Goal: Task Accomplishment & Management: Manage account settings

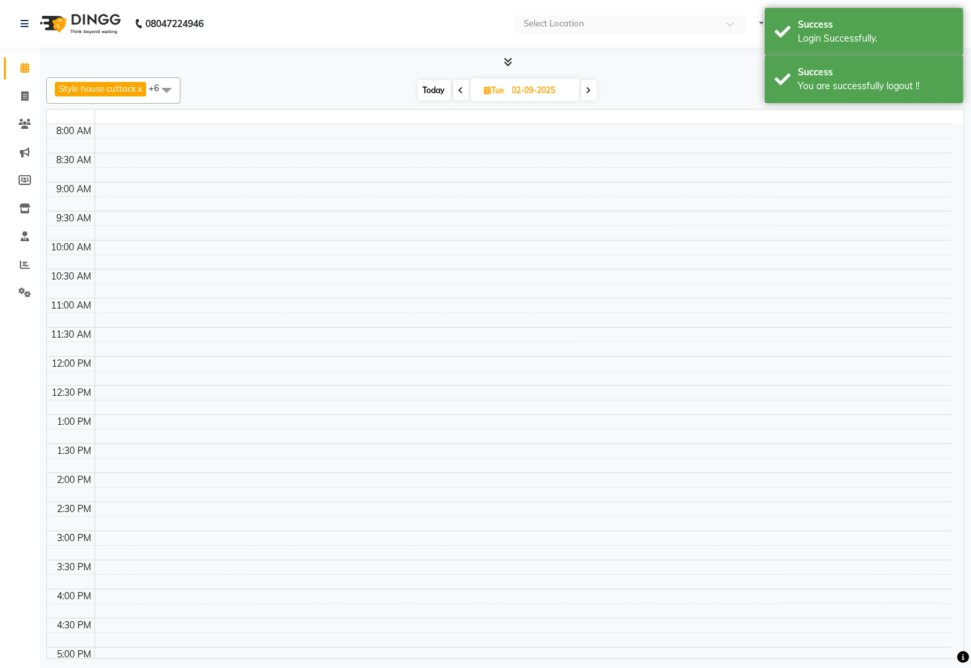
select select "en"
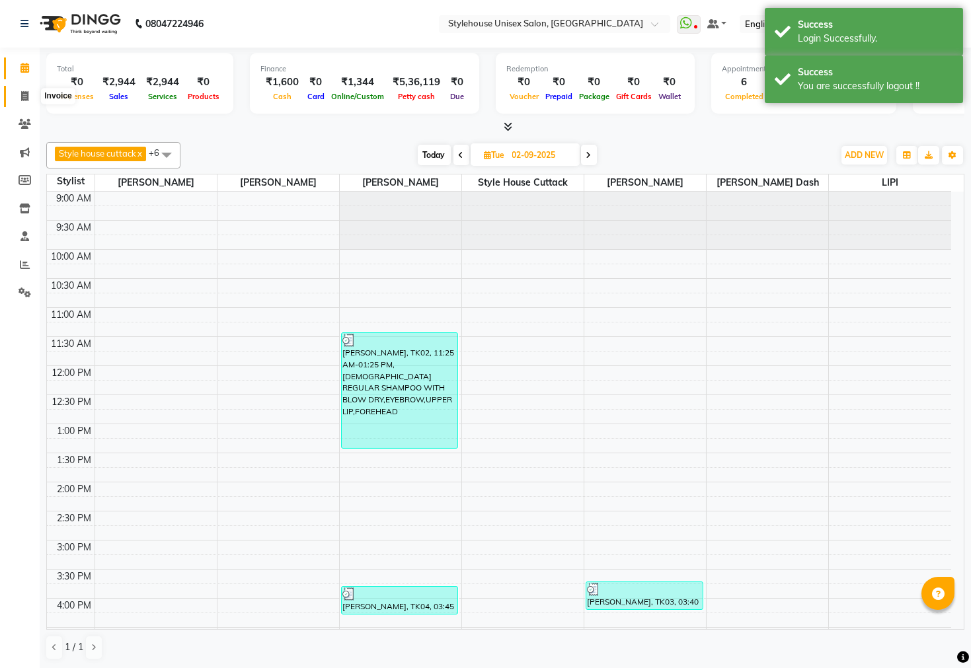
click at [21, 93] on icon at bounding box center [24, 96] width 7 height 10
select select "service"
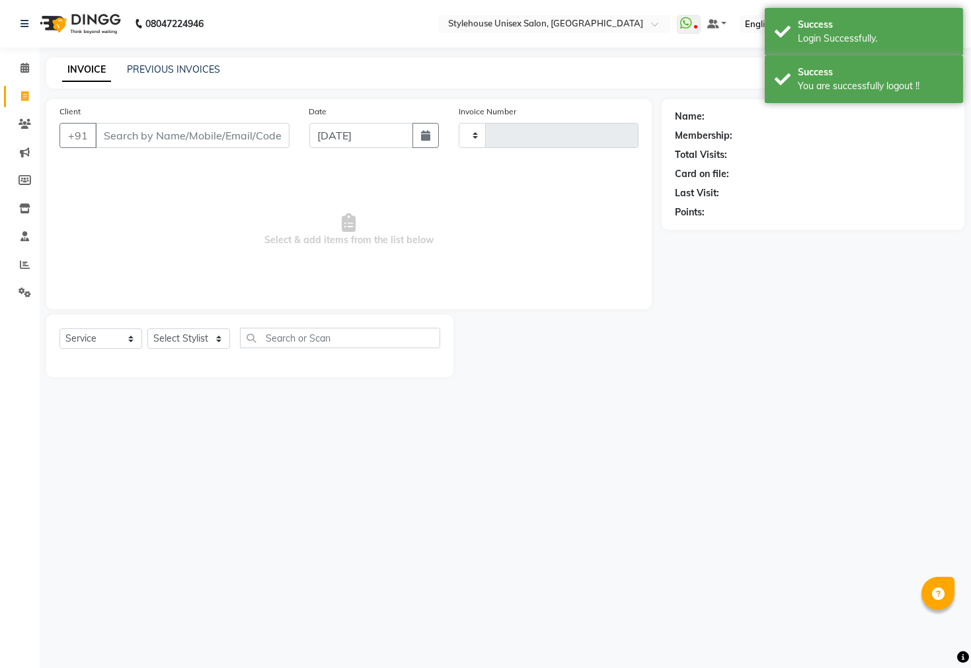
type input "2298"
select select "4222"
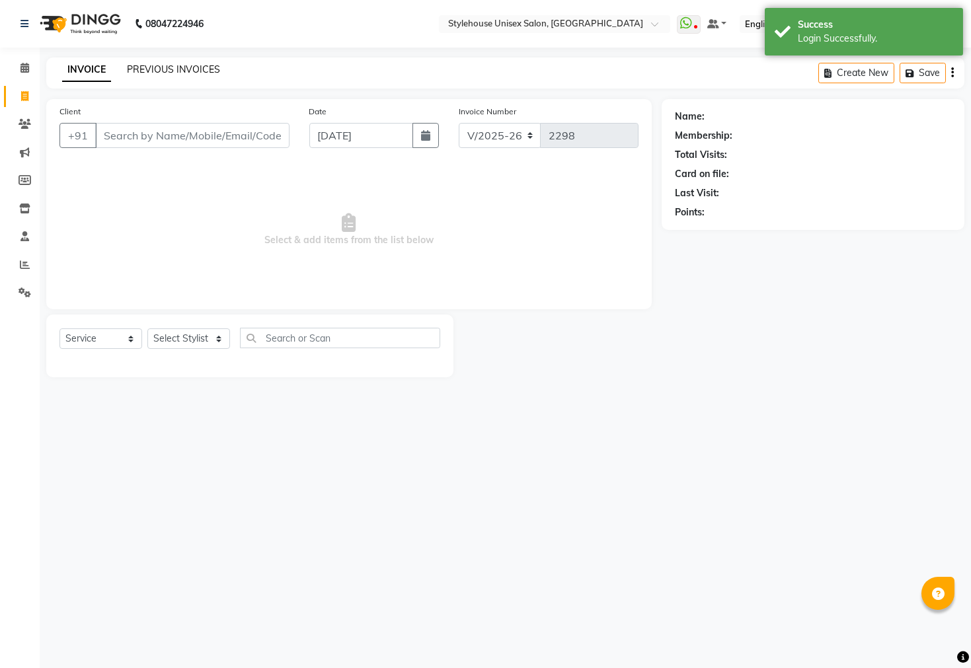
click at [161, 67] on link "PREVIOUS INVOICES" at bounding box center [173, 69] width 93 height 12
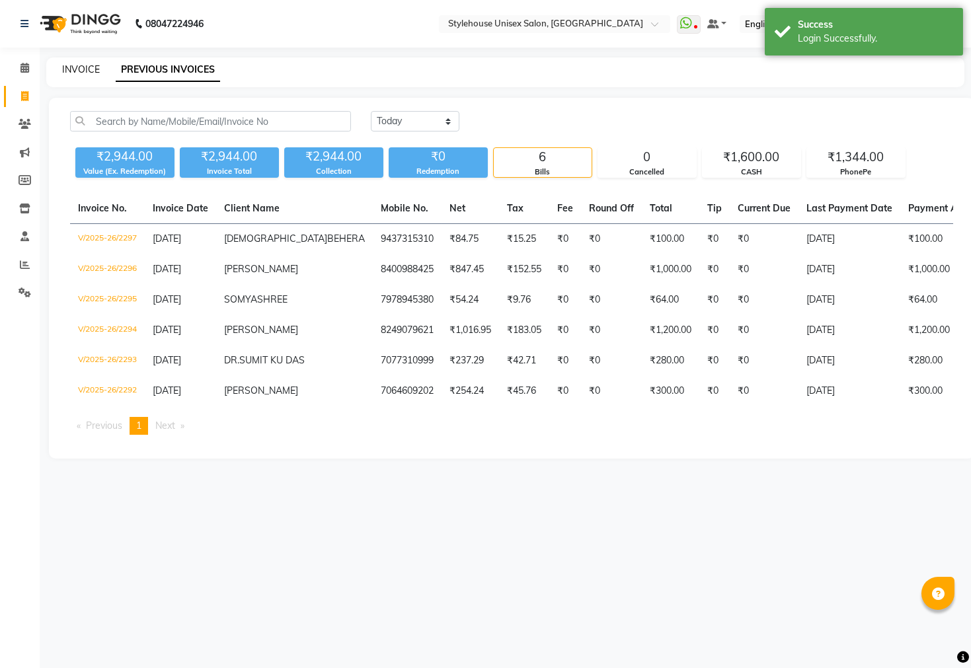
click at [74, 68] on link "INVOICE" at bounding box center [81, 69] width 38 height 12
select select "service"
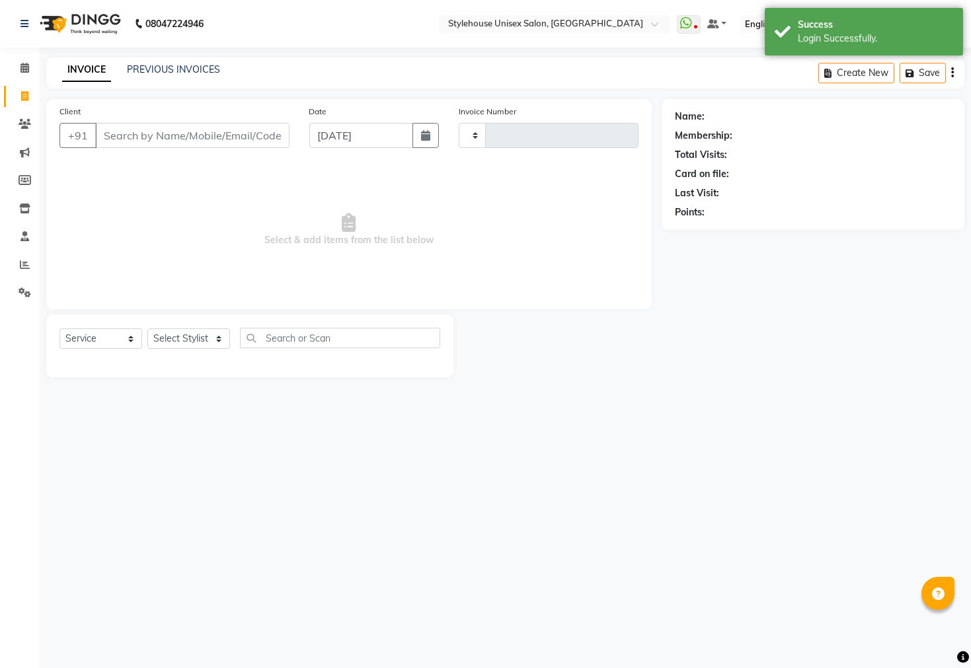
type input "2298"
select select "4222"
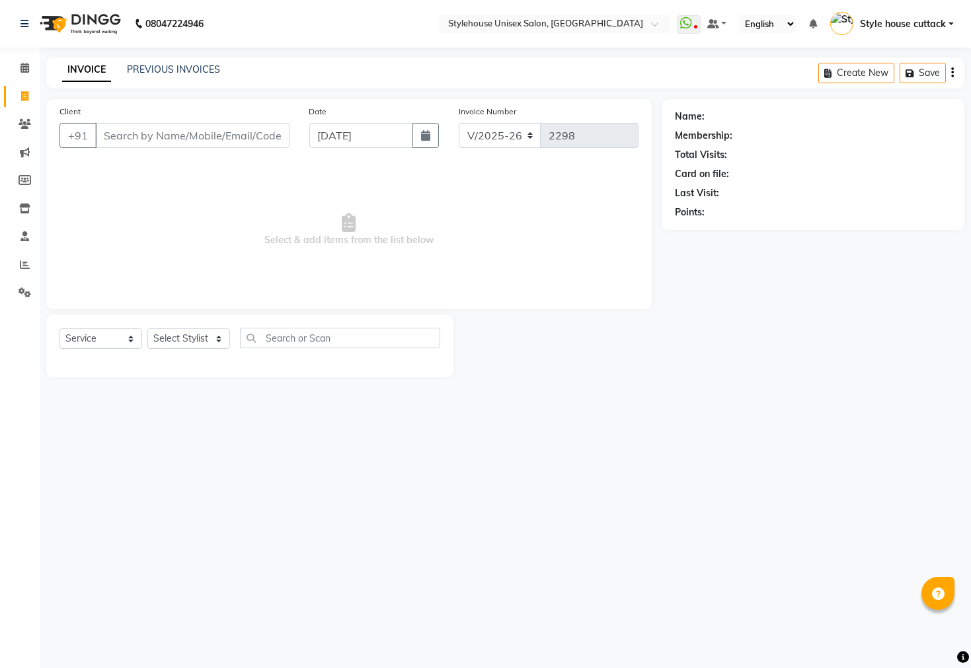
click at [179, 328] on div "Select Service Product Membership Package Voucher Prepaid Gift Card Select Styl…" at bounding box center [250, 343] width 381 height 31
click at [178, 342] on select "Select Stylist ASISH MANTRI BIKASH BARIK LIMARANI SAMAL Manager Naz fareen NAZN…" at bounding box center [188, 339] width 83 height 20
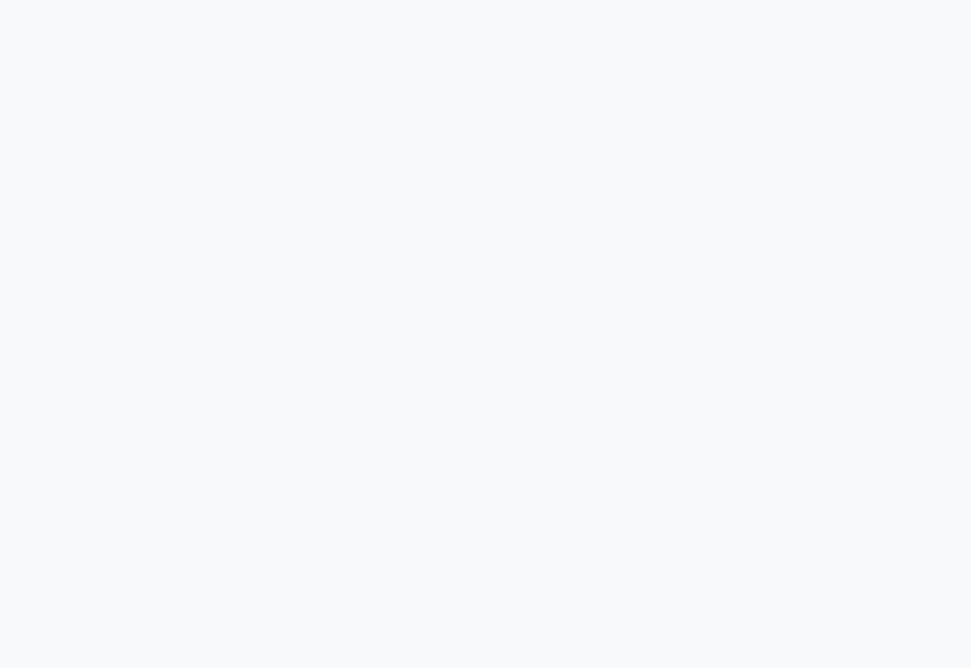
select select "service"
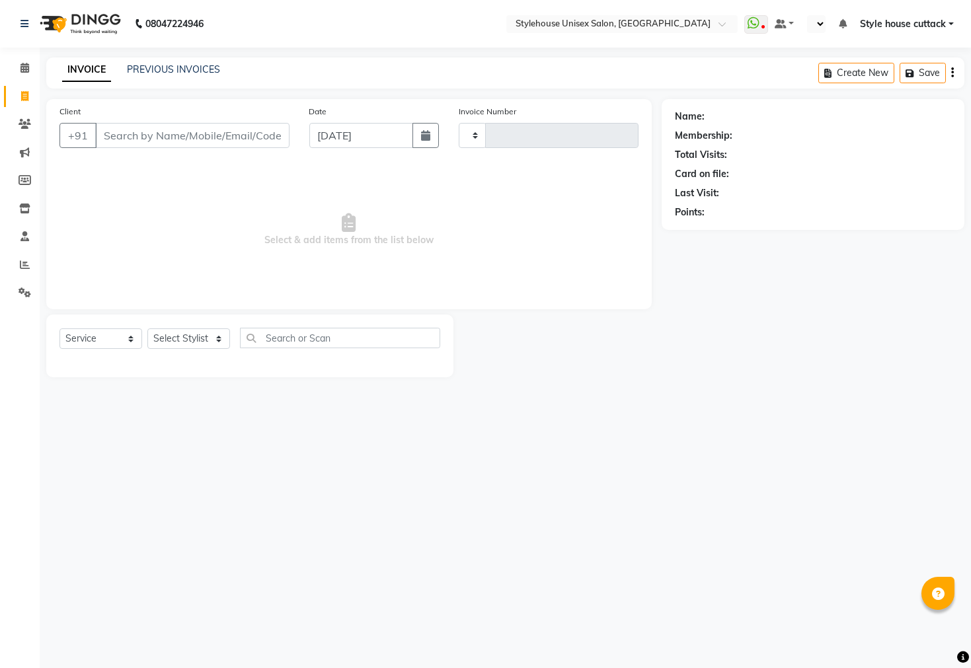
type input "2298"
select select "4222"
select select "en"
click at [190, 332] on select "Select Stylist" at bounding box center [188, 339] width 83 height 20
select select "42934"
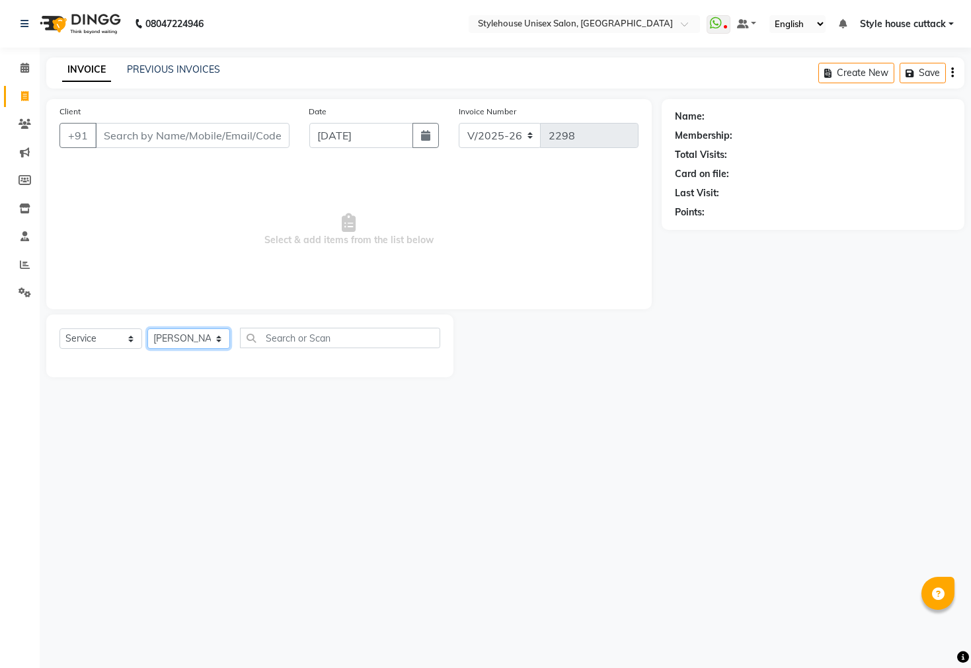
click at [147, 329] on select "Select Stylist Bharati Nanda Bikash Chintu Kanha Barik LIPI Manjit Barik Nitu B…" at bounding box center [188, 339] width 83 height 20
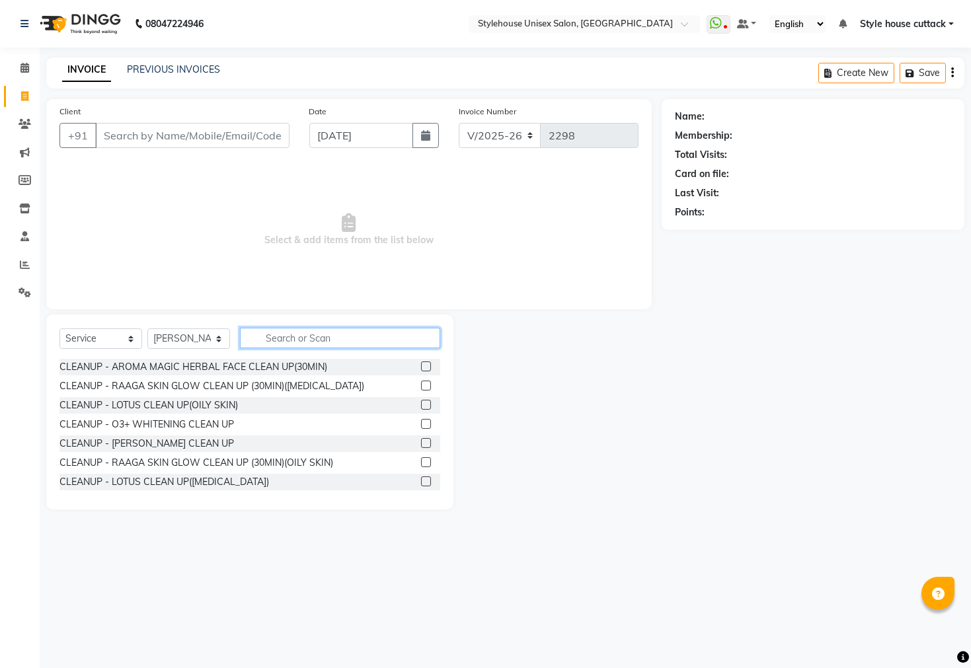
click at [277, 338] on input "text" at bounding box center [340, 338] width 200 height 20
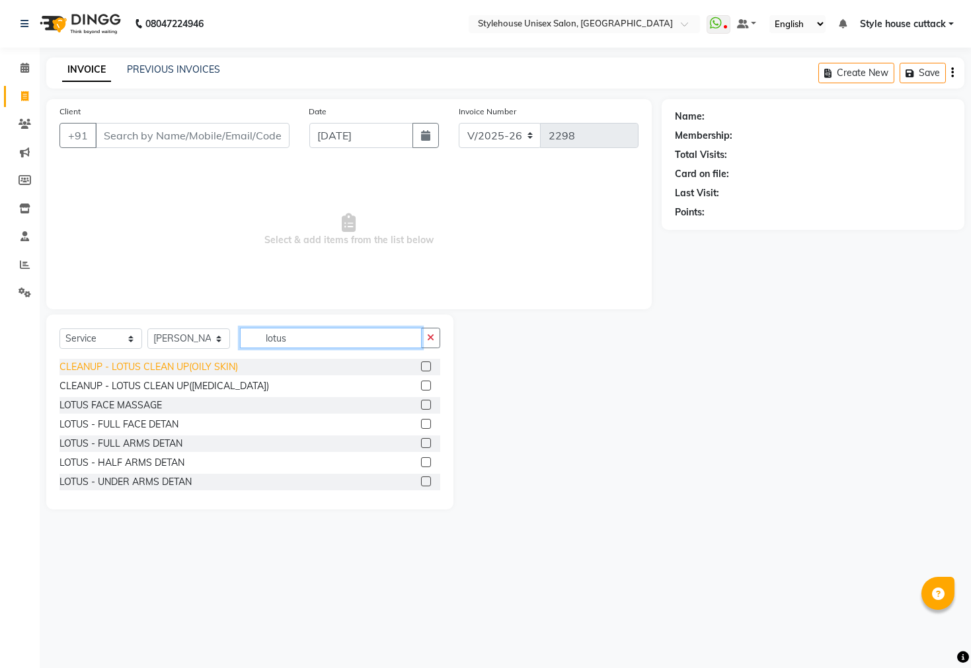
type input "lotus"
click at [219, 369] on div "CLEANUP - LOTUS CLEAN UP(OILY SKIN)" at bounding box center [149, 367] width 179 height 14
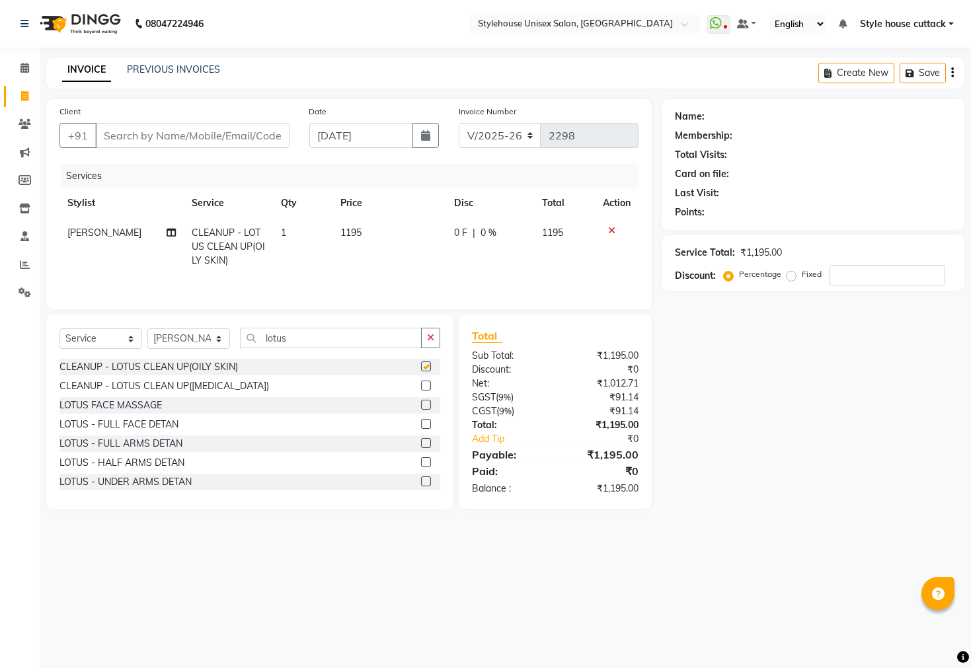
checkbox input "false"
click at [334, 342] on input "lotus" at bounding box center [331, 338] width 182 height 20
type input "l"
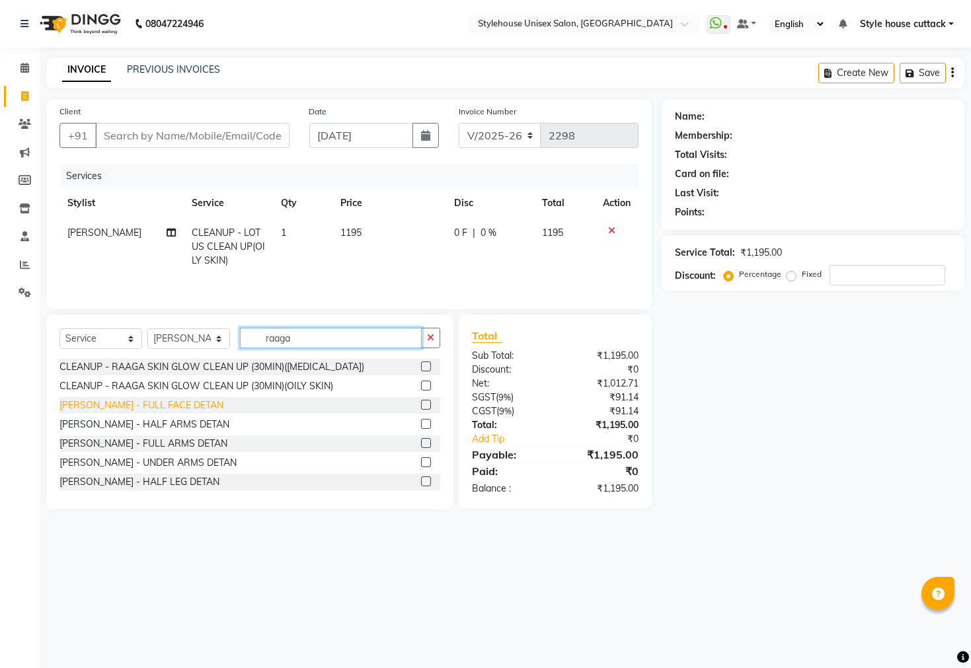
type input "raaga"
click at [99, 413] on div "DETAN RAAGA - FULL FACE DETAN" at bounding box center [142, 406] width 164 height 14
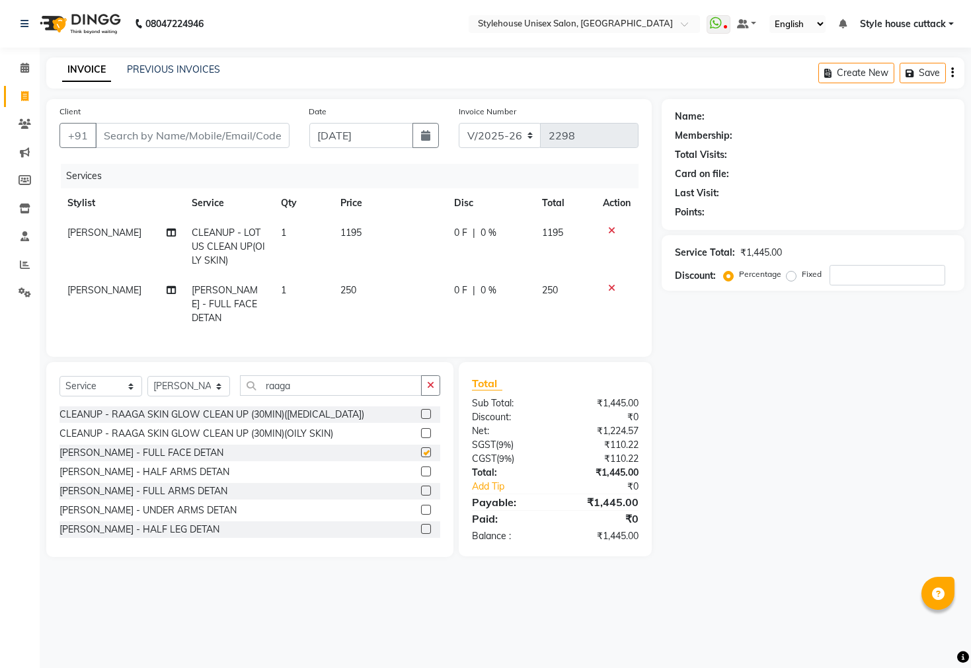
checkbox input "false"
click at [315, 396] on input "raaga" at bounding box center [331, 386] width 182 height 20
type input "r"
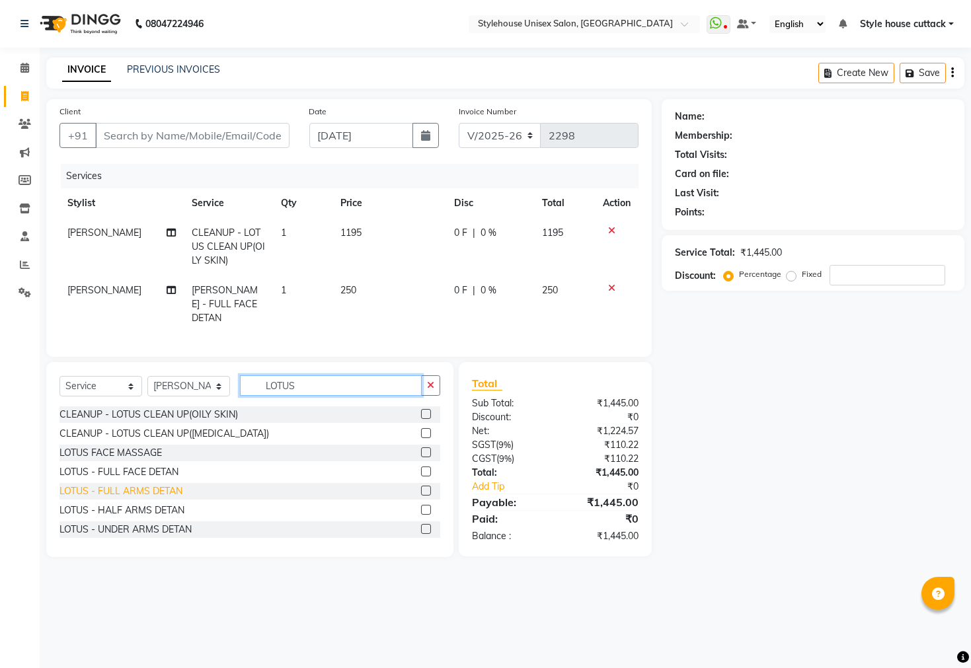
type input "LOTUS"
click at [159, 498] on div "LOTUS - FULL ARMS DETAN" at bounding box center [121, 492] width 123 height 14
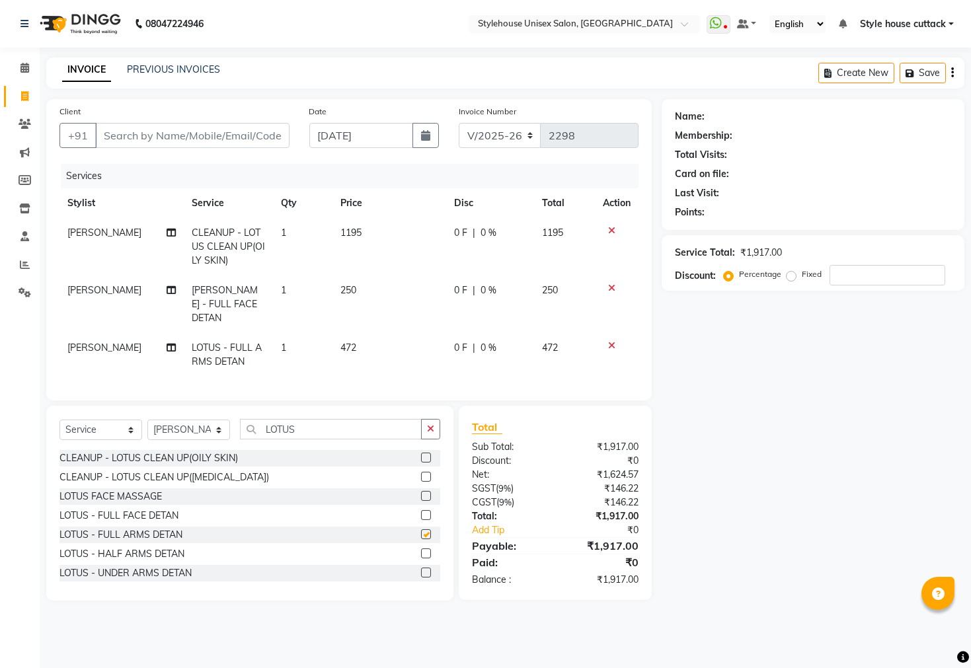
checkbox input "false"
click at [391, 363] on td "472" at bounding box center [390, 355] width 114 height 44
select select "42934"
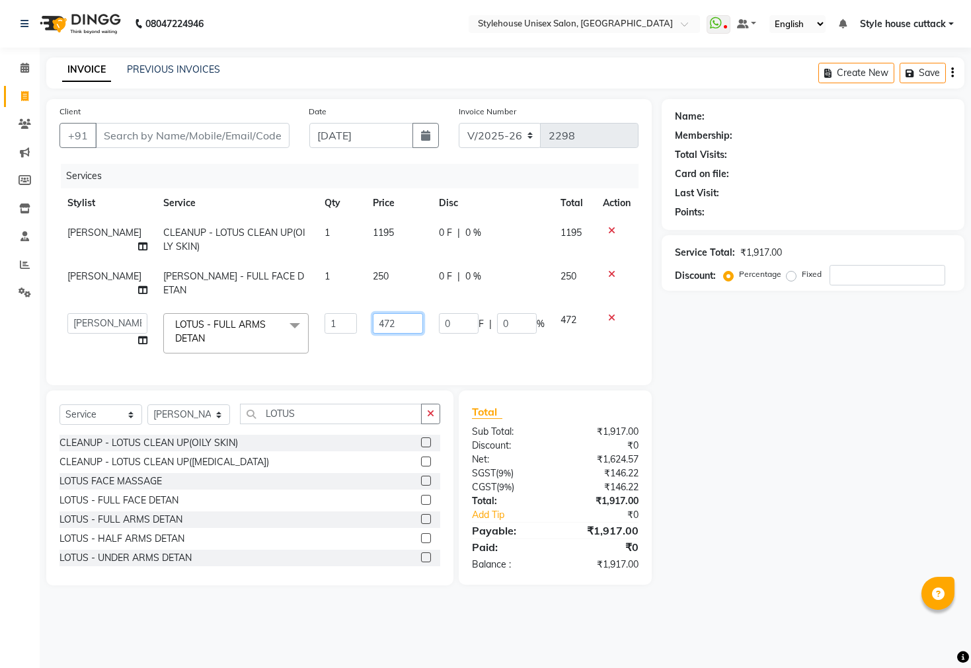
click at [403, 319] on input "472" at bounding box center [398, 323] width 50 height 20
type input "4"
type input "650"
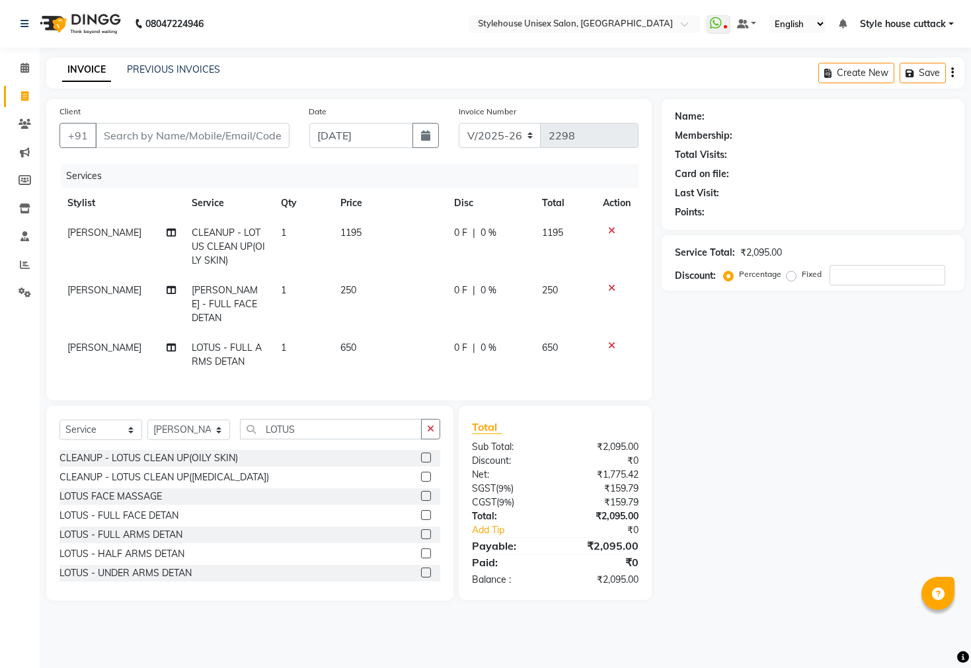
click at [225, 359] on span "LOTUS - FULL ARMS DETAN" at bounding box center [227, 355] width 70 height 26
select select "42934"
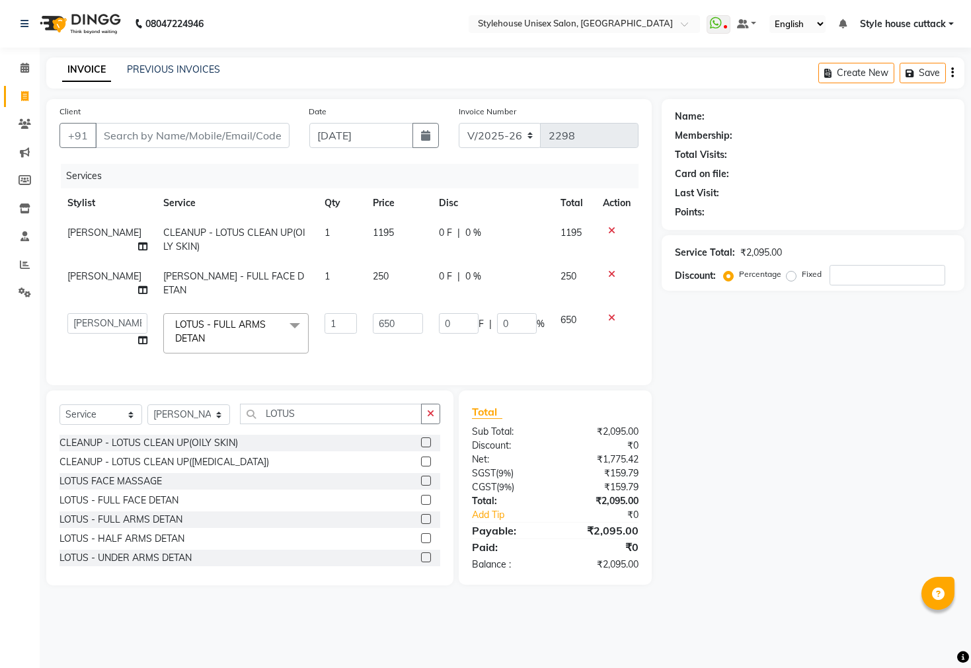
click at [211, 321] on span "LOTUS - FULL ARMS DETAN" at bounding box center [220, 332] width 91 height 26
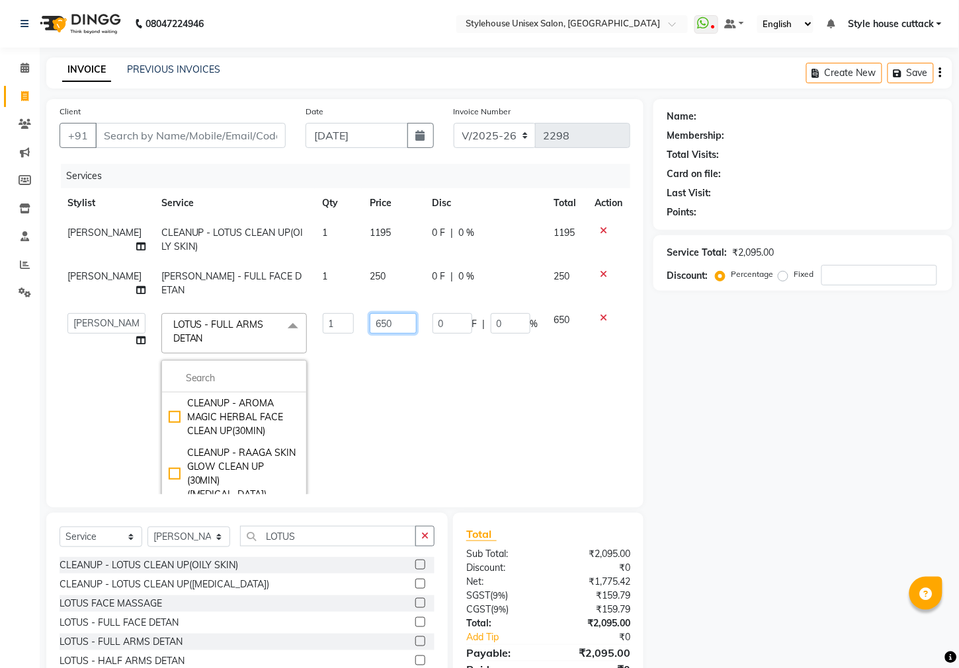
click at [383, 325] on input "650" at bounding box center [393, 323] width 46 height 20
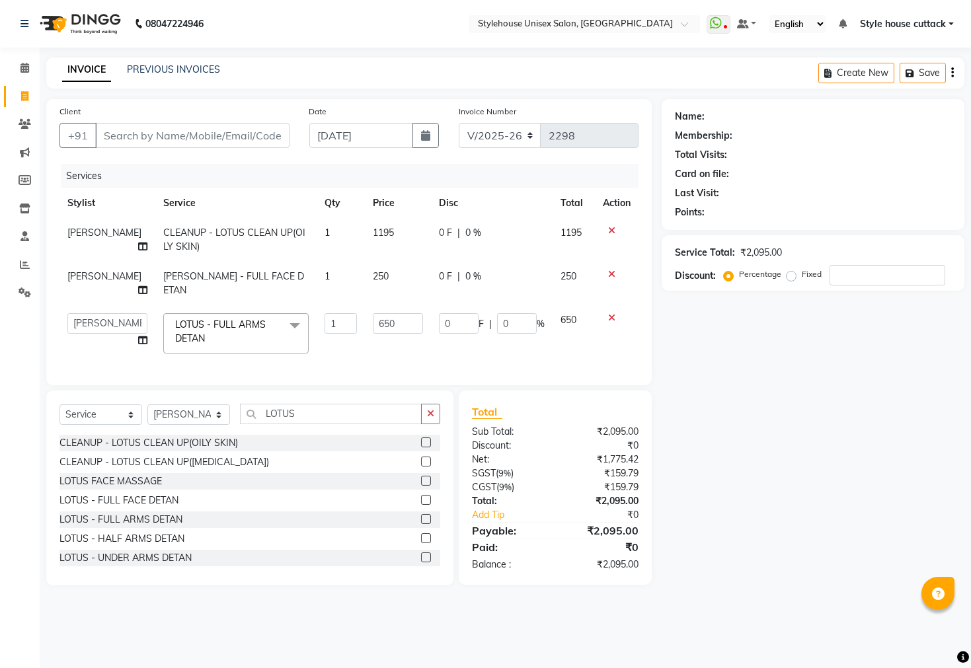
click at [774, 481] on div "Name: Membership: Total Visits: Card on file: Last Visit: Points: Service Total…" at bounding box center [818, 342] width 313 height 487
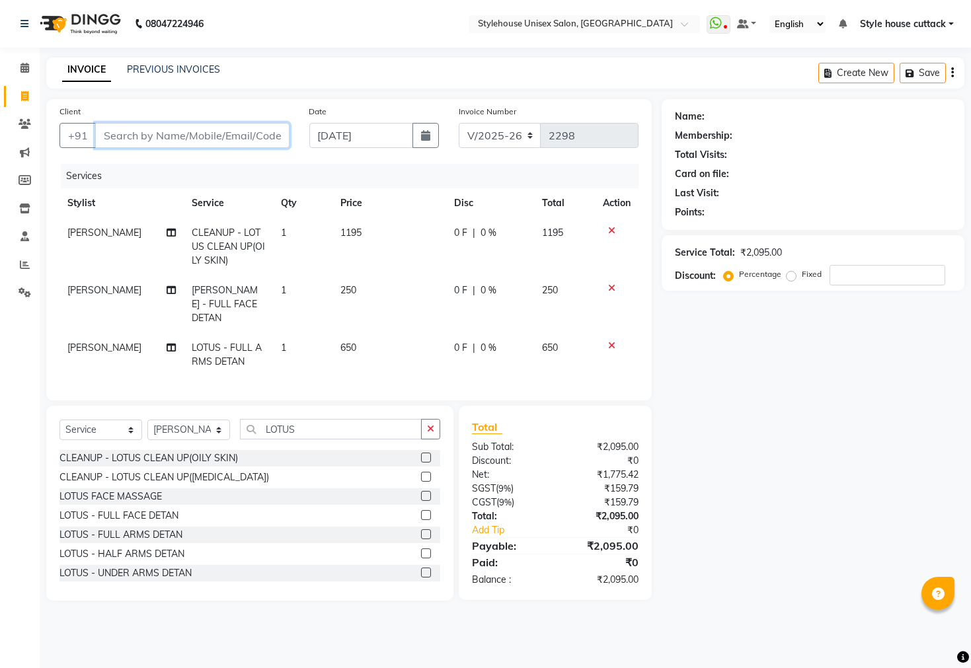
click at [123, 135] on input "Client" at bounding box center [192, 135] width 194 height 25
click at [126, 136] on input "Client" at bounding box center [192, 135] width 194 height 25
type input "7"
type input "0"
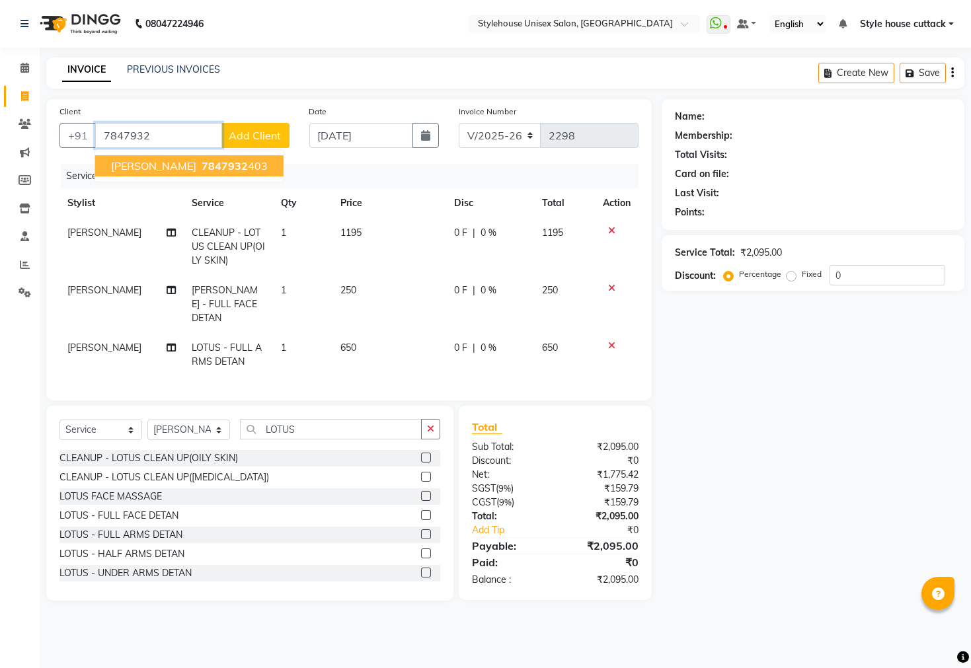
click at [138, 172] on button "HITESH PRADHAN 7847932 403" at bounding box center [189, 165] width 188 height 21
type input "7847932403"
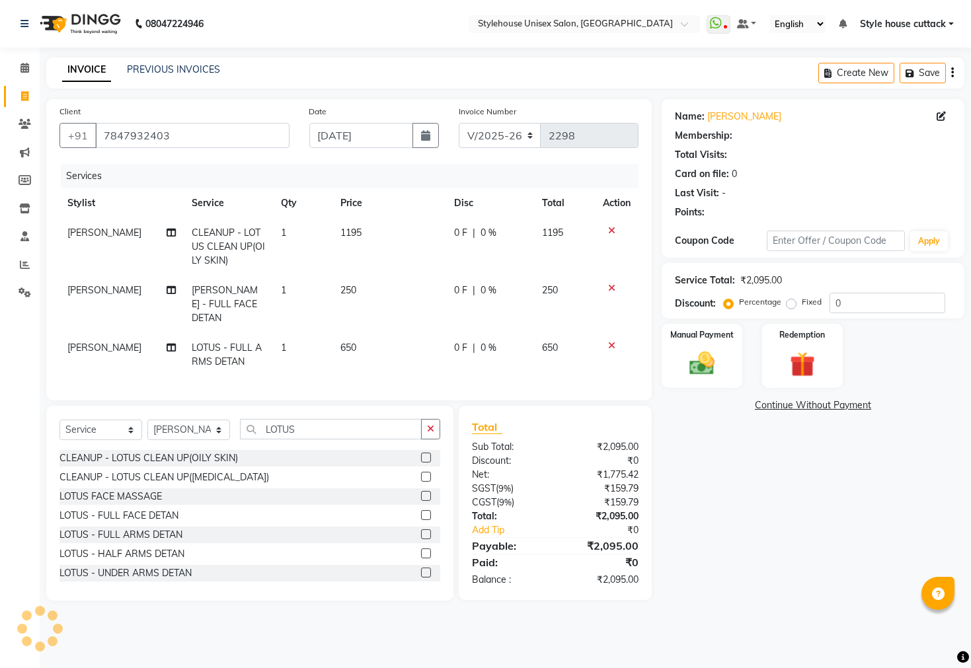
select select "1: Object"
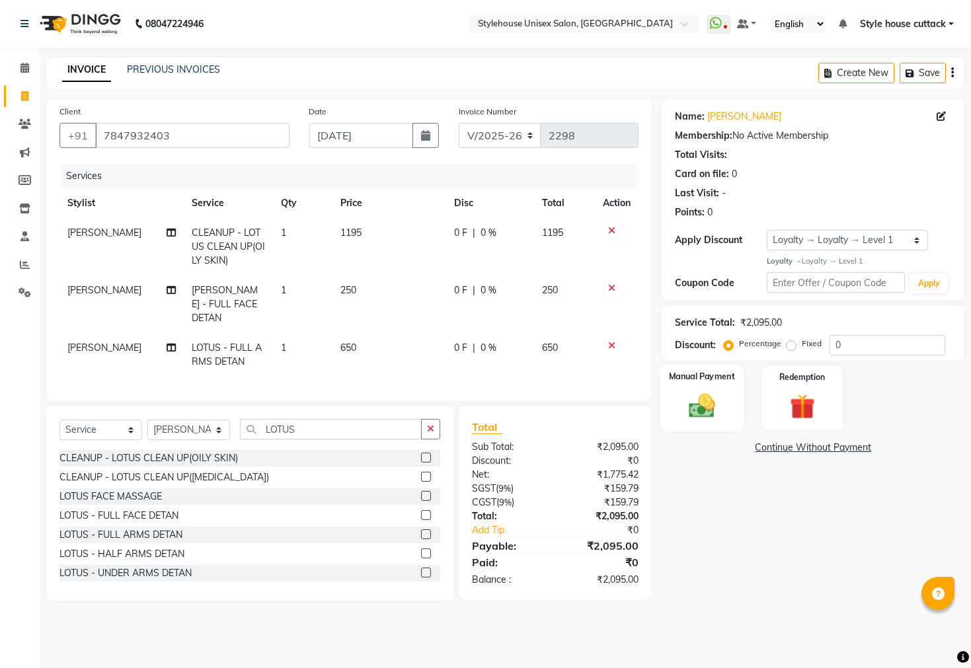
click at [699, 420] on img at bounding box center [702, 406] width 42 height 30
click at [822, 456] on span "PhonePe" at bounding box center [816, 448] width 38 height 15
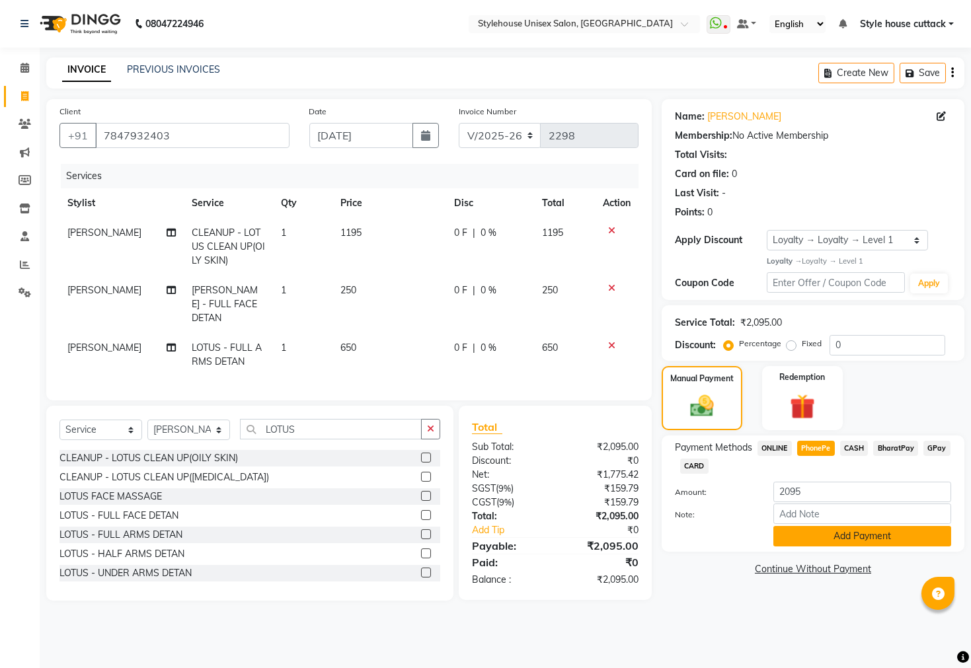
click at [840, 547] on button "Add Payment" at bounding box center [863, 536] width 178 height 20
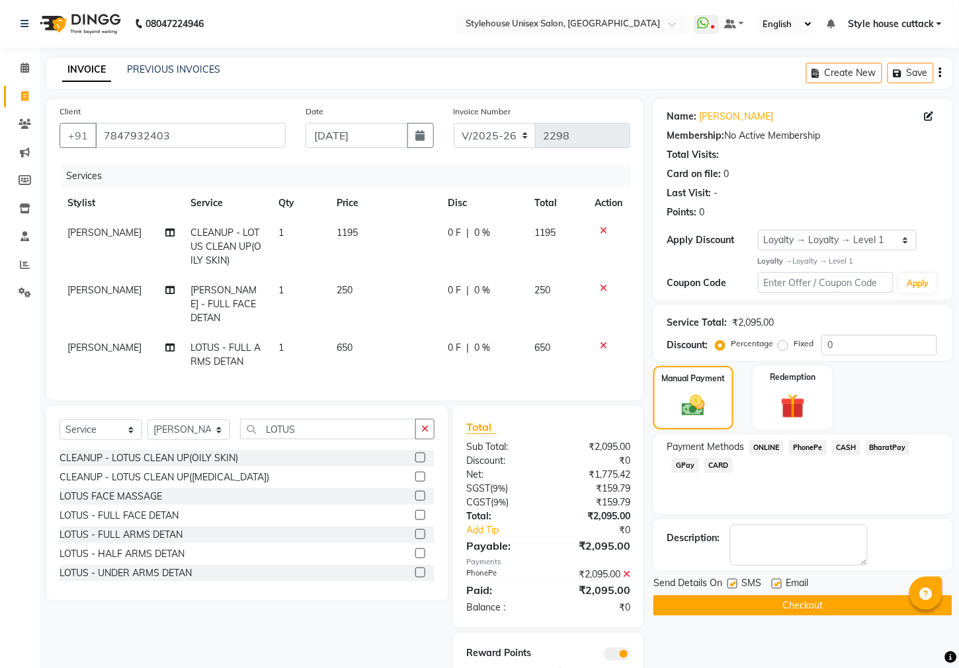
click at [814, 616] on button "Checkout" at bounding box center [802, 606] width 299 height 20
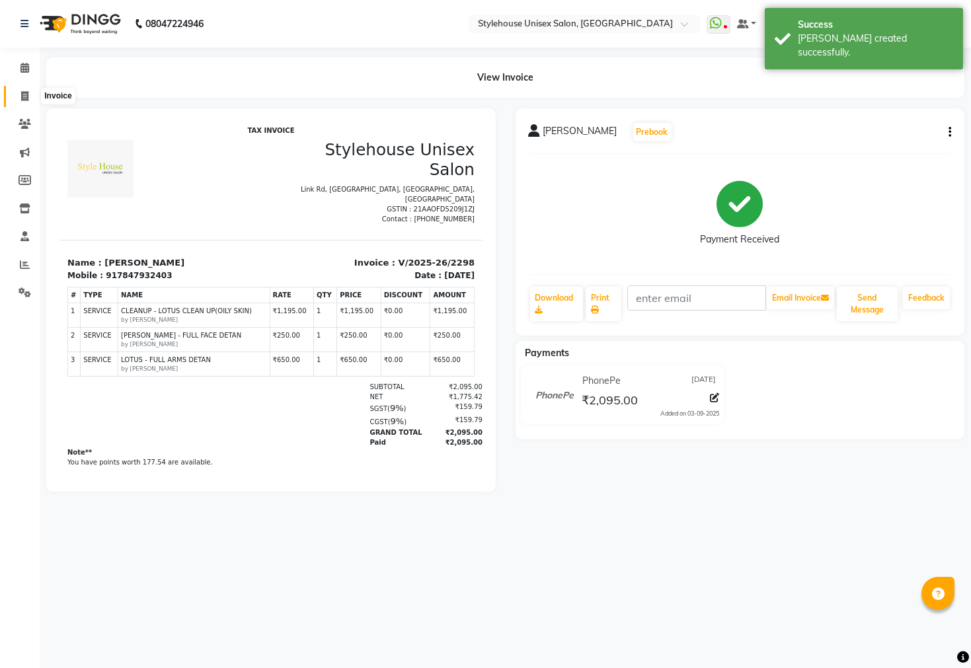
click at [19, 95] on span at bounding box center [24, 96] width 23 height 15
select select "service"
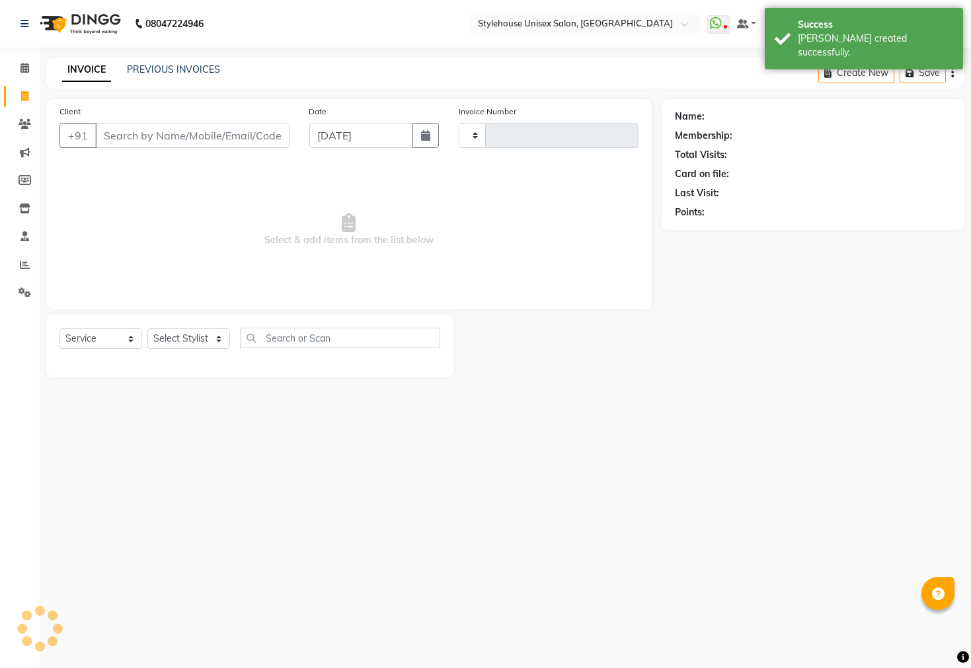
type input "2299"
select select "4222"
click at [157, 70] on link "PREVIOUS INVOICES" at bounding box center [173, 69] width 93 height 12
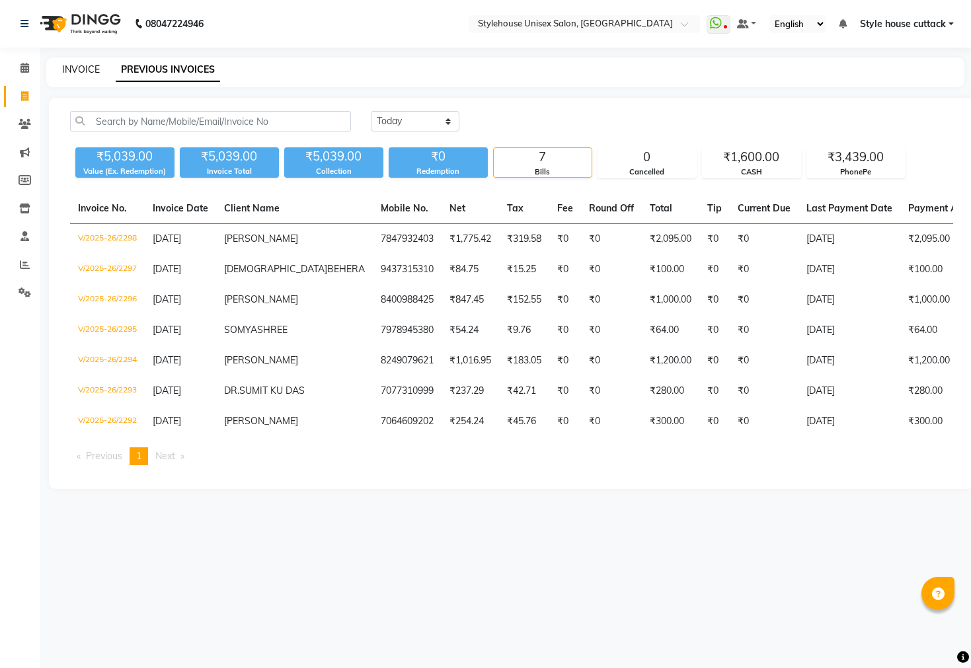
click at [84, 74] on link "INVOICE" at bounding box center [81, 69] width 38 height 12
select select "service"
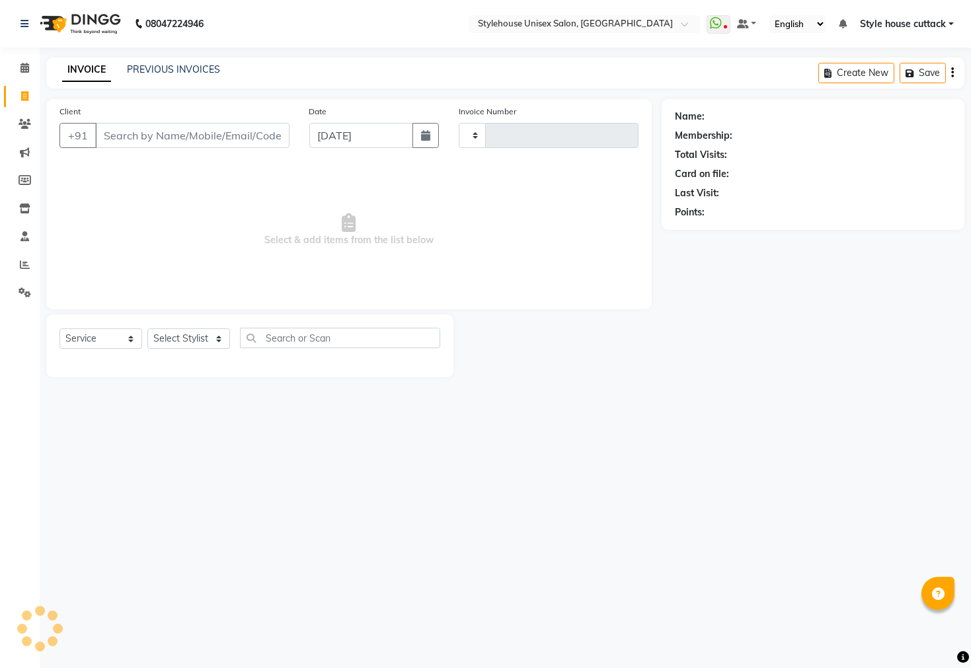
type input "2299"
select select "4222"
click at [173, 337] on select "Select Stylist Bharati Nanda Bikash Chintu Kanha Barik LIPI Manjit Barik Nitu B…" at bounding box center [188, 339] width 83 height 20
select select "21975"
click at [147, 329] on select "Select Stylist Bharati Nanda Bikash Chintu Kanha Barik LIPI Manjit Barik Nitu B…" at bounding box center [188, 339] width 83 height 20
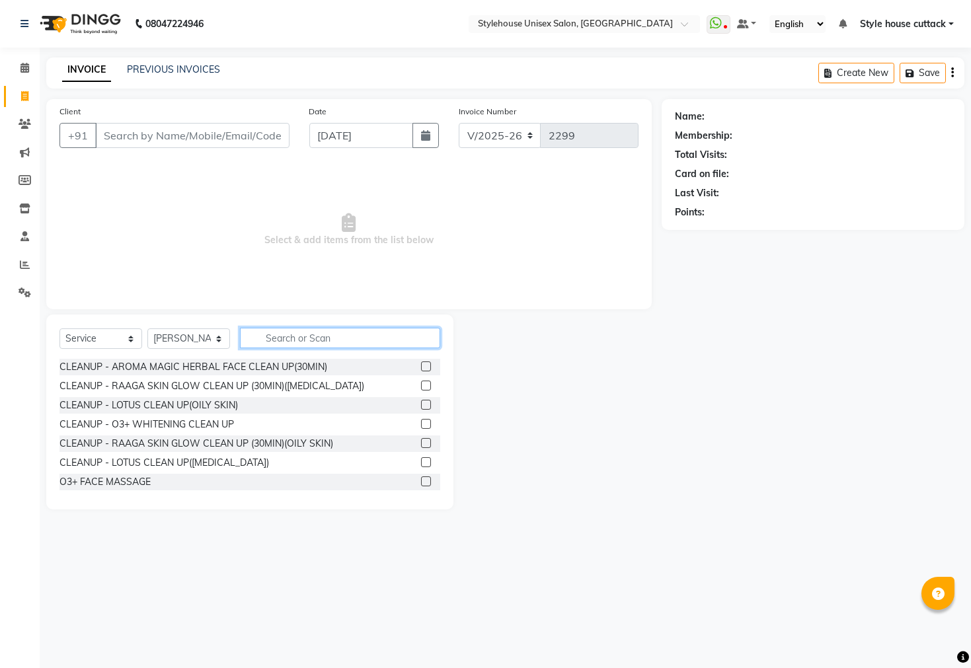
click at [375, 342] on input "text" at bounding box center [340, 338] width 200 height 20
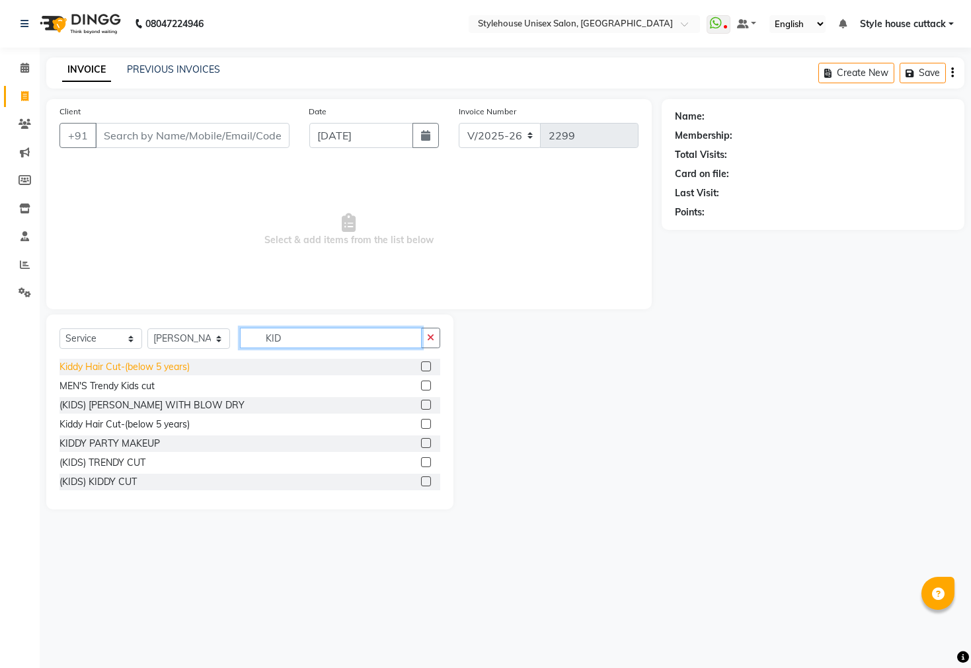
type input "KID"
click at [125, 364] on div "Kiddy Hair Cut-(below 5 years)" at bounding box center [125, 367] width 130 height 14
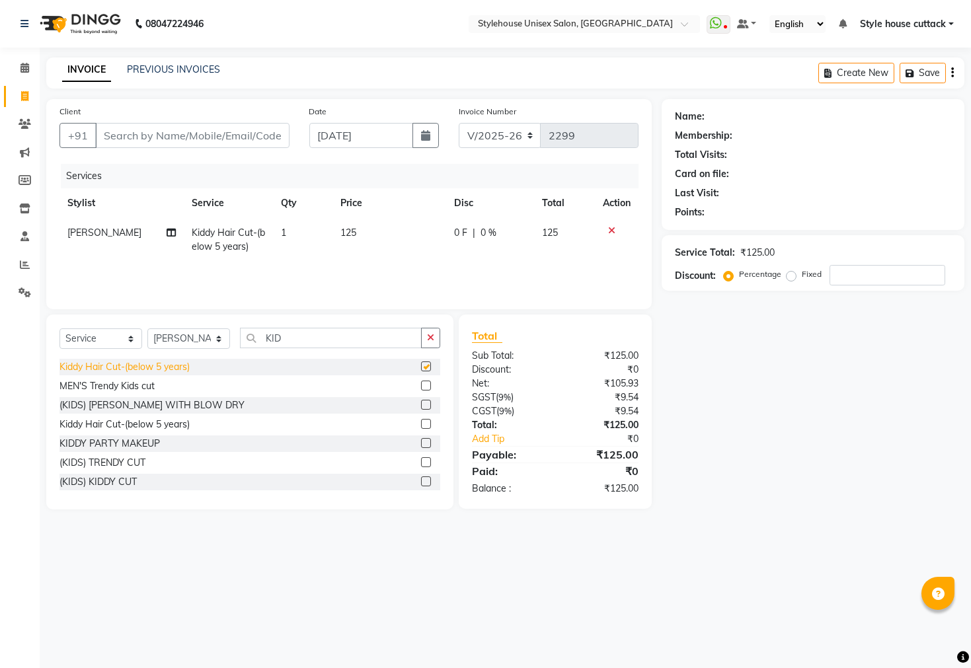
checkbox input "false"
click at [437, 341] on button "button" at bounding box center [430, 338] width 19 height 20
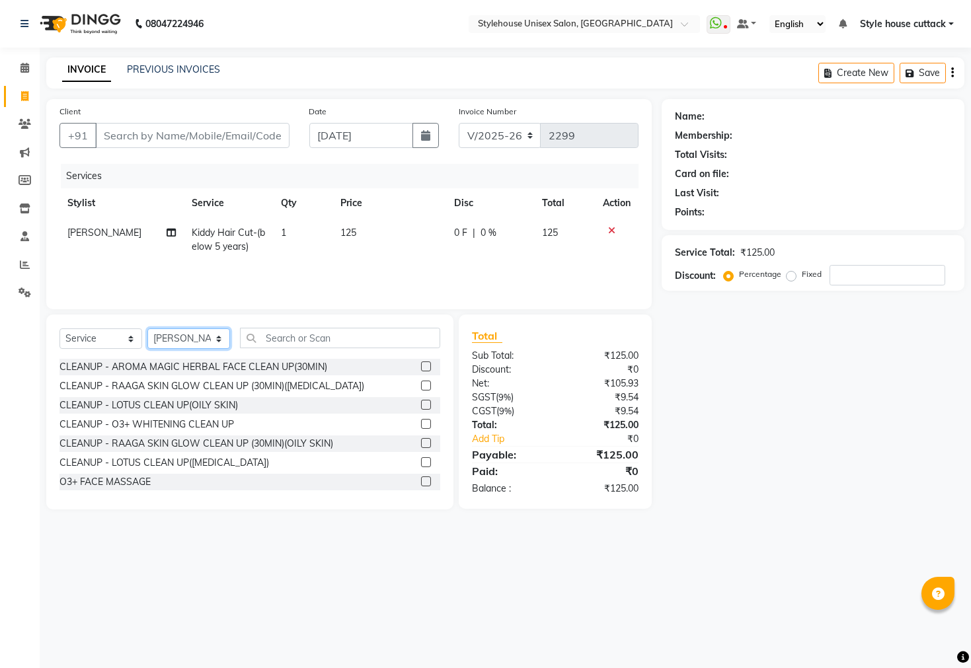
click at [202, 344] on select "Select Stylist Bharati Nanda Bikash Chintu Kanha Barik LIPI Manjit Barik Nitu B…" at bounding box center [188, 339] width 83 height 20
select select "26078"
click at [147, 329] on select "Select Stylist Bharati Nanda Bikash Chintu Kanha Barik LIPI Manjit Barik Nitu B…" at bounding box center [188, 339] width 83 height 20
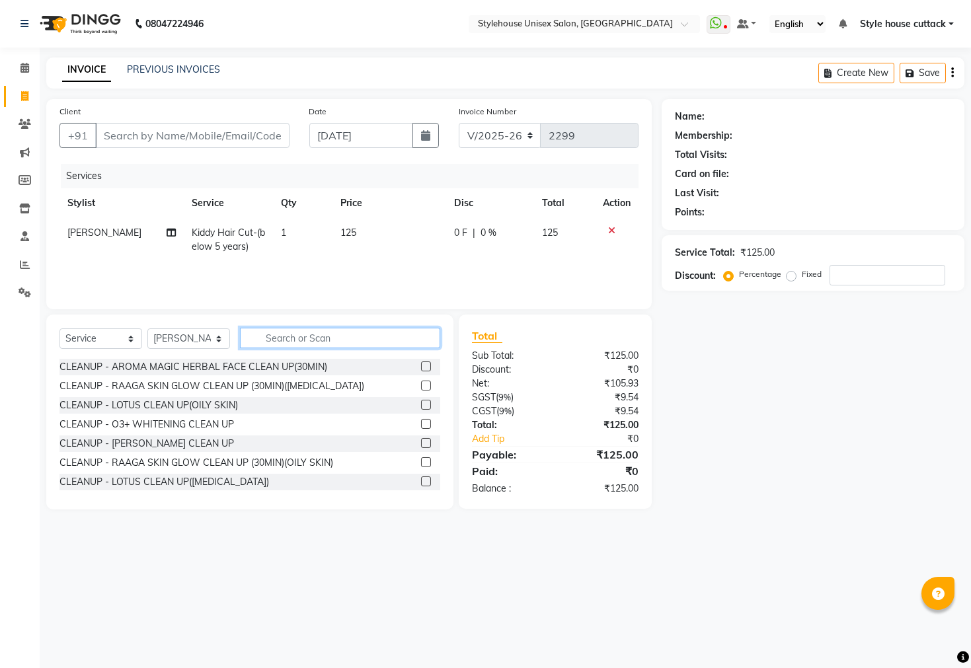
click at [306, 333] on input "text" at bounding box center [340, 338] width 200 height 20
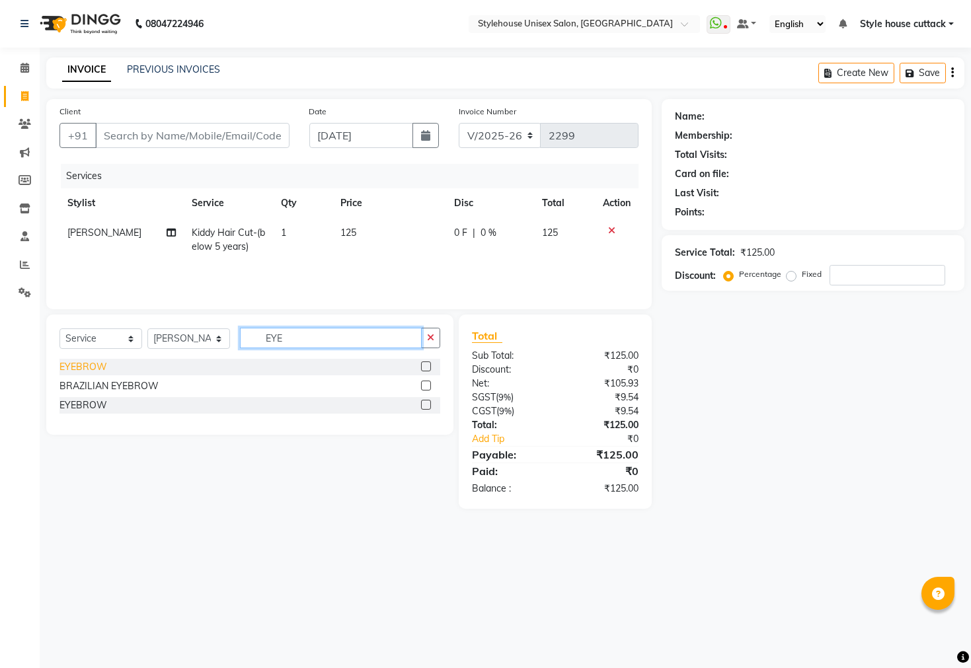
type input "EYE"
click at [105, 369] on div "EYEBROW" at bounding box center [84, 367] width 48 height 14
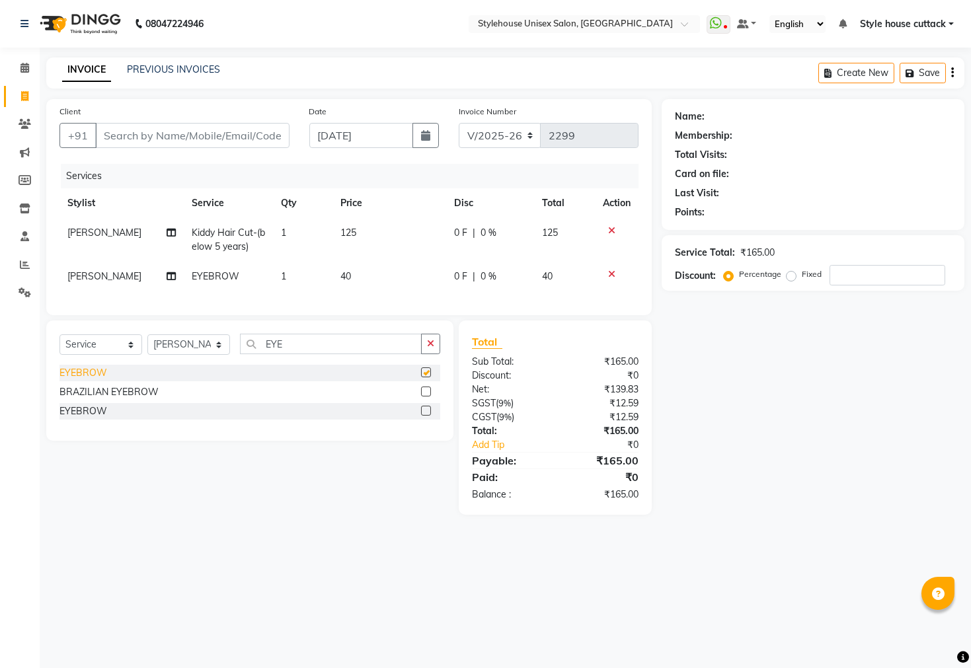
checkbox input "false"
click at [215, 139] on input "Client" at bounding box center [192, 135] width 194 height 25
type input "9"
type input "0"
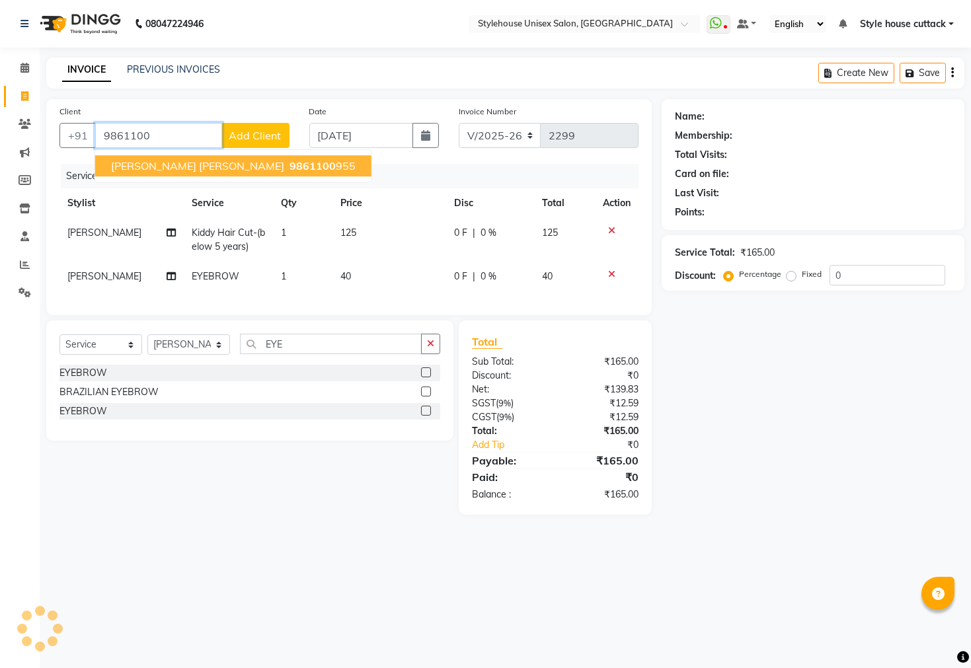
click at [211, 173] on button "KRUSHNA PRIYA SINGH 9861100 955" at bounding box center [233, 165] width 276 height 21
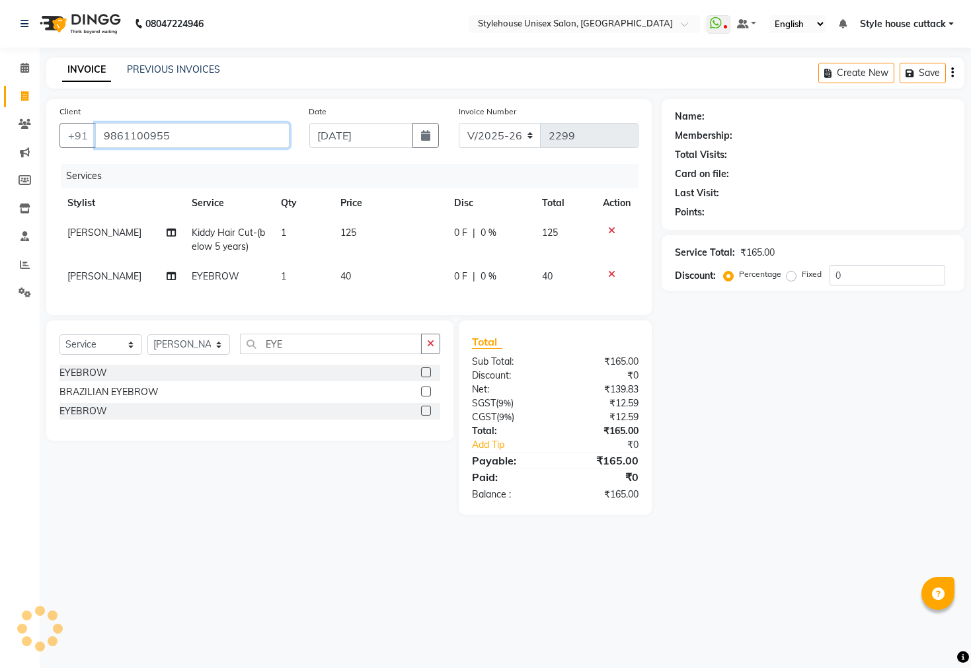
type input "9861100955"
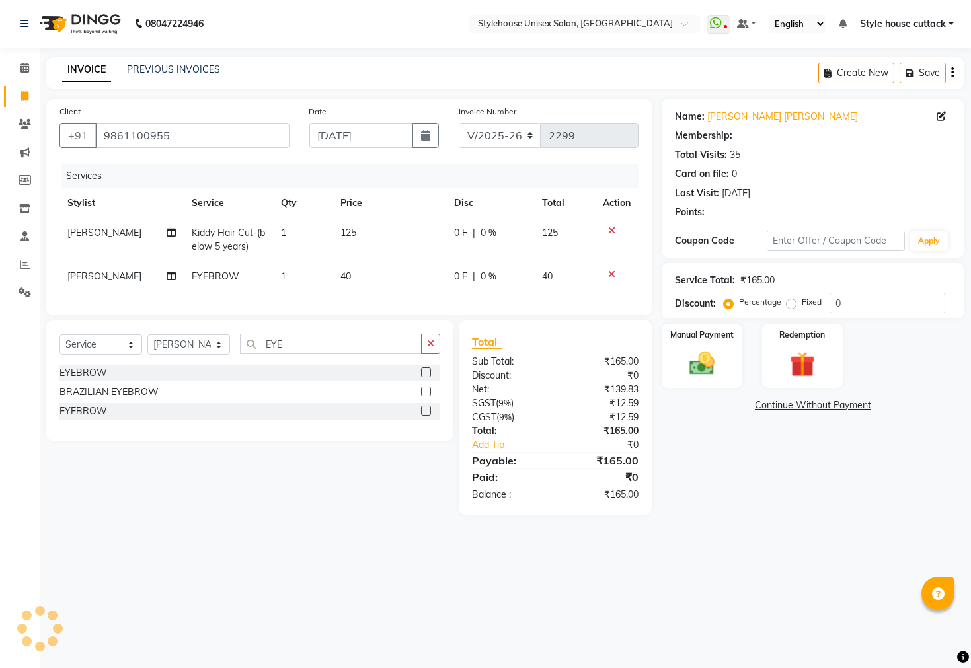
select select "1: Object"
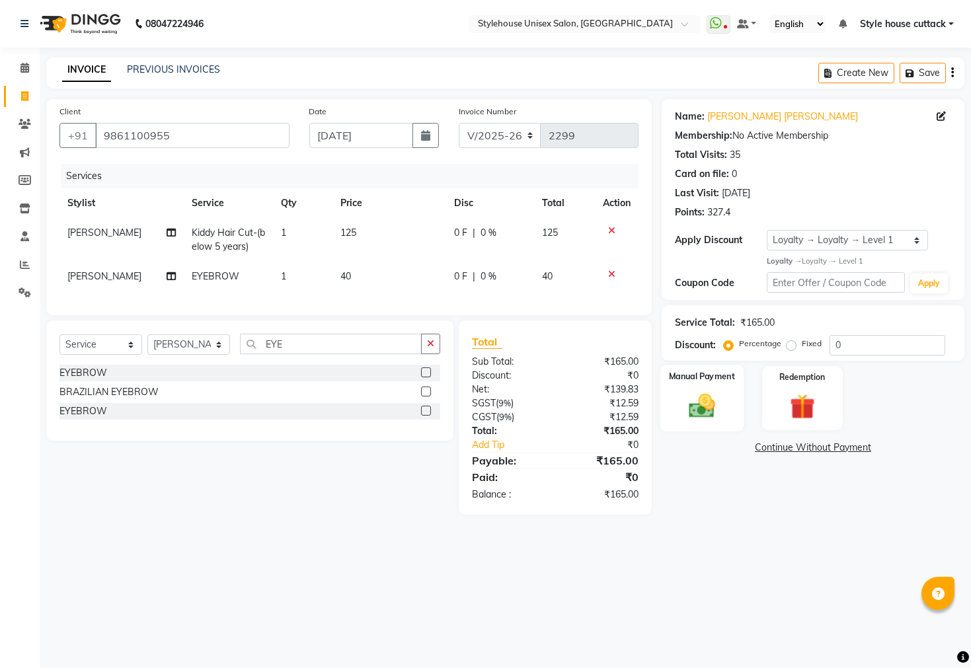
click at [703, 420] on img at bounding box center [702, 406] width 42 height 30
click at [812, 456] on span "PhonePe" at bounding box center [816, 448] width 38 height 15
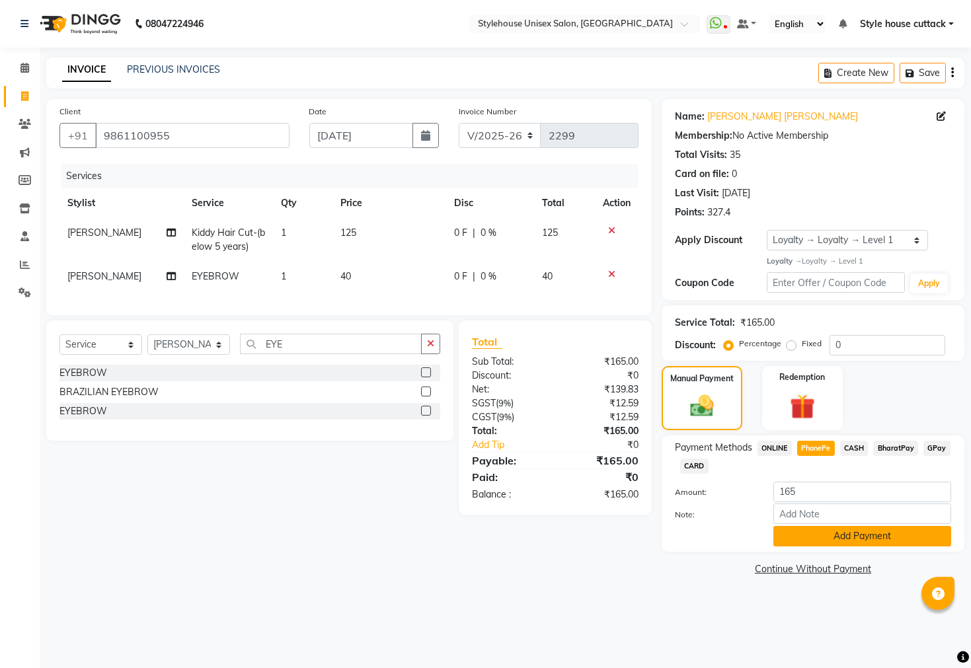
click at [830, 547] on button "Add Payment" at bounding box center [863, 536] width 178 height 20
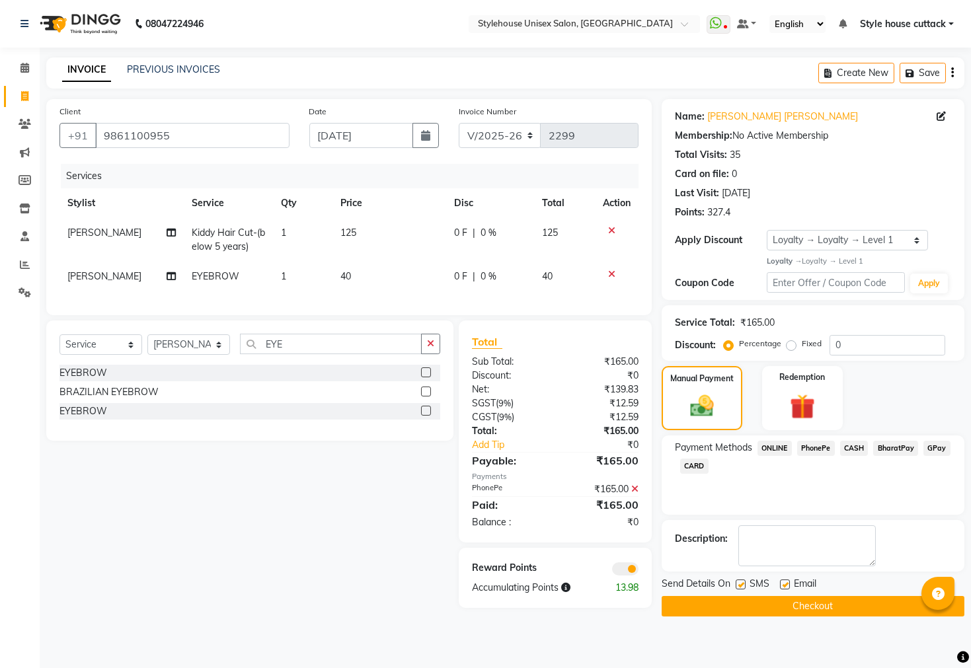
click at [813, 612] on button "Checkout" at bounding box center [813, 606] width 303 height 20
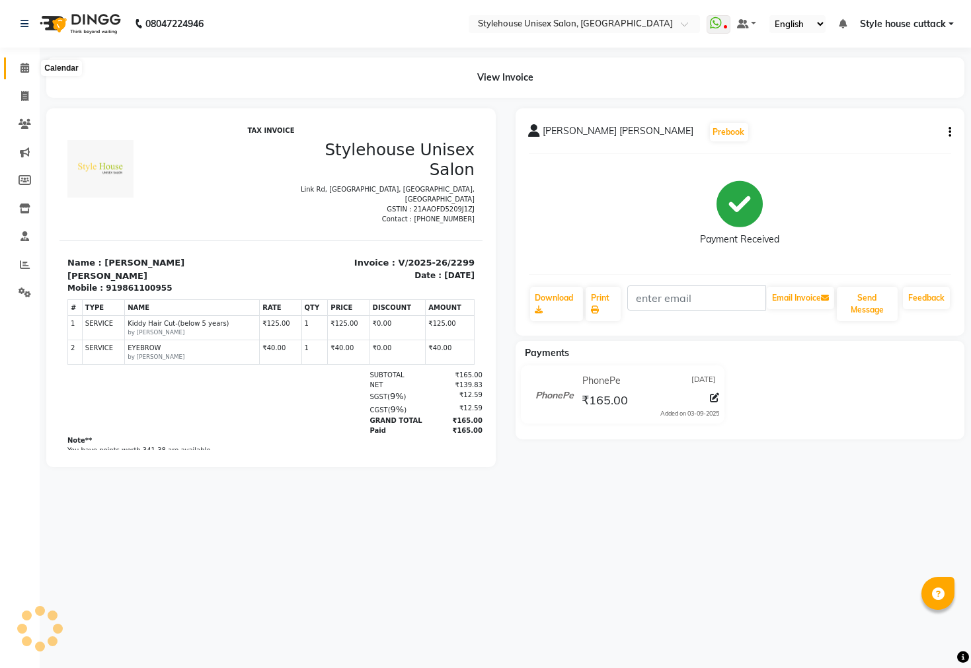
click at [24, 70] on icon at bounding box center [24, 68] width 9 height 10
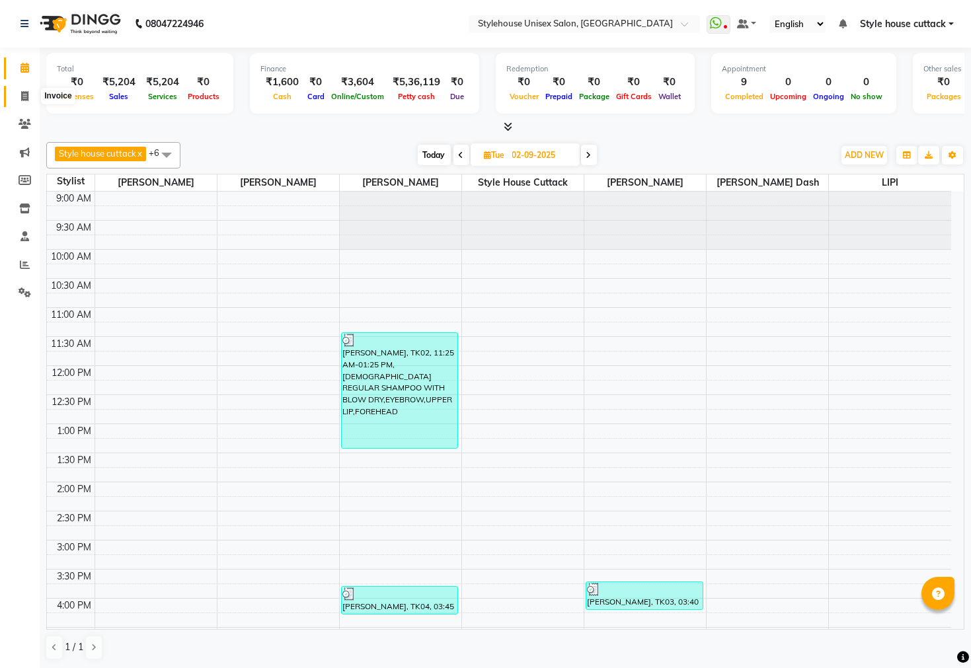
click at [24, 100] on icon at bounding box center [24, 96] width 7 height 10
select select "service"
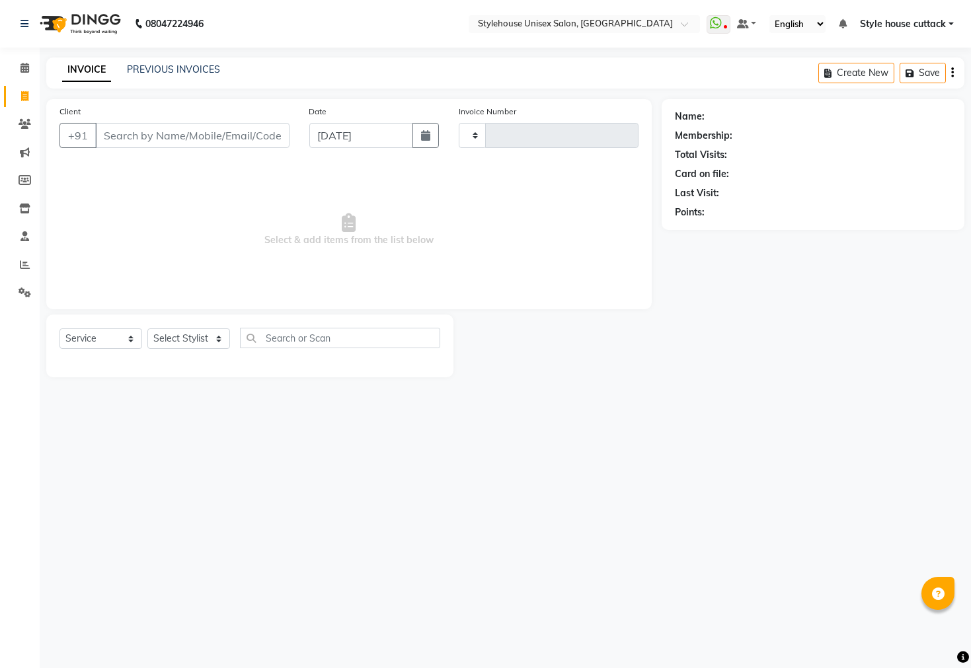
type input "2300"
select select "4222"
click at [135, 69] on link "PREVIOUS INVOICES" at bounding box center [173, 69] width 93 height 12
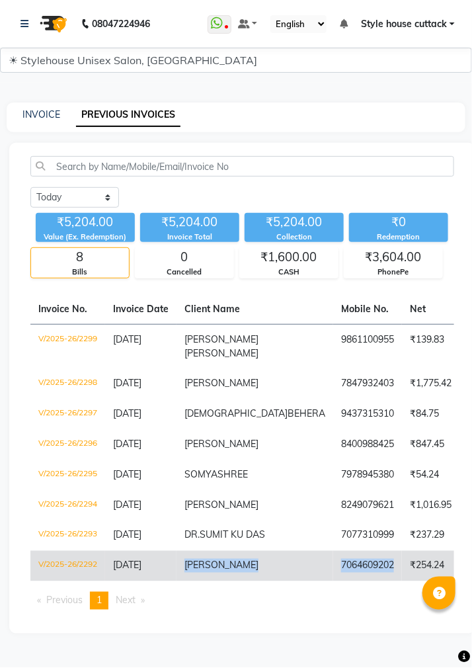
copy tr "AYUSH 7064609202"
drag, startPoint x: 184, startPoint y: 604, endPoint x: 329, endPoint y: 617, distance: 145.4
click at [244, 581] on td "AYUSH" at bounding box center [255, 566] width 157 height 30
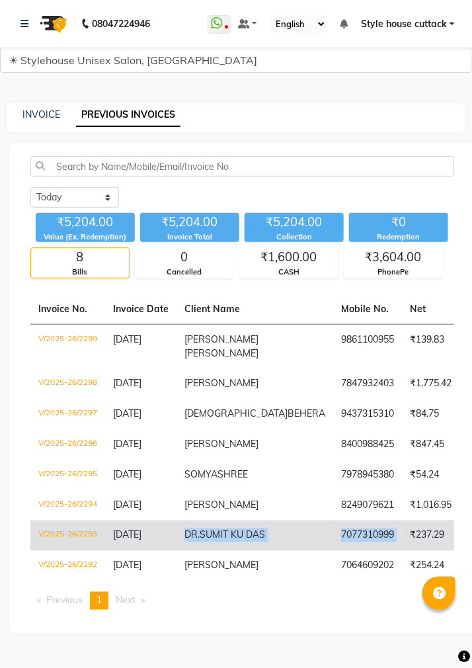
copy tr "DR. SUMIT KU DAS 7077310999"
drag, startPoint x: 185, startPoint y: 558, endPoint x: 335, endPoint y: 576, distance: 150.5
click at [224, 541] on span "SUMIT KU DAS" at bounding box center [232, 535] width 65 height 12
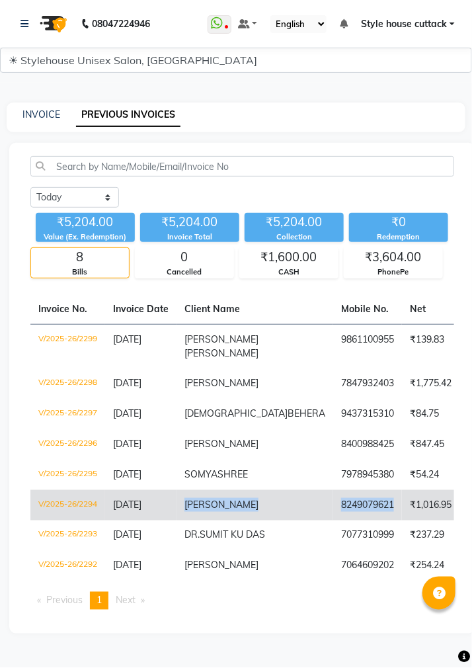
copy tr "SUBHADARSINI 8249079621"
drag, startPoint x: 184, startPoint y: 527, endPoint x: 328, endPoint y: 537, distance: 143.8
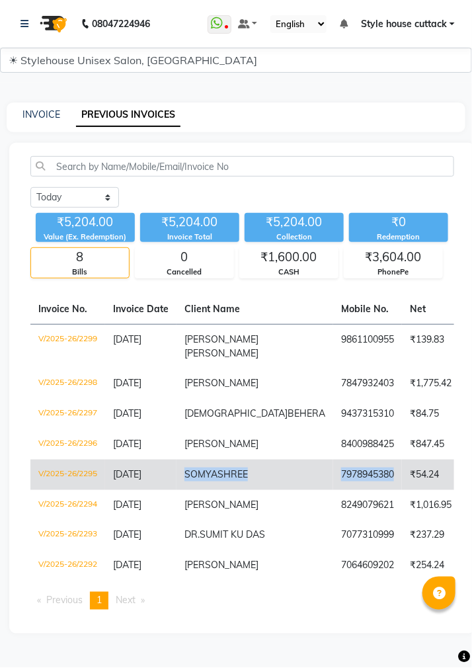
copy tr "SOMYASHREE 7978945380"
drag, startPoint x: 186, startPoint y: 498, endPoint x: 326, endPoint y: 507, distance: 139.8
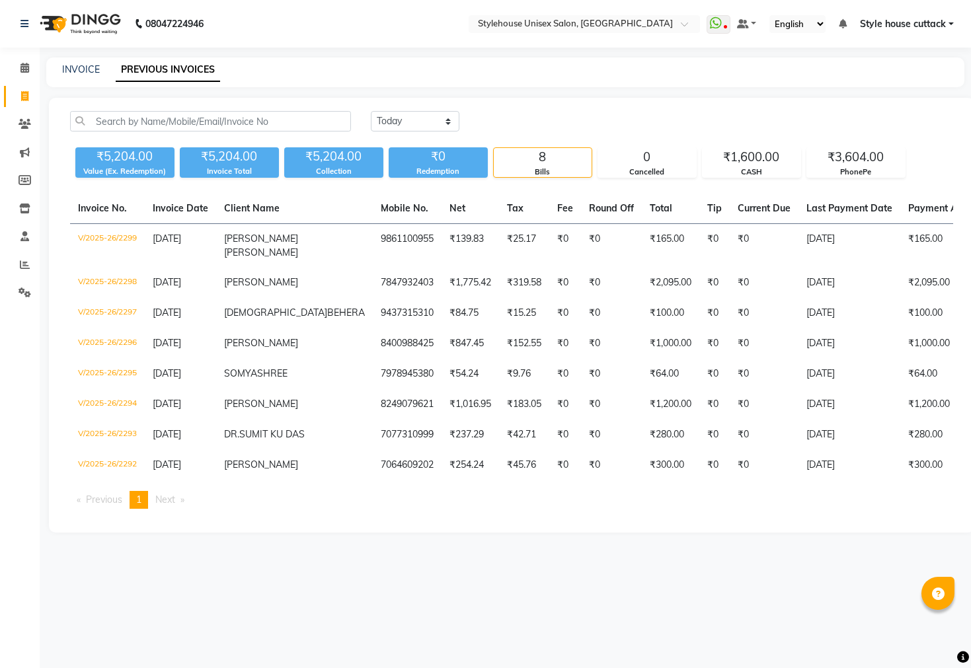
drag, startPoint x: 562, startPoint y: 99, endPoint x: 617, endPoint y: 83, distance: 57.3
click at [563, 99] on div "Today Yesterday Custom Range ₹5,204.00 Value (Ex. Redemption) ₹5,204.00 Invoice…" at bounding box center [512, 315] width 926 height 435
click at [886, 22] on span "Style house cuttack" at bounding box center [903, 24] width 86 height 14
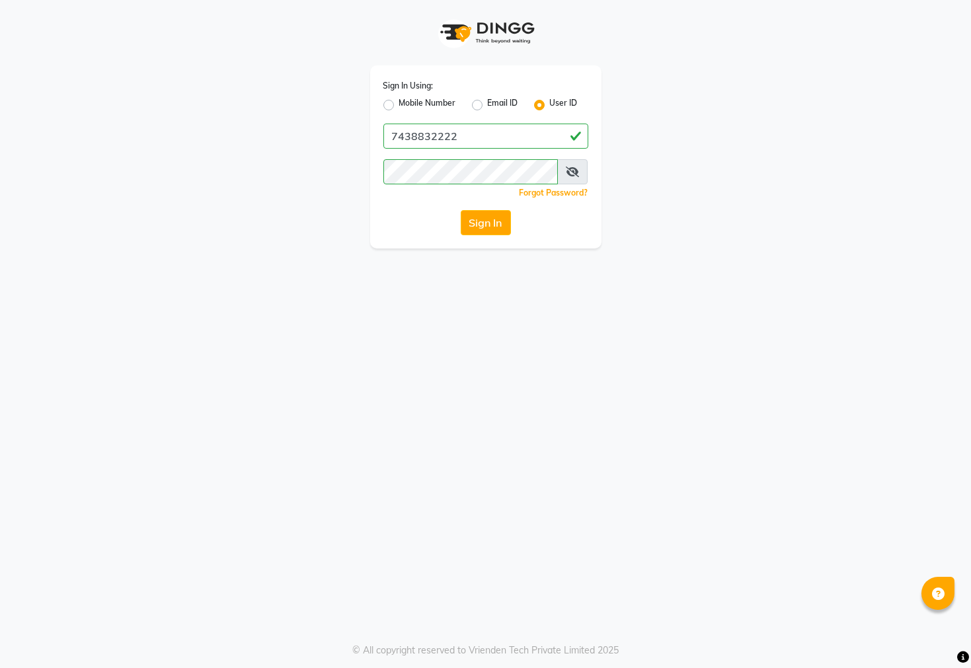
click at [399, 104] on label "Mobile Number" at bounding box center [427, 105] width 57 height 16
click at [399, 104] on input "Mobile Number" at bounding box center [403, 101] width 9 height 9
radio input "true"
radio input "false"
click at [454, 150] on div "Sign In Using: Mobile Number Email ID User ID Country Code × +91 Remember me Fo…" at bounding box center [485, 156] width 231 height 183
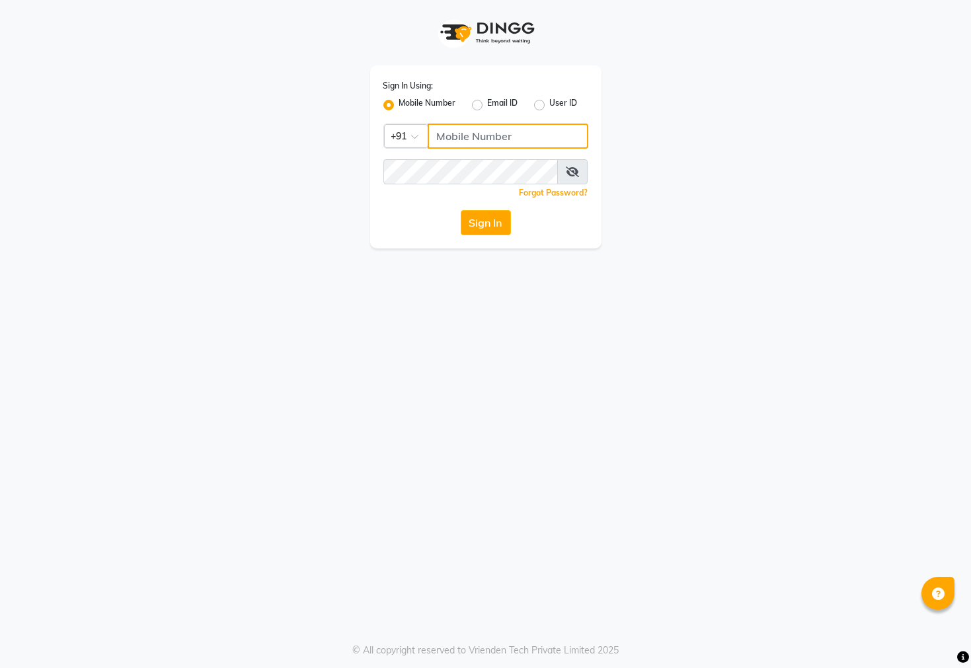
click at [452, 134] on input "Username" at bounding box center [508, 136] width 161 height 25
type input "7609999905"
click at [489, 220] on button "Sign In" at bounding box center [486, 222] width 50 height 25
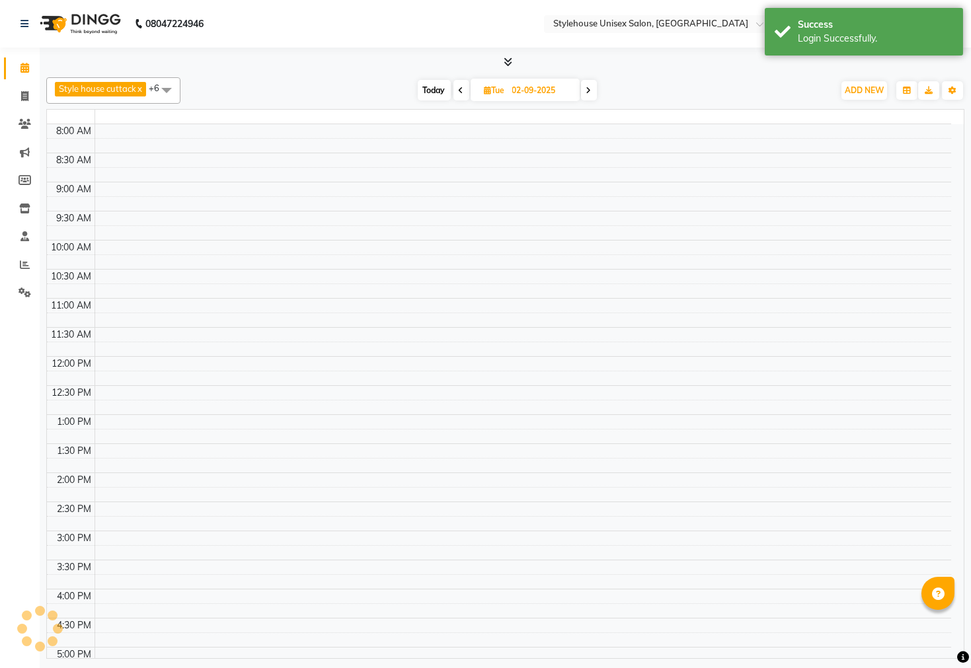
select select "en"
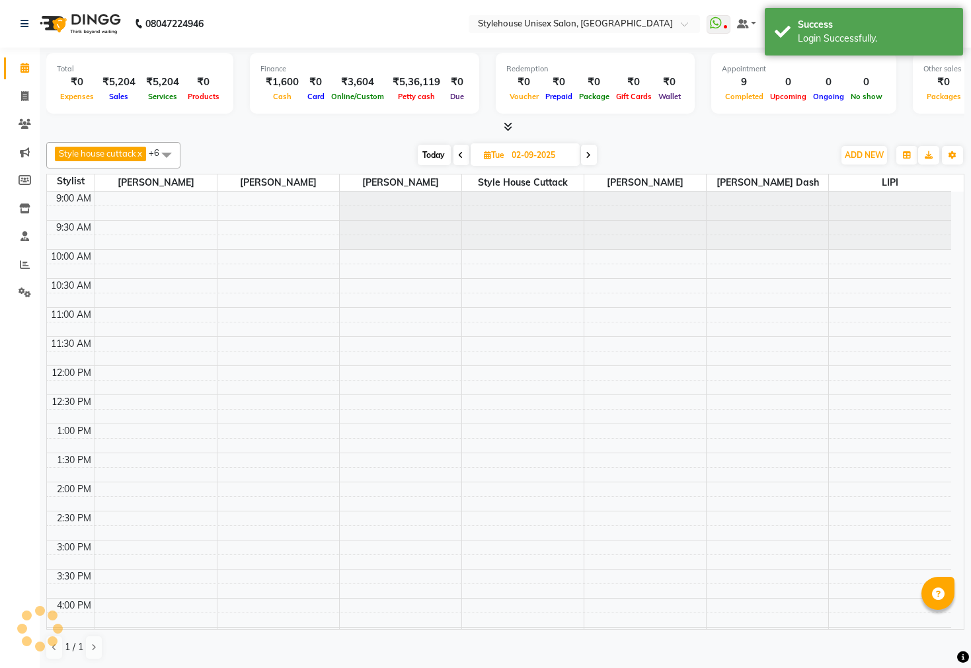
scroll to position [356, 0]
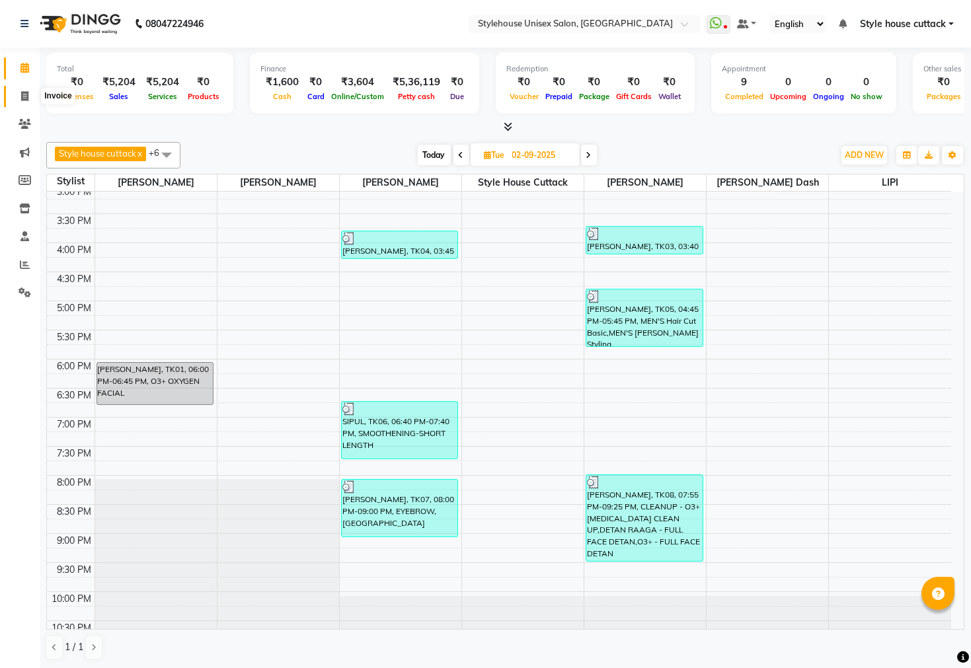
click at [28, 95] on span at bounding box center [24, 96] width 23 height 15
select select "service"
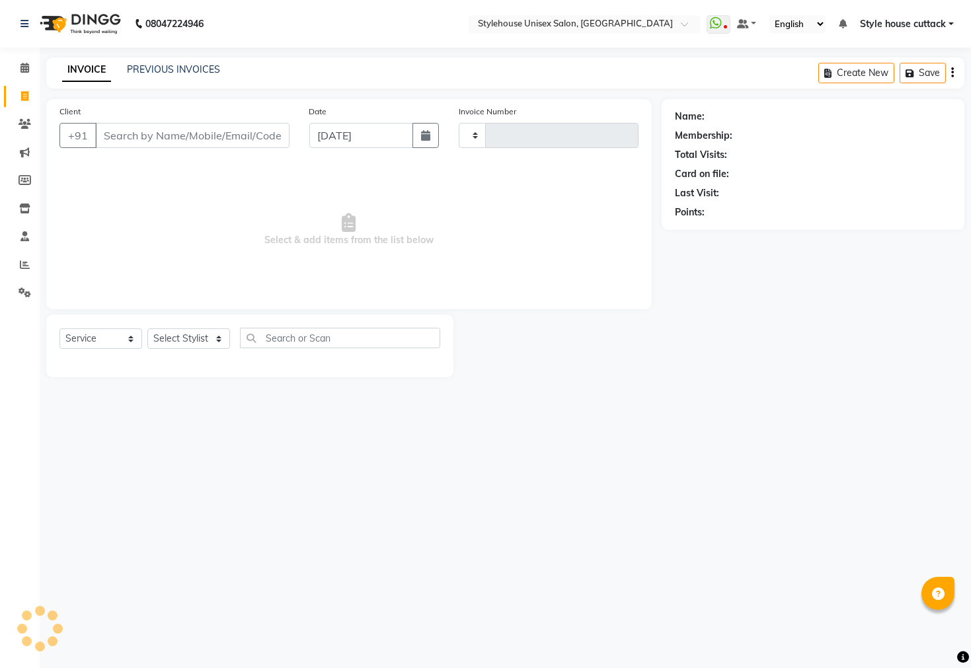
type input "2300"
select select "4222"
click at [165, 78] on div "INVOICE PREVIOUS INVOICES Create New Save" at bounding box center [505, 73] width 918 height 31
click at [164, 70] on link "PREVIOUS INVOICES" at bounding box center [173, 69] width 93 height 12
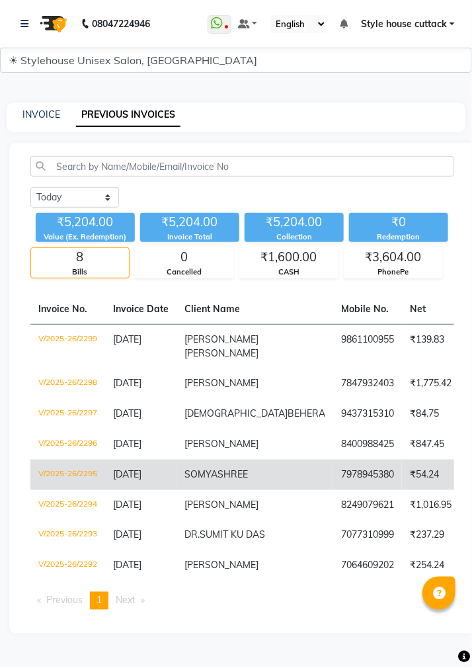
click at [251, 490] on td "SOMYASHREE" at bounding box center [255, 474] width 157 height 30
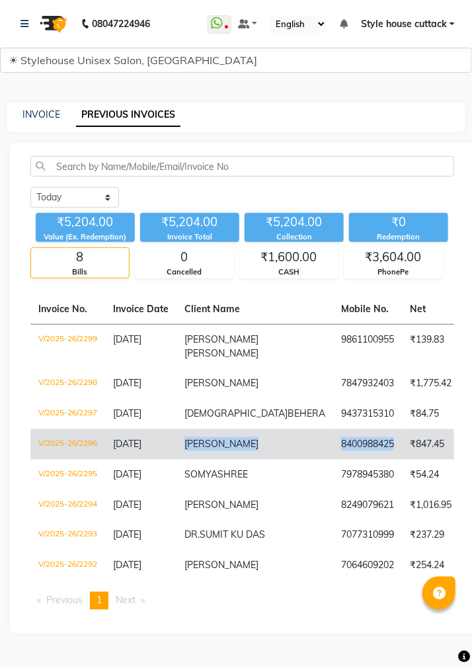
copy tr "UTKASH 8400988425"
drag, startPoint x: 183, startPoint y: 465, endPoint x: 330, endPoint y: 469, distance: 146.8
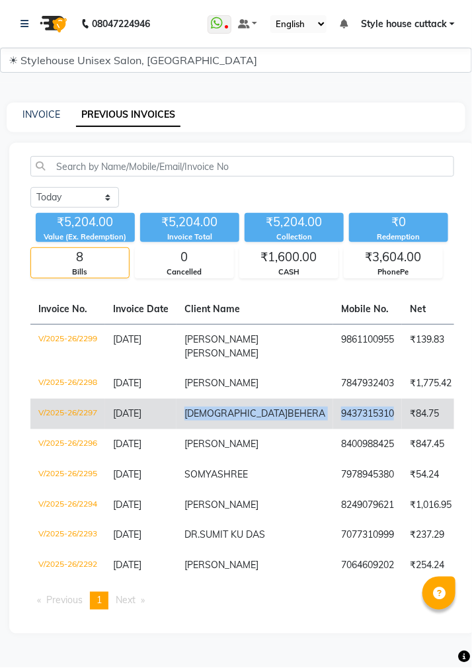
copy tr "SWAGATIKA BEHERA 9437315310"
drag, startPoint x: 184, startPoint y: 426, endPoint x: 330, endPoint y: 446, distance: 147.4
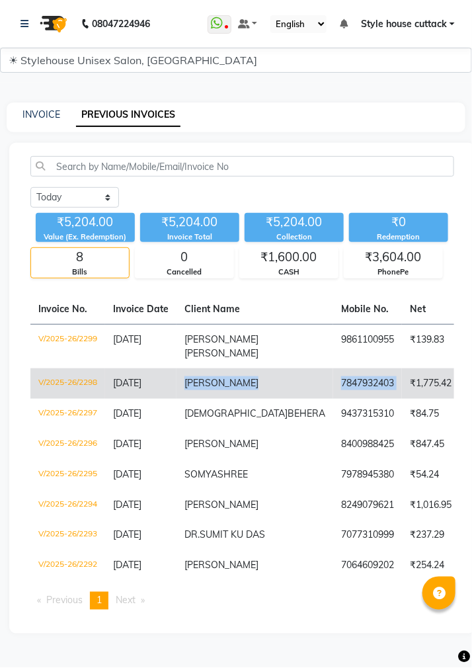
copy tr "HITESH PRADHAN 7847932403"
drag, startPoint x: 183, startPoint y: 380, endPoint x: 340, endPoint y: 404, distance: 158.5
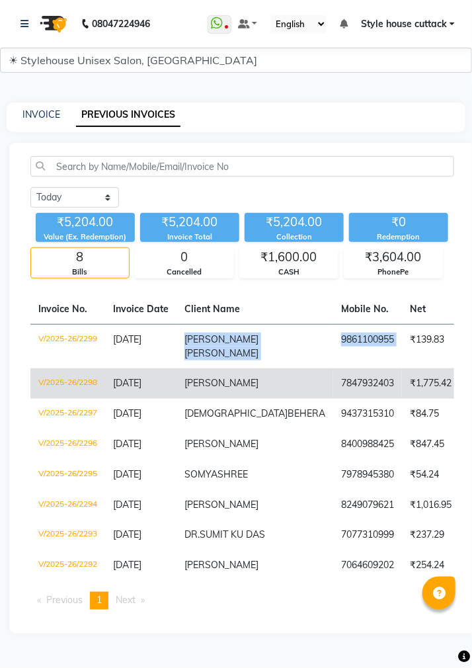
copy tr "KRUSHNA PRIYA SINGH 9861100955"
drag, startPoint x: 183, startPoint y: 334, endPoint x: 336, endPoint y: 368, distance: 156.4
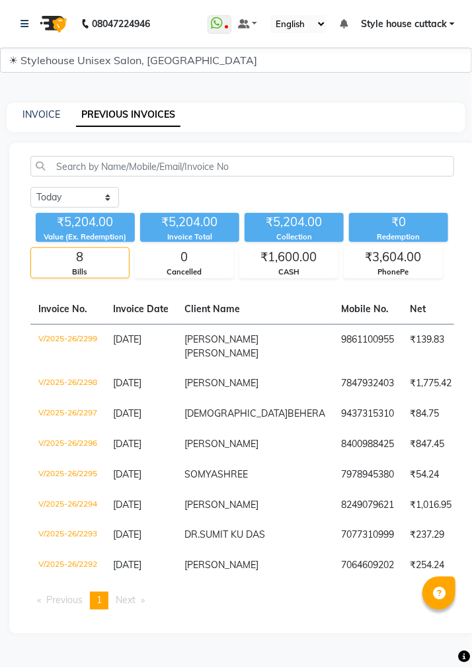
click at [292, 120] on div "INVOICE PREVIOUS INVOICES" at bounding box center [228, 115] width 443 height 14
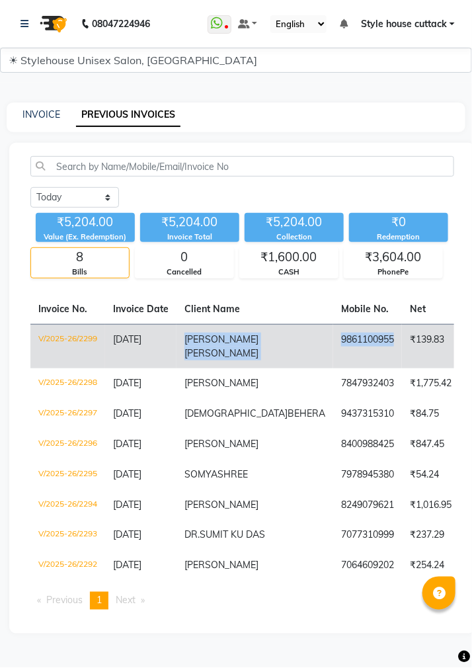
copy tr "KRUSHNA PRIYA SINGH 9861100955"
drag, startPoint x: 185, startPoint y: 337, endPoint x: 329, endPoint y: 354, distance: 145.1
click at [220, 338] on span "KRUSHNA" at bounding box center [221, 339] width 74 height 12
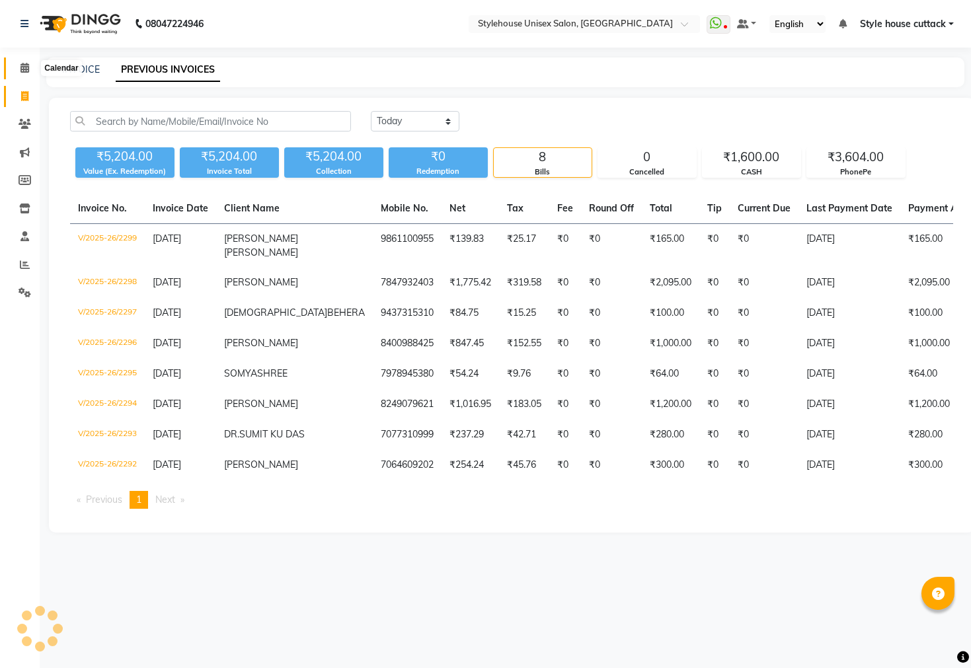
click at [19, 67] on span at bounding box center [24, 68] width 23 height 15
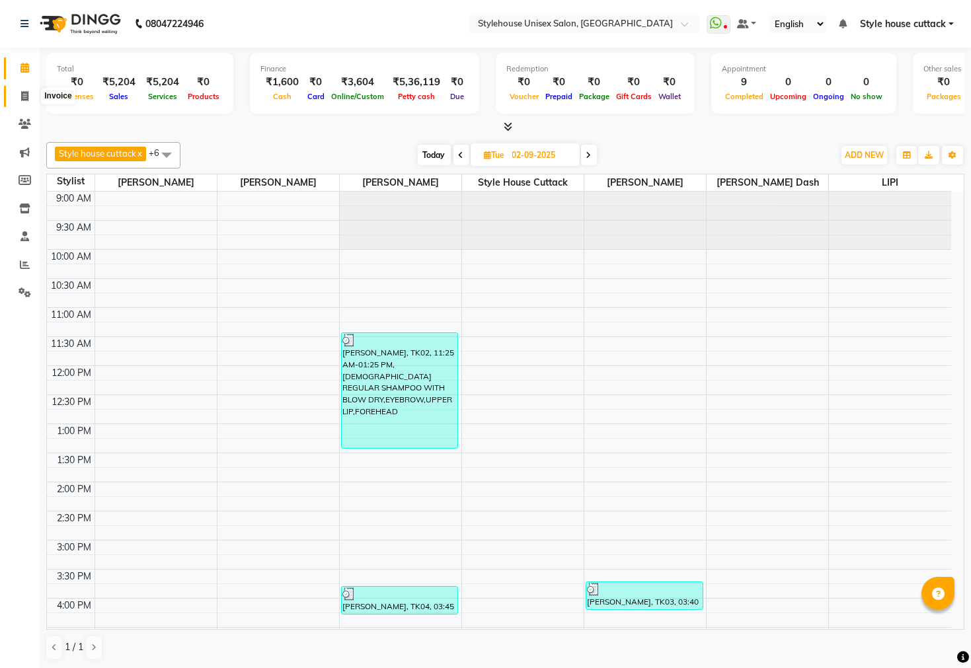
click at [22, 97] on icon at bounding box center [24, 96] width 7 height 10
select select "service"
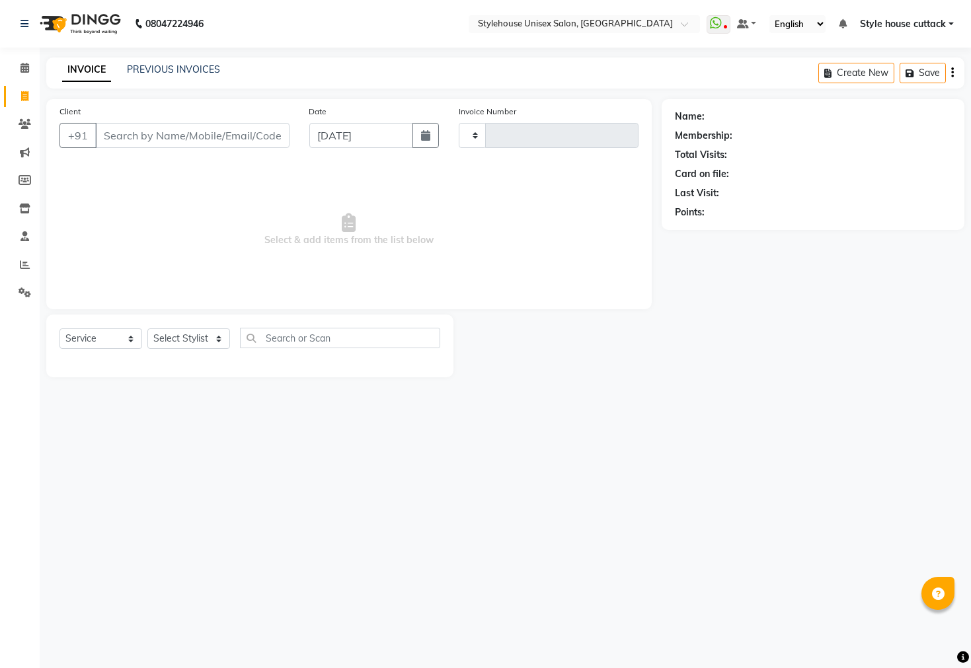
type input "2300"
select select "4222"
click at [188, 340] on select "Select Stylist" at bounding box center [188, 339] width 83 height 20
select select "21976"
click at [147, 329] on select "Select Stylist Bharati Nanda Bikash Chintu Kanha Barik LIPI Manjit Barik Nitu B…" at bounding box center [188, 339] width 83 height 20
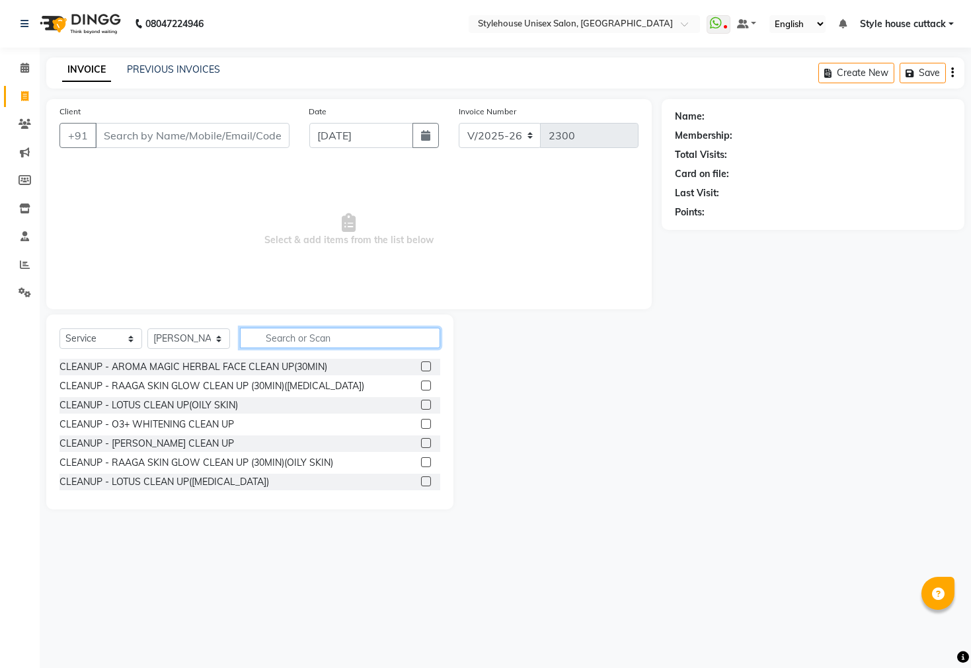
click at [272, 334] on input "text" at bounding box center [340, 338] width 200 height 20
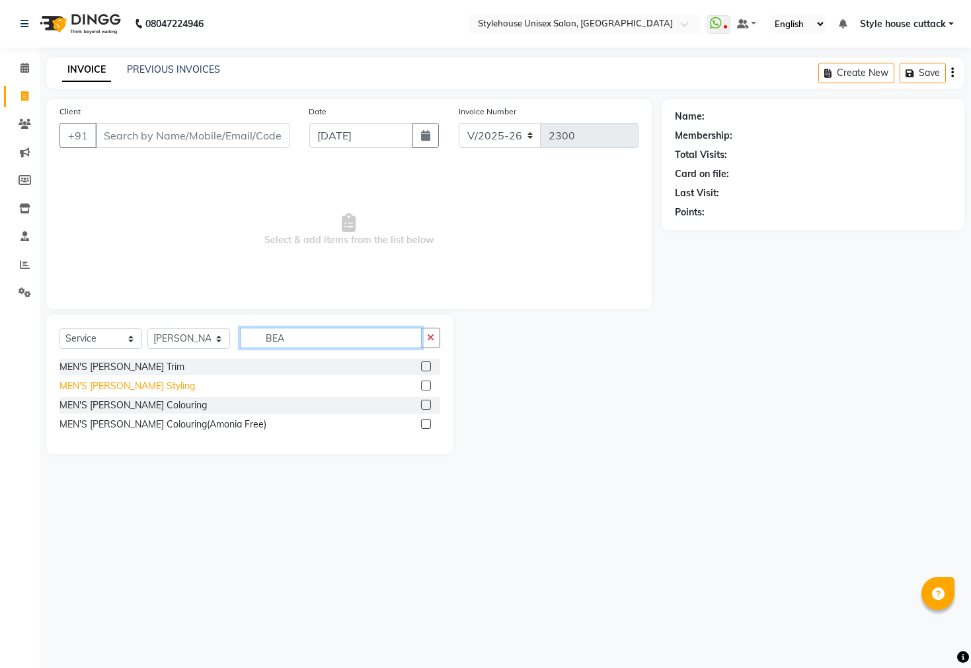
type input "BEA"
click at [112, 389] on div "MEN'S [PERSON_NAME] Styling" at bounding box center [128, 386] width 136 height 14
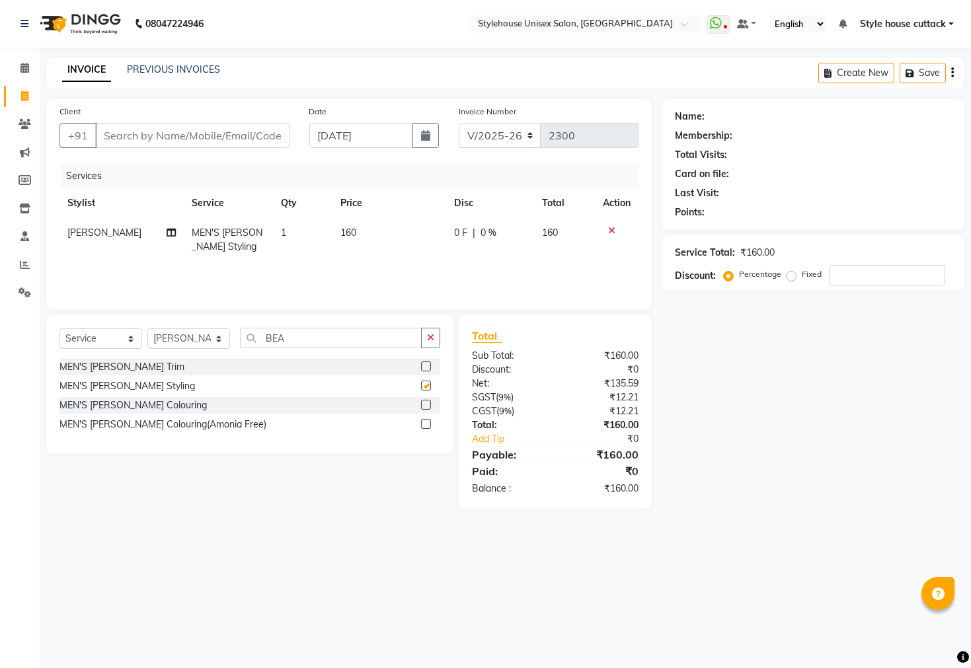
checkbox input "false"
click at [138, 141] on input "Client" at bounding box center [192, 135] width 194 height 25
type input "7"
type input "0"
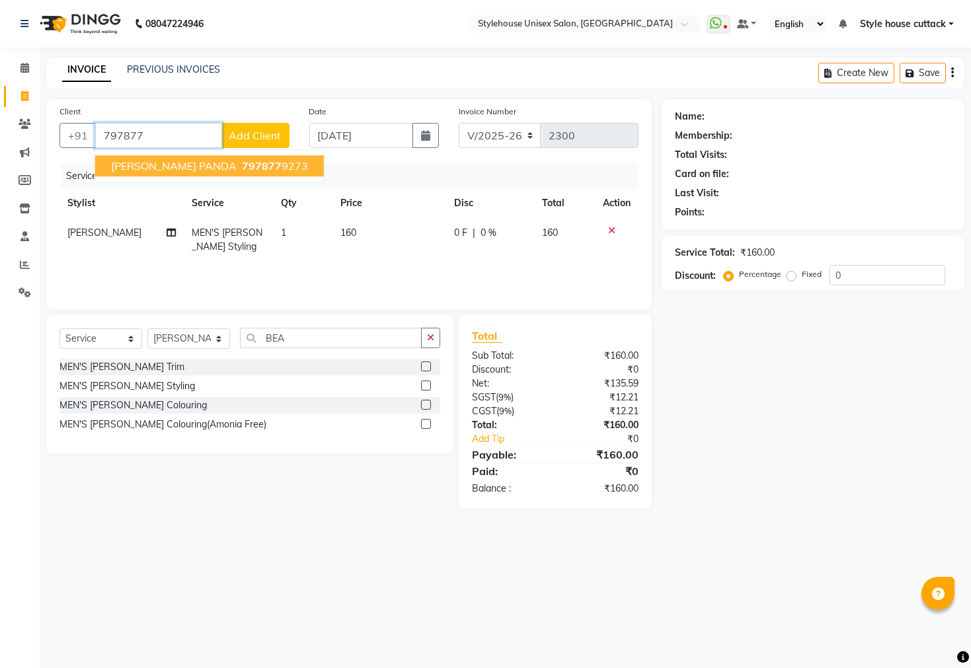
click at [152, 165] on span "SUBHA SUNDAR PANDA" at bounding box center [174, 165] width 126 height 13
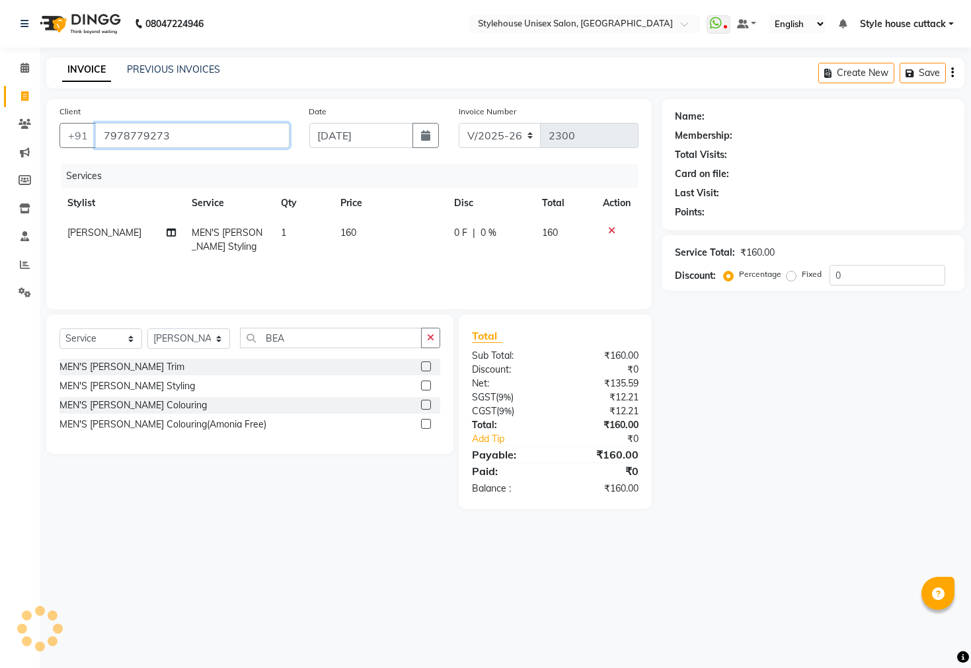
type input "7978779273"
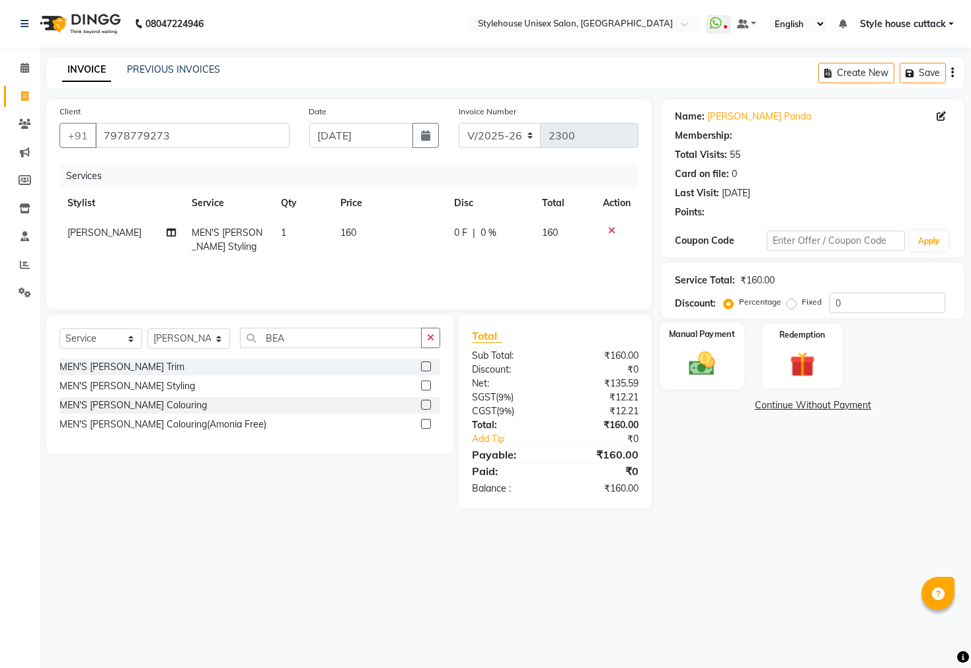
select select "2: Object"
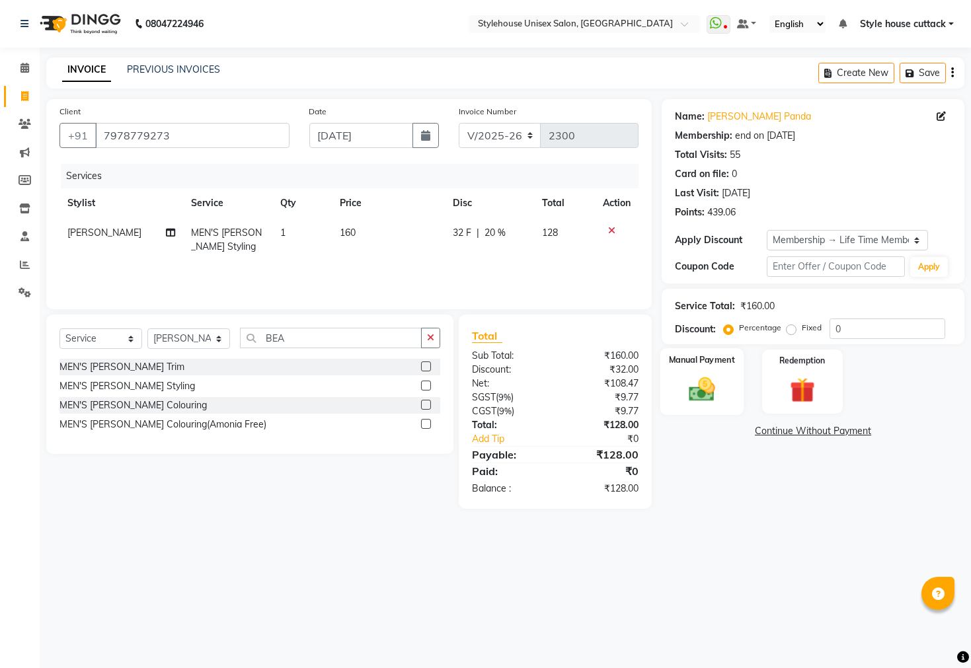
click at [721, 399] on img at bounding box center [702, 390] width 42 height 30
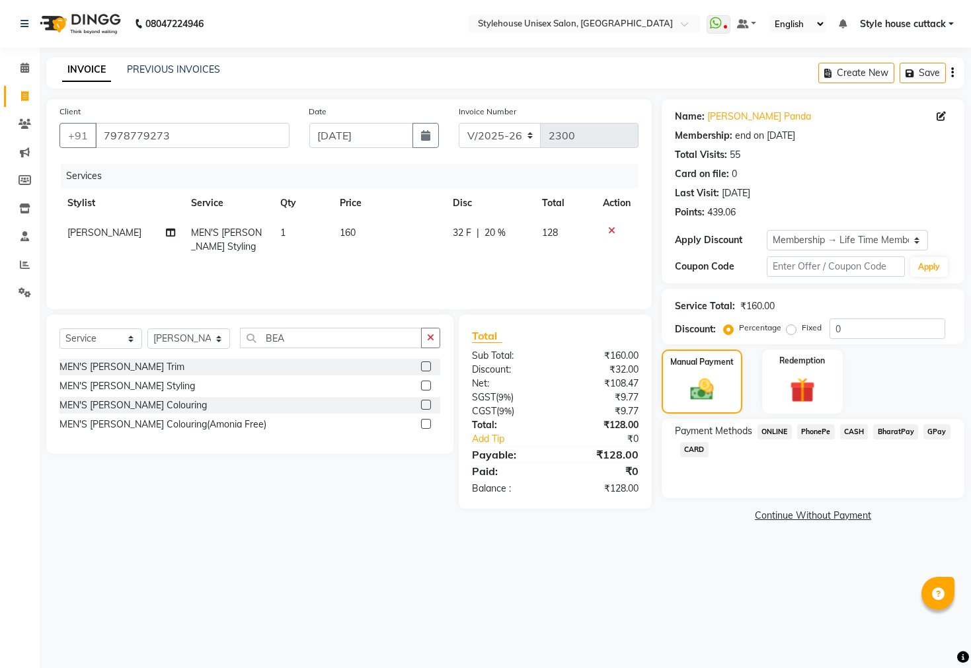
click at [829, 440] on span "PhonePe" at bounding box center [816, 431] width 38 height 15
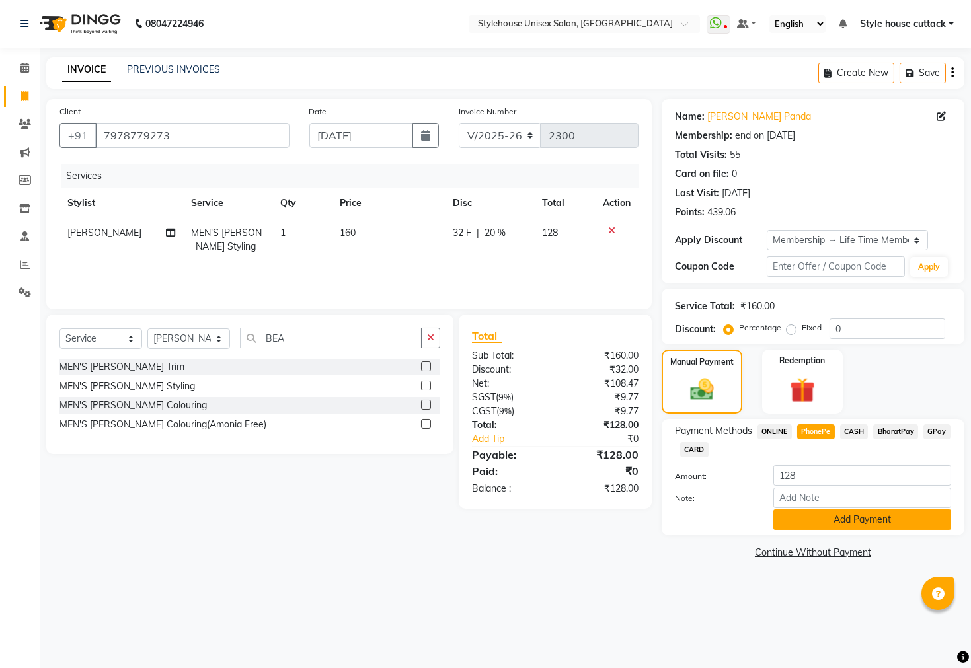
drag, startPoint x: 837, startPoint y: 550, endPoint x: 837, endPoint y: 539, distance: 10.6
click at [837, 536] on div "Payment Methods ONLINE PhonePe CASH BharatPay GPay CARD Amount: 128 Note: Add P…" at bounding box center [813, 477] width 303 height 116
click at [837, 530] on button "Add Payment" at bounding box center [863, 520] width 178 height 20
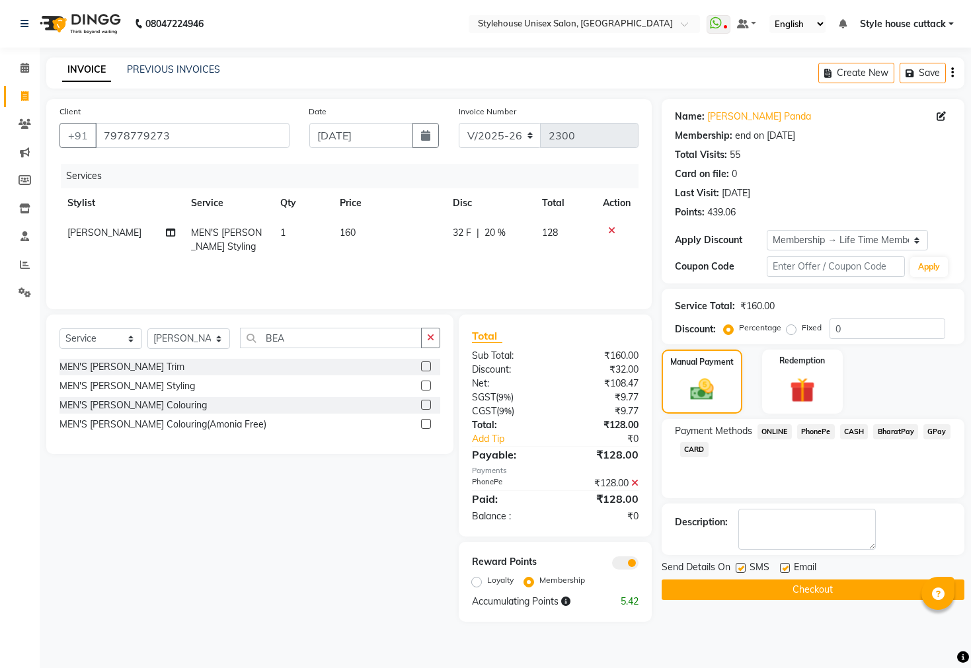
click at [805, 600] on button "Checkout" at bounding box center [813, 590] width 303 height 20
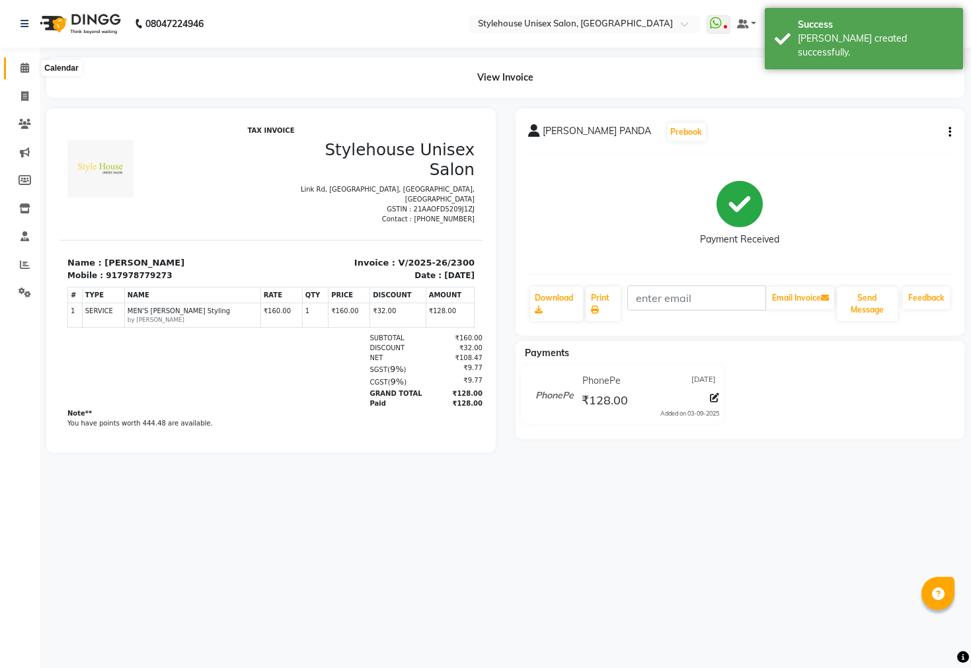
click at [24, 69] on icon at bounding box center [24, 68] width 9 height 10
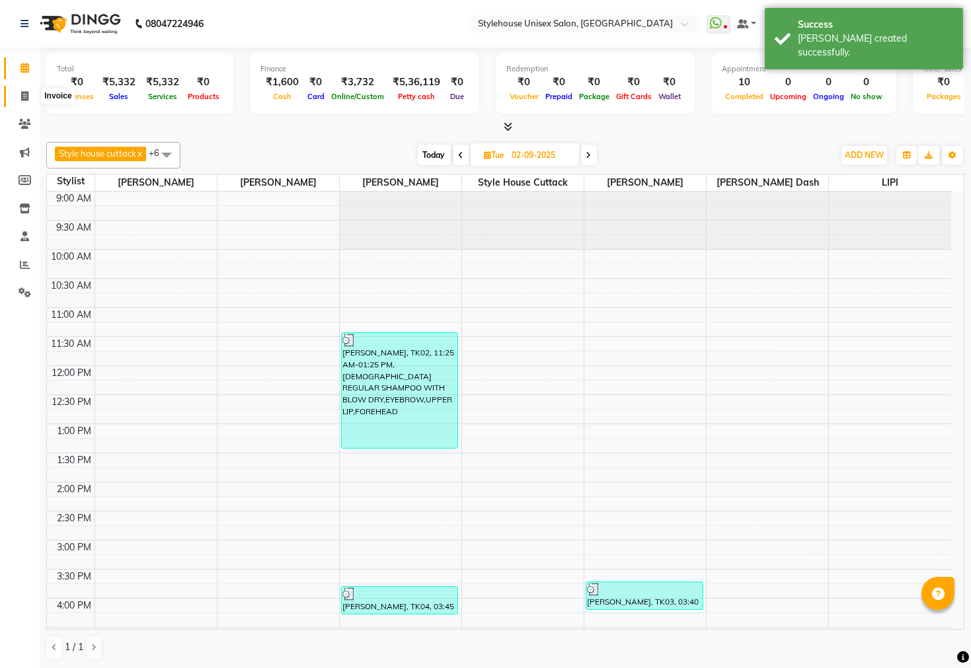
click at [23, 96] on icon at bounding box center [24, 96] width 7 height 10
select select "service"
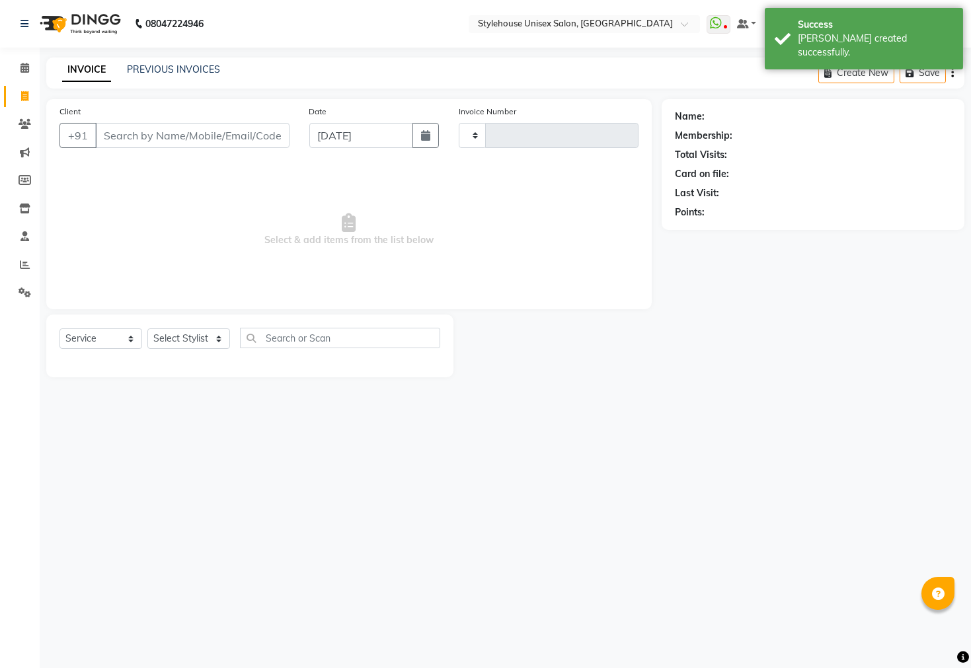
type input "2301"
select select "4222"
click at [153, 65] on link "PREVIOUS INVOICES" at bounding box center [173, 69] width 93 height 12
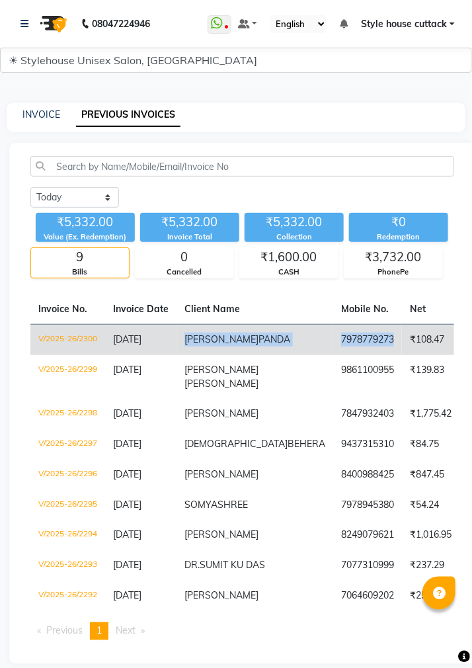
copy tr "SUBHA SUNDAR PANDA 7978779273"
drag, startPoint x: 184, startPoint y: 337, endPoint x: 333, endPoint y: 356, distance: 149.3
click at [204, 345] on span "SUBHA SUNDAR" at bounding box center [221, 339] width 74 height 12
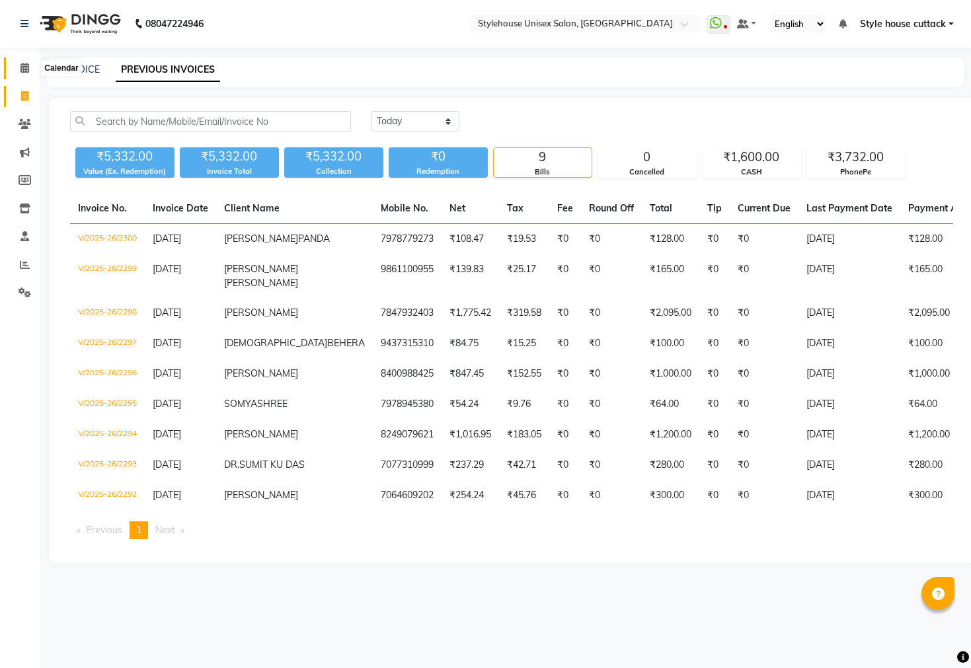
click at [20, 63] on icon at bounding box center [24, 68] width 9 height 10
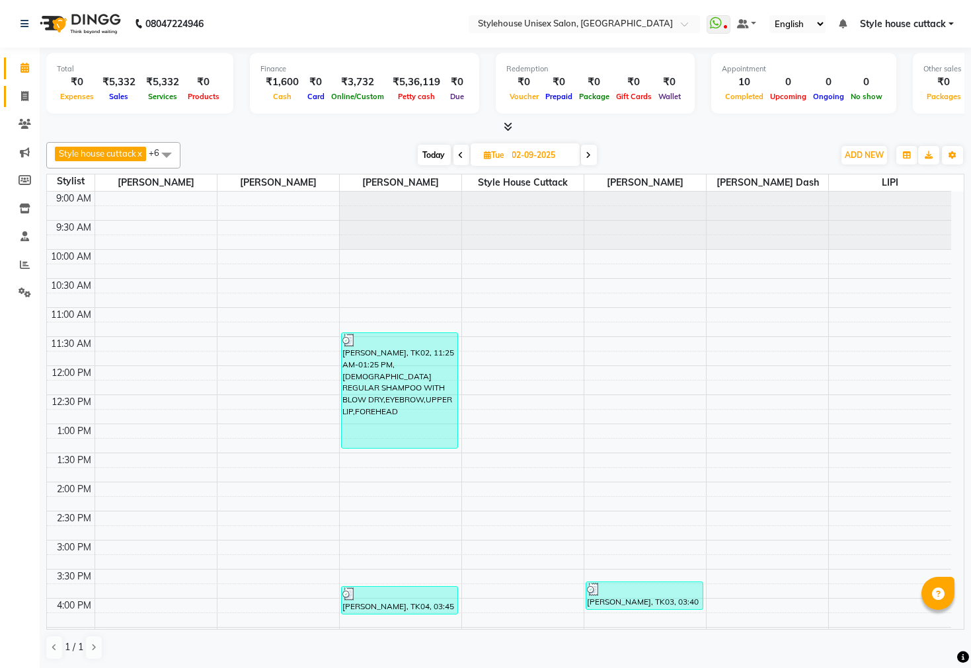
click at [21, 104] on link "Invoice" at bounding box center [20, 97] width 32 height 22
select select "service"
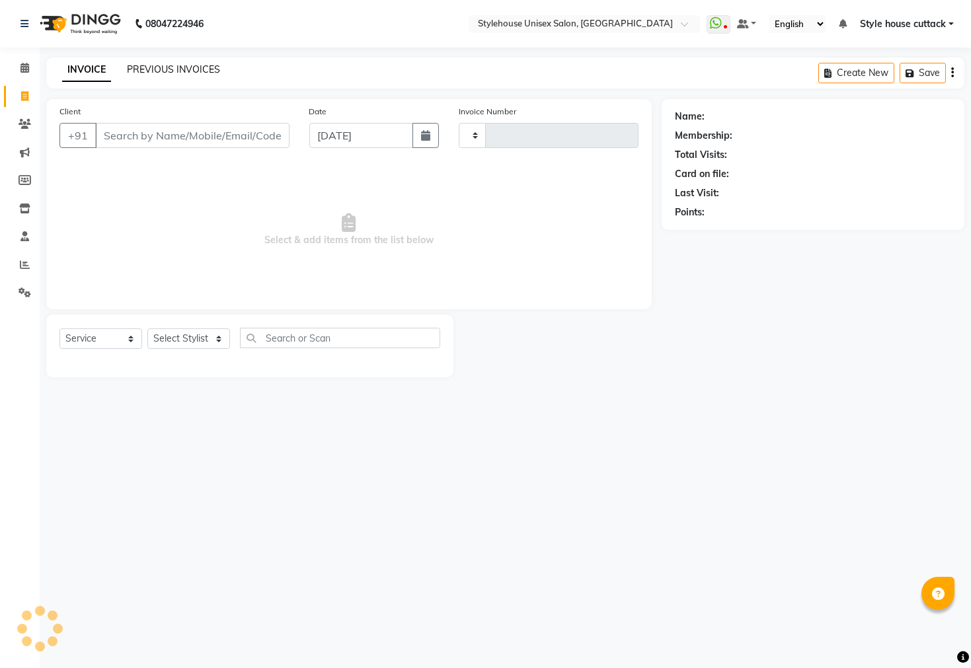
type input "2301"
select select "4222"
click at [185, 70] on link "PREVIOUS INVOICES" at bounding box center [173, 69] width 93 height 12
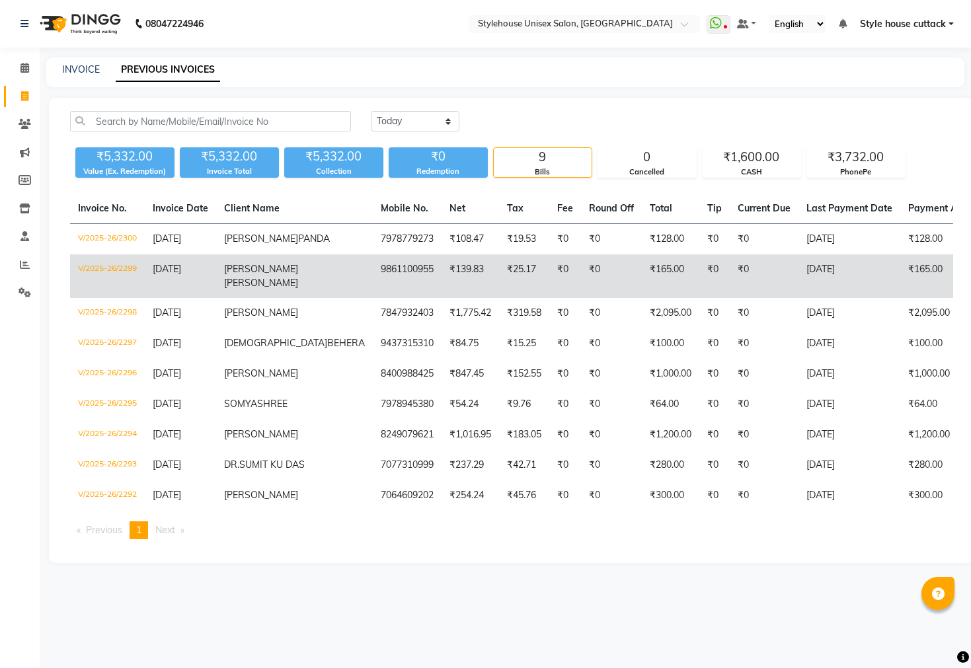
click at [373, 298] on td "9861100955" at bounding box center [407, 277] width 69 height 44
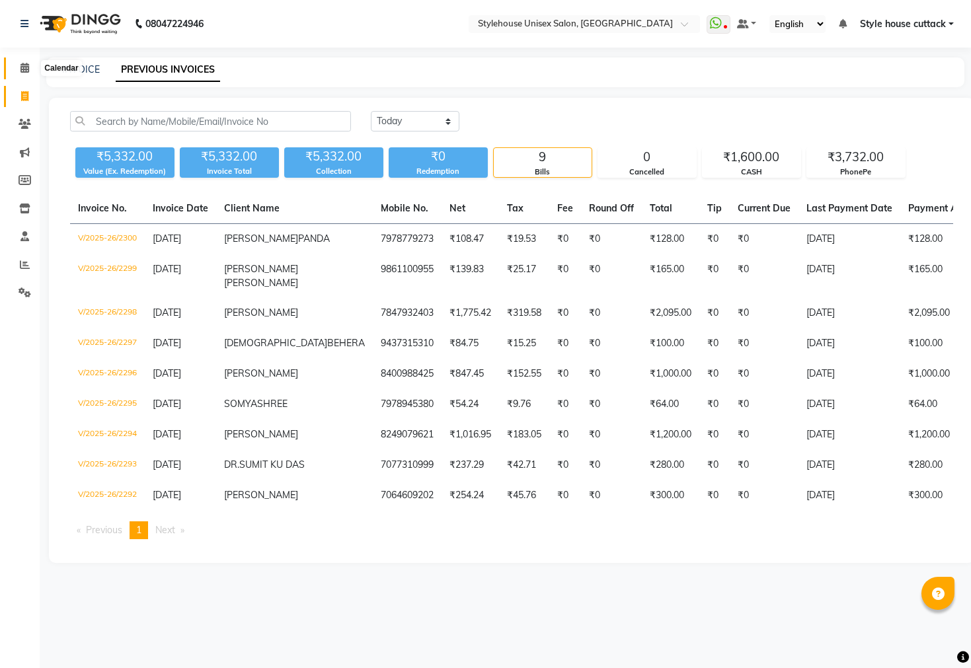
click at [24, 73] on icon at bounding box center [24, 68] width 9 height 10
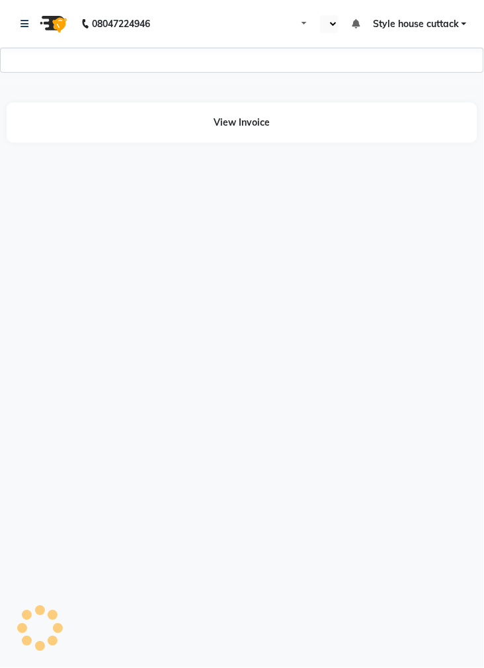
select select "en"
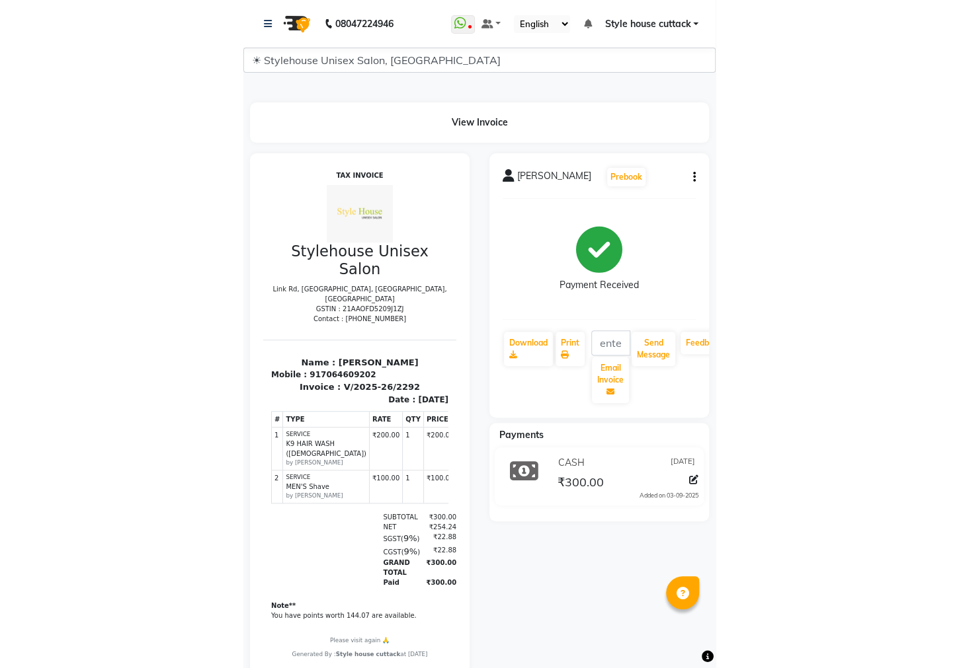
scroll to position [9, 0]
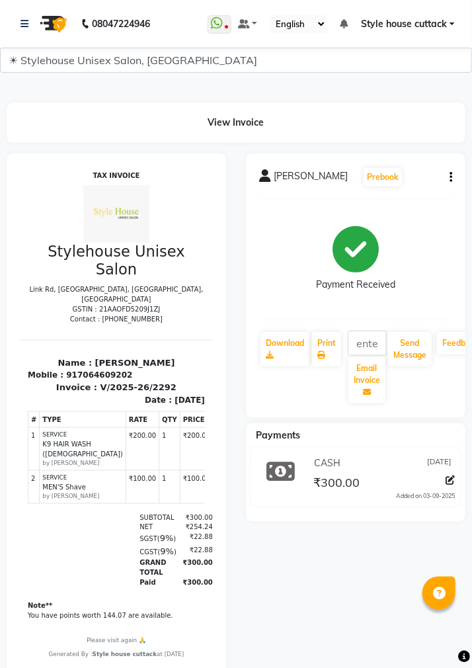
select select "3454"
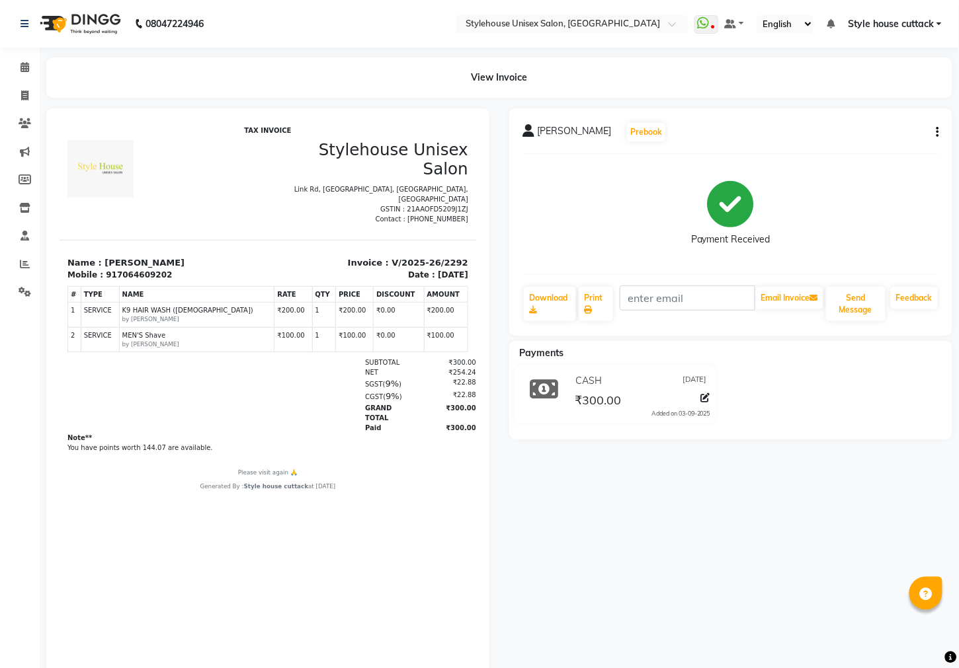
scroll to position [0, 0]
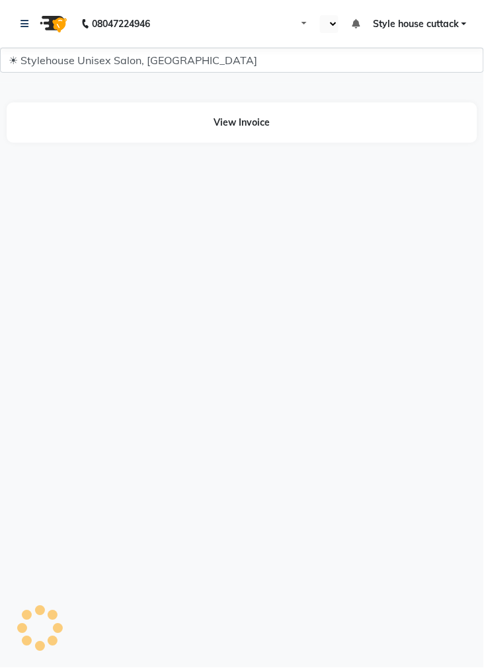
select select "en"
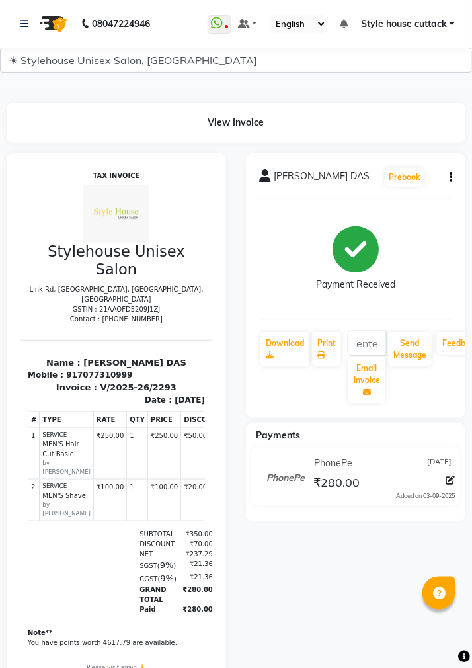
click at [131, 260] on h3 "Stylehouse Unisex Salon" at bounding box center [115, 260] width 177 height 36
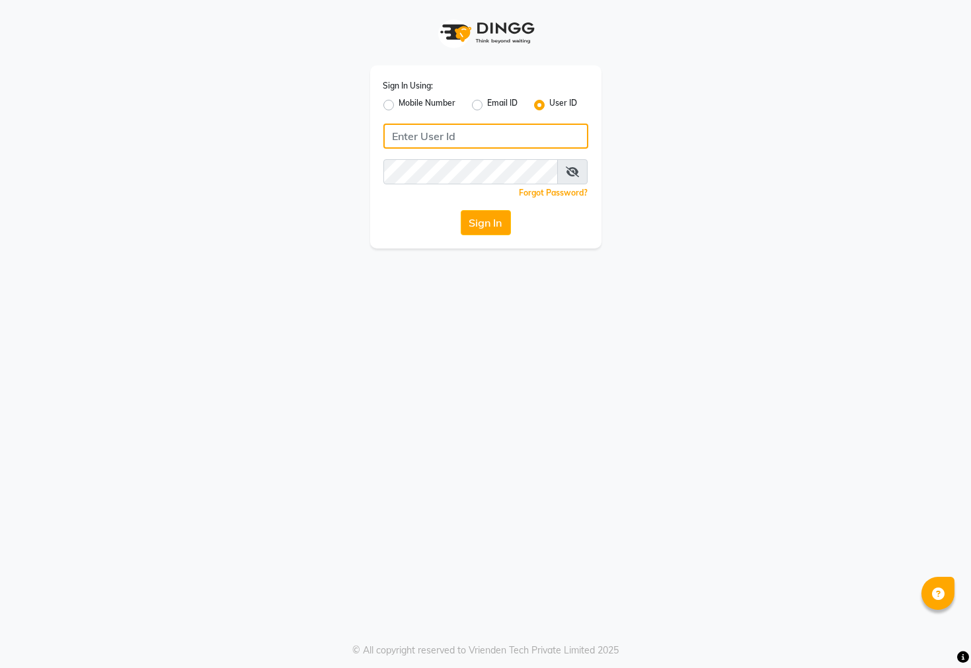
type input "7438832222"
click at [387, 103] on div "Mobile Number" at bounding box center [419, 105] width 73 height 16
click at [387, 103] on label "Mobile Number" at bounding box center [427, 105] width 57 height 16
click at [387, 103] on input "Mobile Number" at bounding box center [403, 101] width 9 height 9
radio input "true"
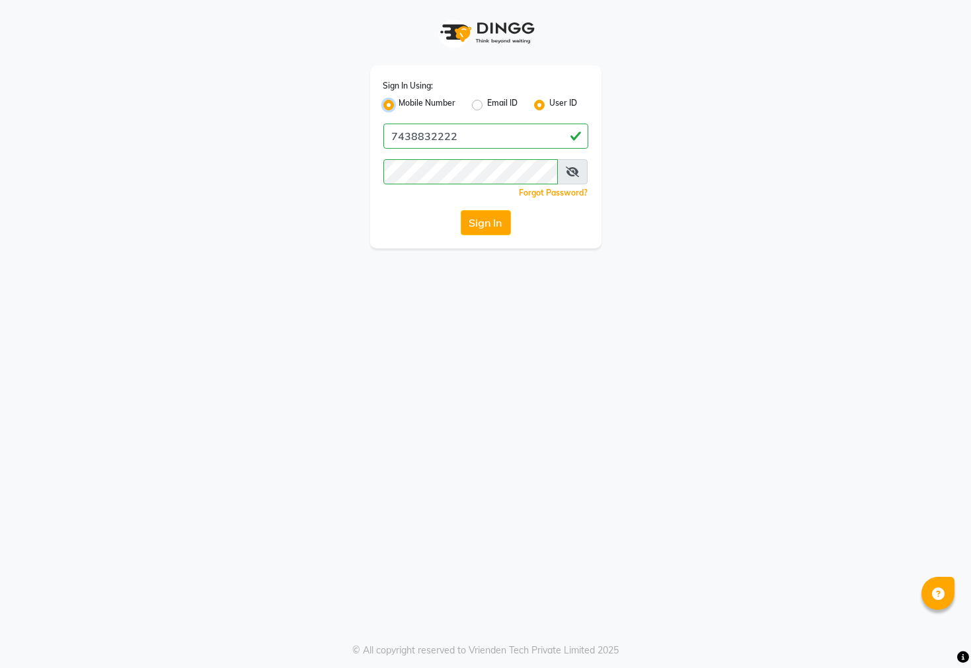
radio input "false"
click at [387, 146] on input "Username" at bounding box center [508, 136] width 161 height 25
type input "7609999905"
click at [387, 223] on button "Sign In" at bounding box center [486, 222] width 50 height 25
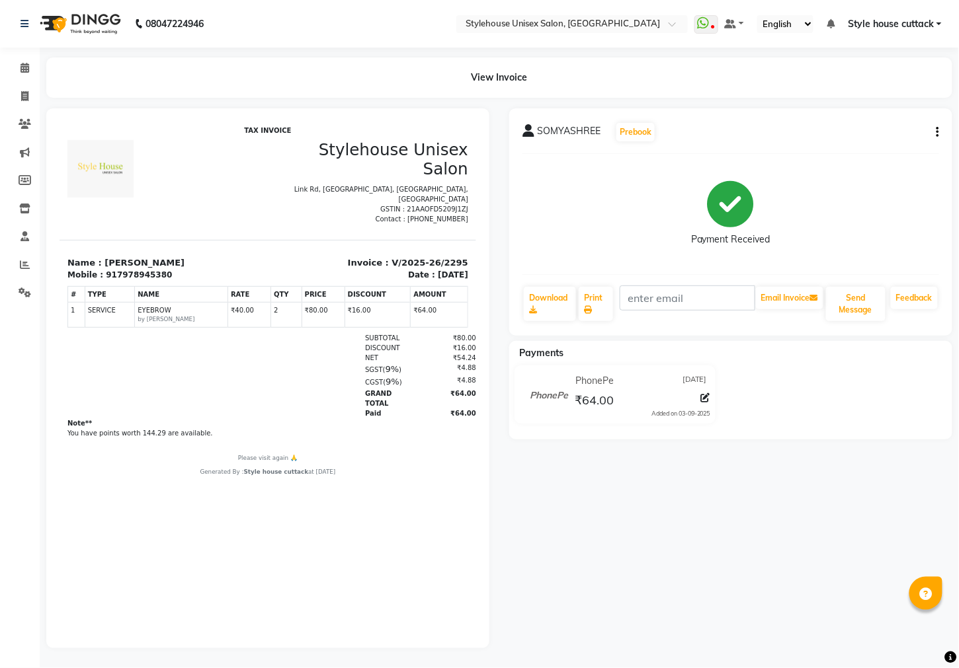
click at [377, 17] on span "Style house cuttack" at bounding box center [891, 24] width 86 height 14
click at [377, 89] on link "Sign out" at bounding box center [873, 91] width 121 height 20
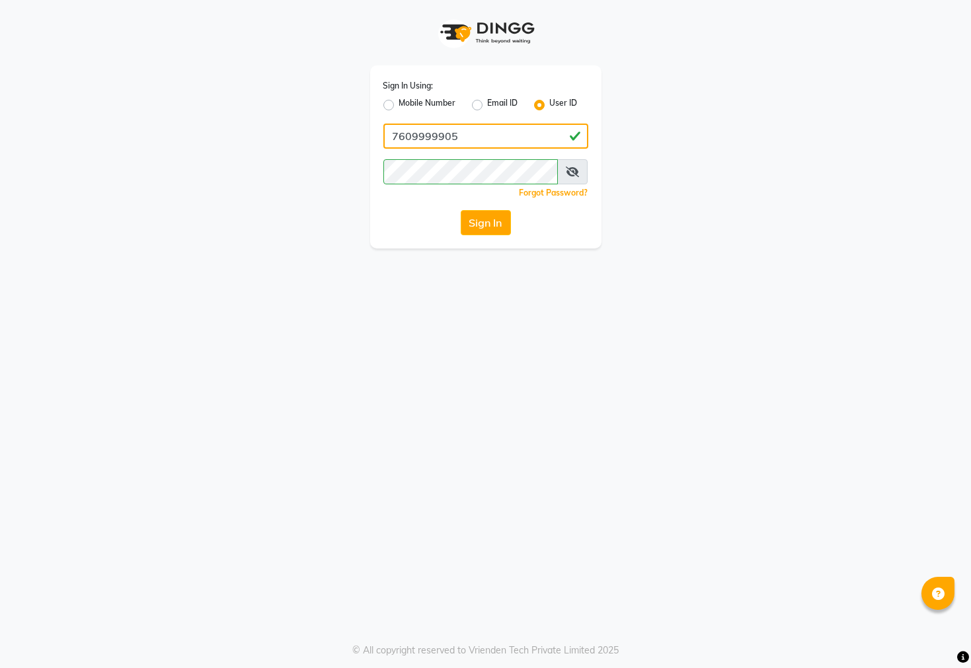
click at [377, 141] on input "7609999905" at bounding box center [485, 136] width 205 height 25
type input "7"
click at [377, 108] on label "Mobile Number" at bounding box center [427, 105] width 57 height 16
click at [377, 106] on input "Mobile Number" at bounding box center [403, 101] width 9 height 9
radio input "true"
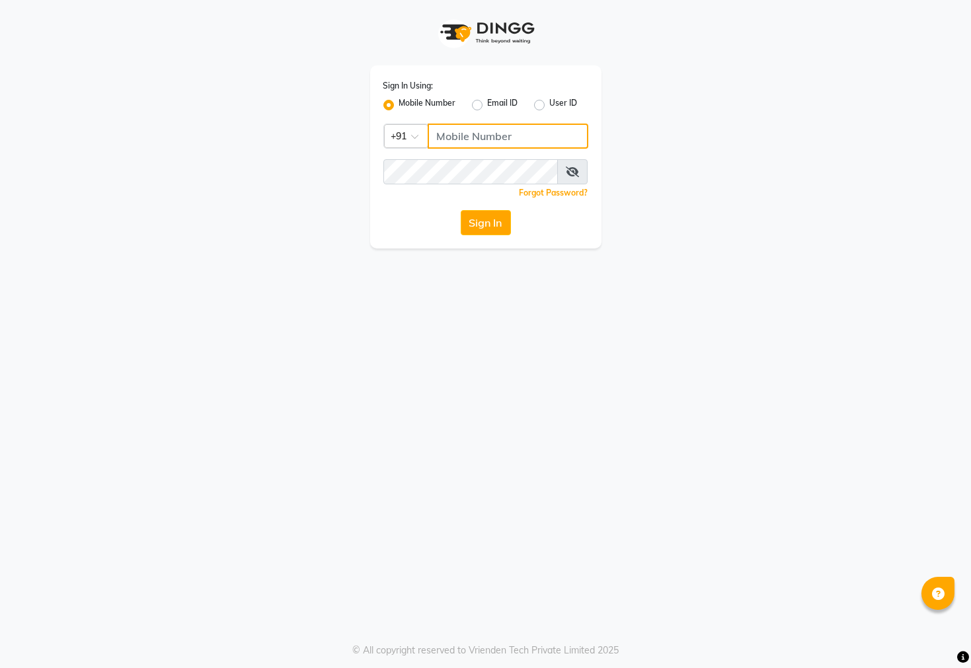
click at [377, 135] on input "Username" at bounding box center [508, 136] width 161 height 25
click at [377, 103] on label "User ID" at bounding box center [564, 105] width 28 height 16
click at [377, 103] on input "User ID" at bounding box center [554, 101] width 9 height 9
radio input "true"
click at [377, 104] on label "Mobile Number" at bounding box center [427, 105] width 57 height 16
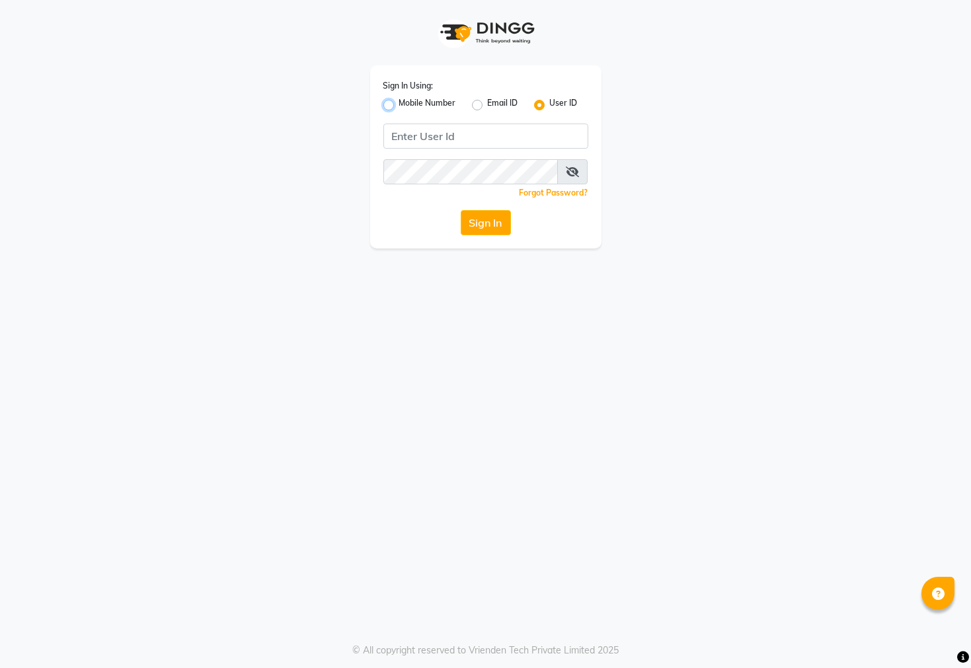
click at [377, 104] on input "Mobile Number" at bounding box center [403, 101] width 9 height 9
radio input "true"
radio input "false"
click at [377, 134] on input "Username" at bounding box center [508, 136] width 161 height 25
type input "7438832222"
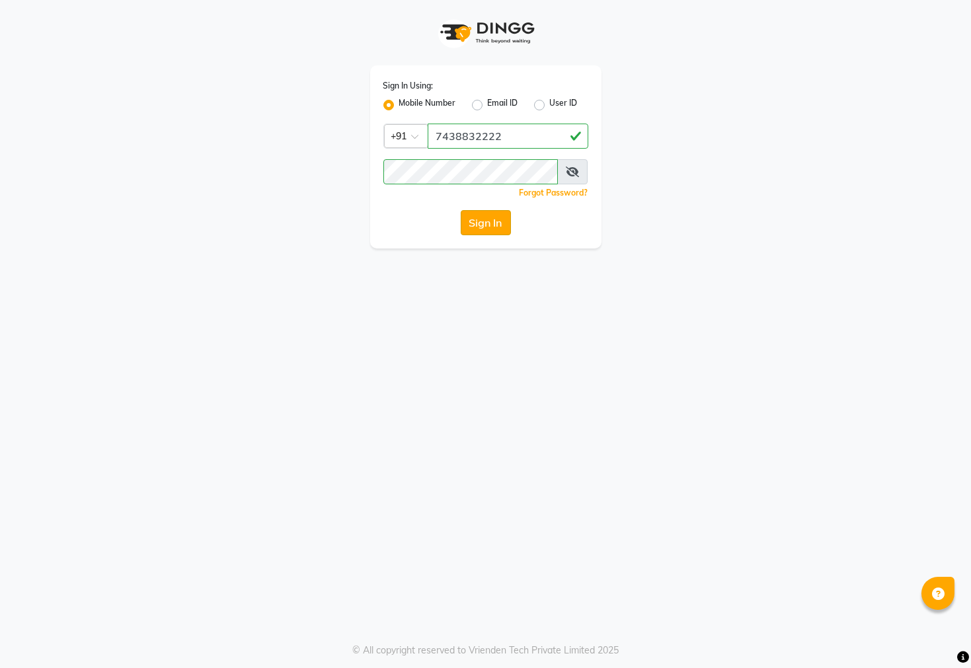
click at [377, 223] on button "Sign In" at bounding box center [486, 222] width 50 height 25
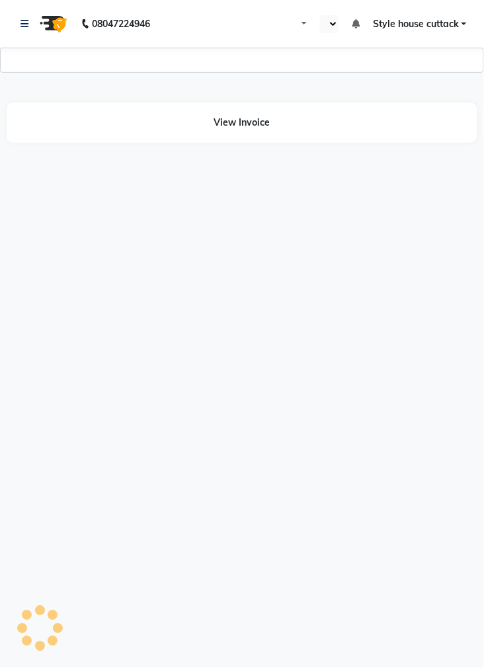
select select "en"
select select "1744"
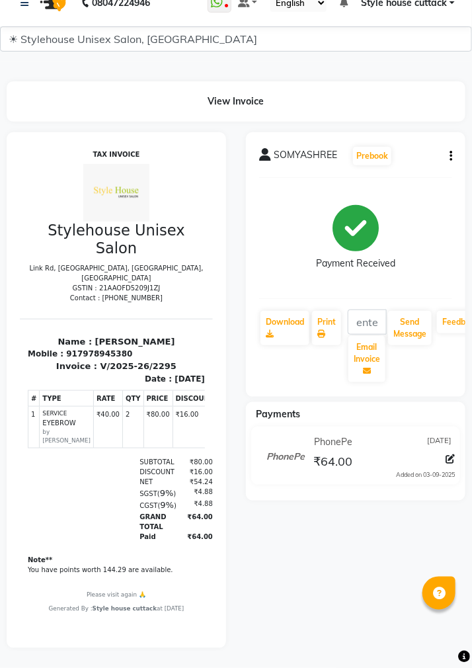
scroll to position [33, 0]
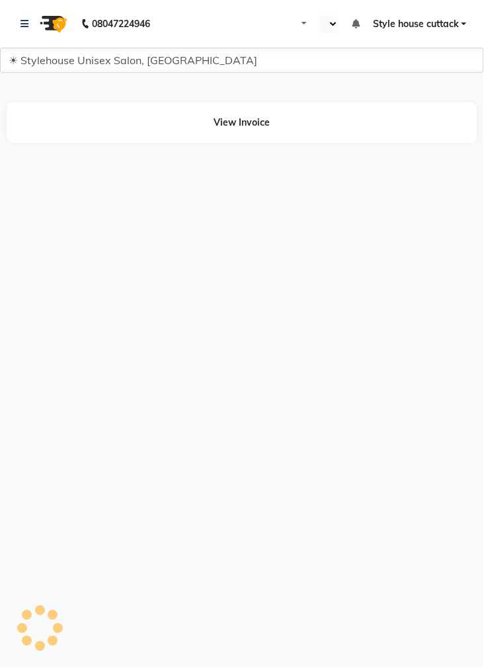
select select "en"
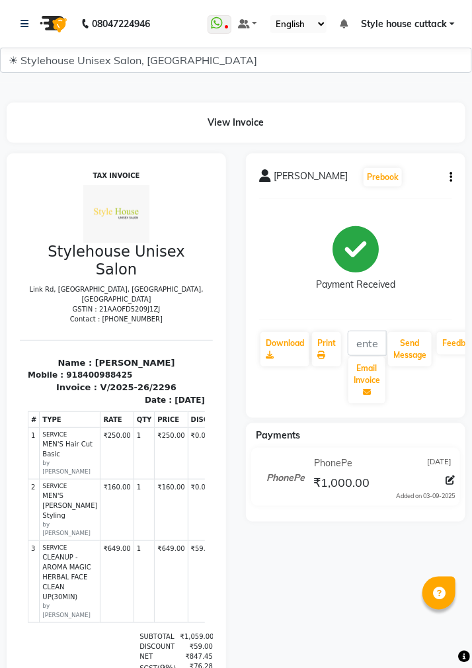
scroll to position [0, 47]
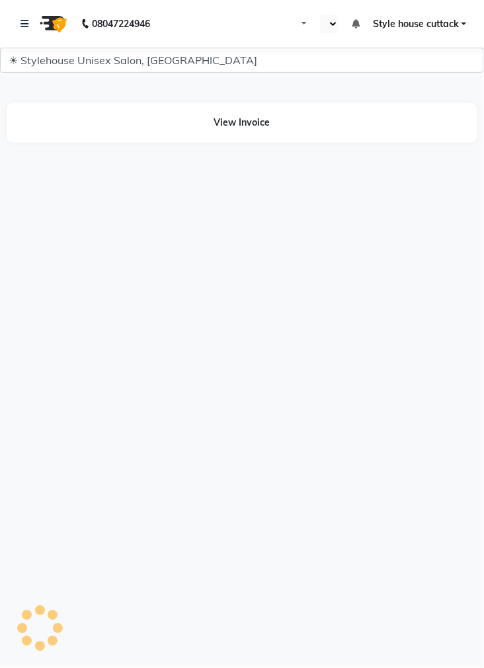
select select "en"
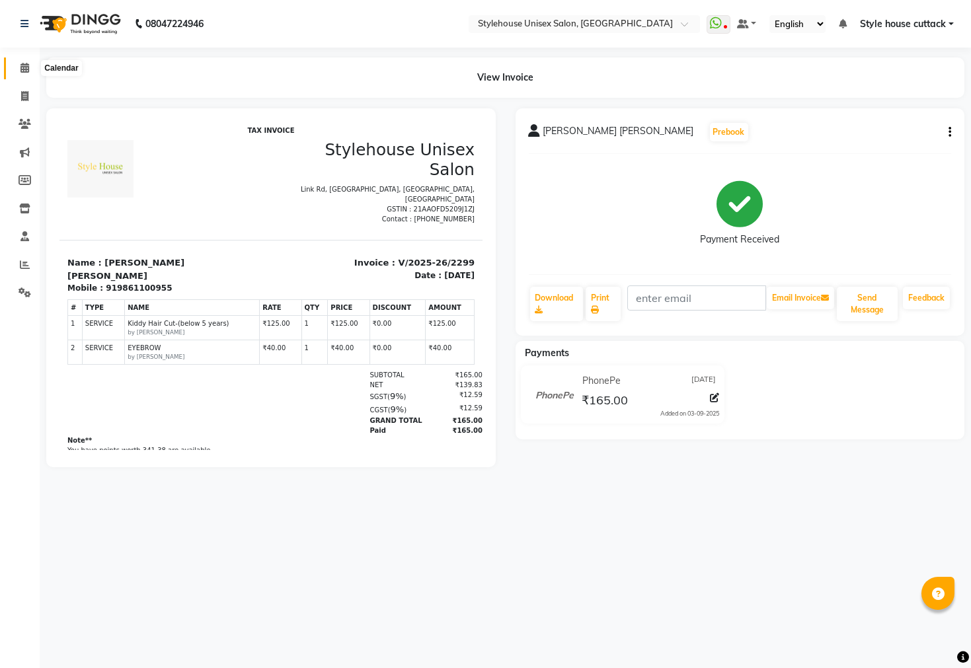
click at [28, 71] on icon at bounding box center [24, 68] width 9 height 10
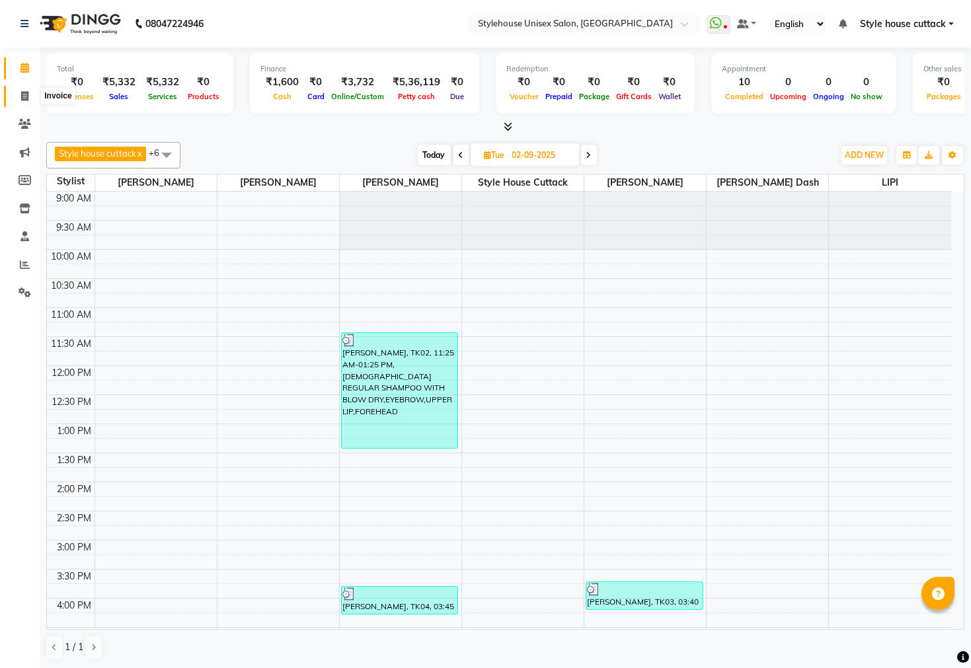
click at [17, 89] on span at bounding box center [24, 96] width 23 height 15
select select "4222"
select select "service"
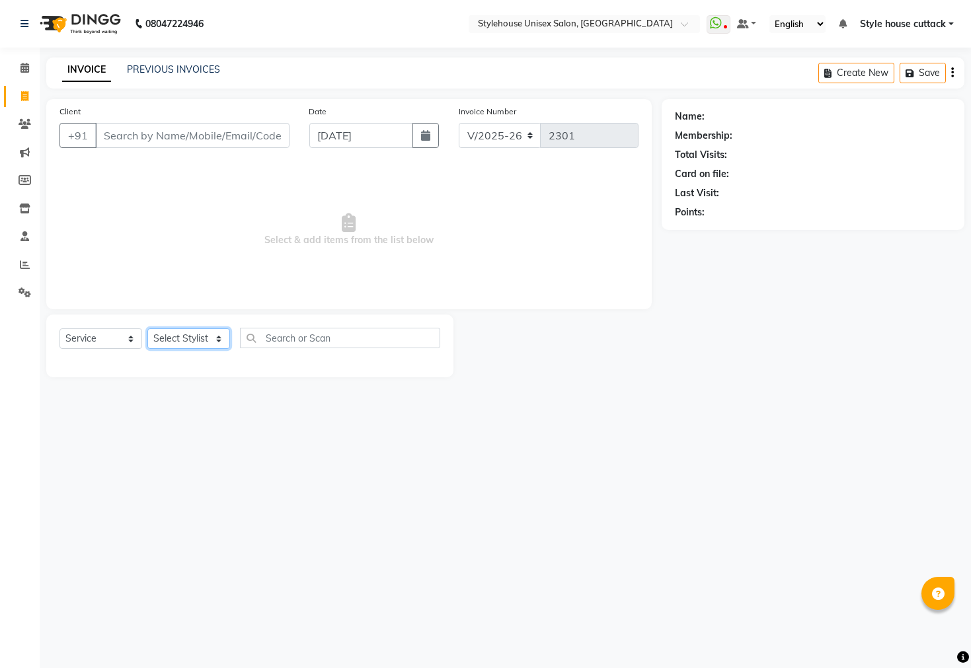
click at [178, 334] on select "Select Stylist" at bounding box center [188, 339] width 83 height 20
select select "21976"
click at [147, 329] on select "Select Stylist Bharati Nanda Bikash Chintu Kanha Barik LIPI Manjit Barik Nitu B…" at bounding box center [188, 339] width 83 height 20
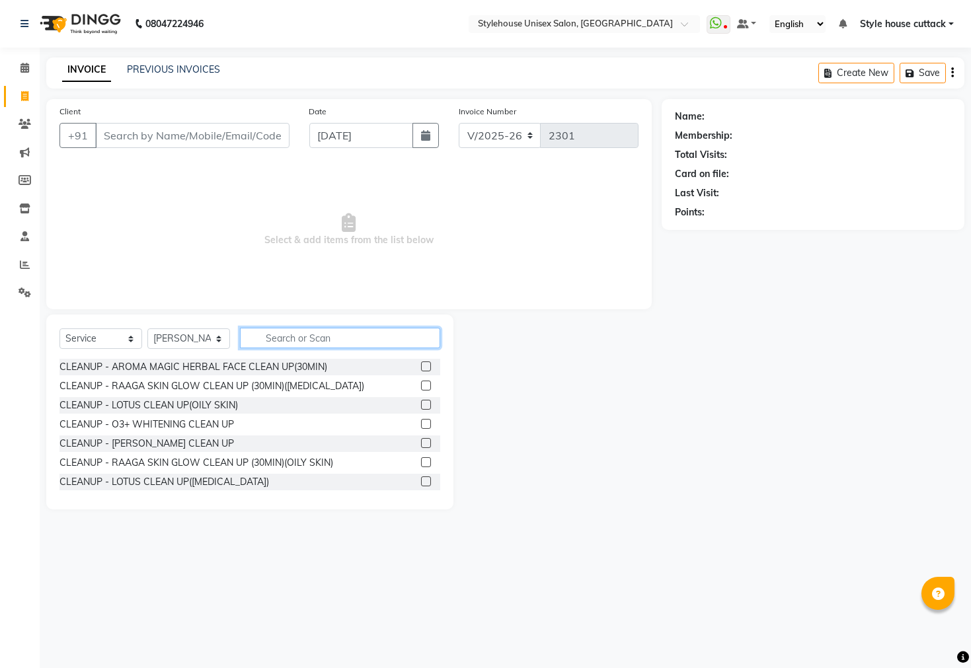
click at [288, 333] on input "text" at bounding box center [340, 338] width 200 height 20
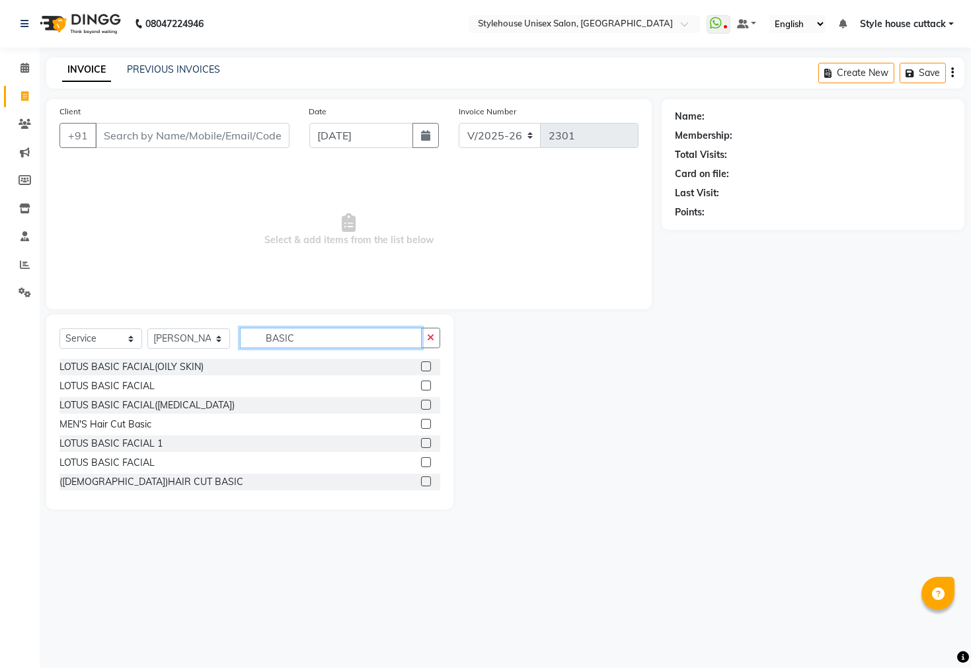
type input "BASIC"
click at [99, 417] on div "MEN'S Hair Cut Basic" at bounding box center [250, 425] width 381 height 17
click at [99, 418] on div "MEN'S Hair Cut Basic" at bounding box center [106, 425] width 92 height 14
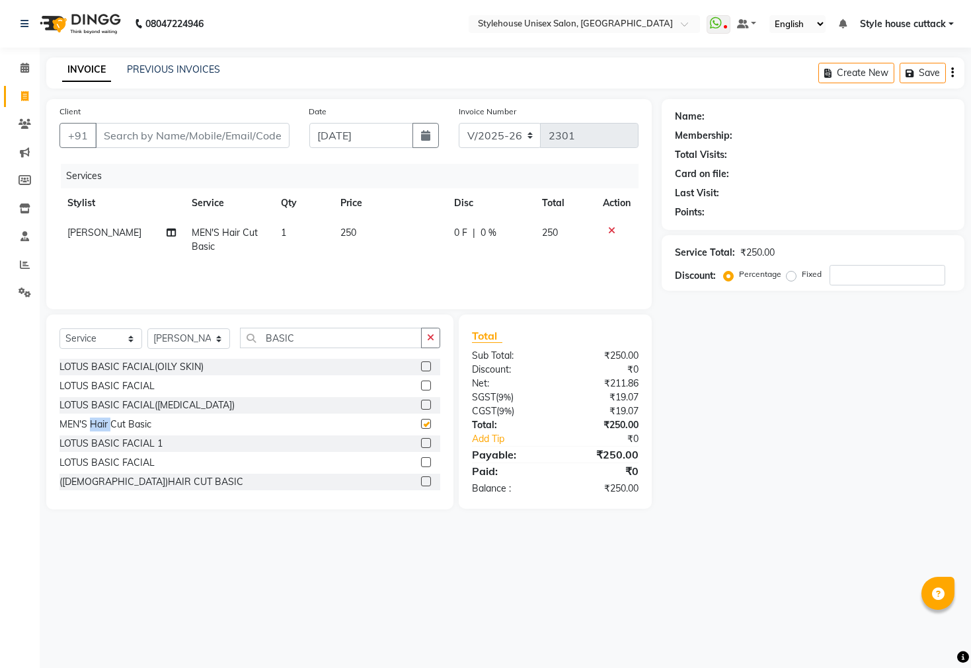
checkbox input "false"
click at [330, 336] on input "BASIC" at bounding box center [331, 338] width 182 height 20
type input "B"
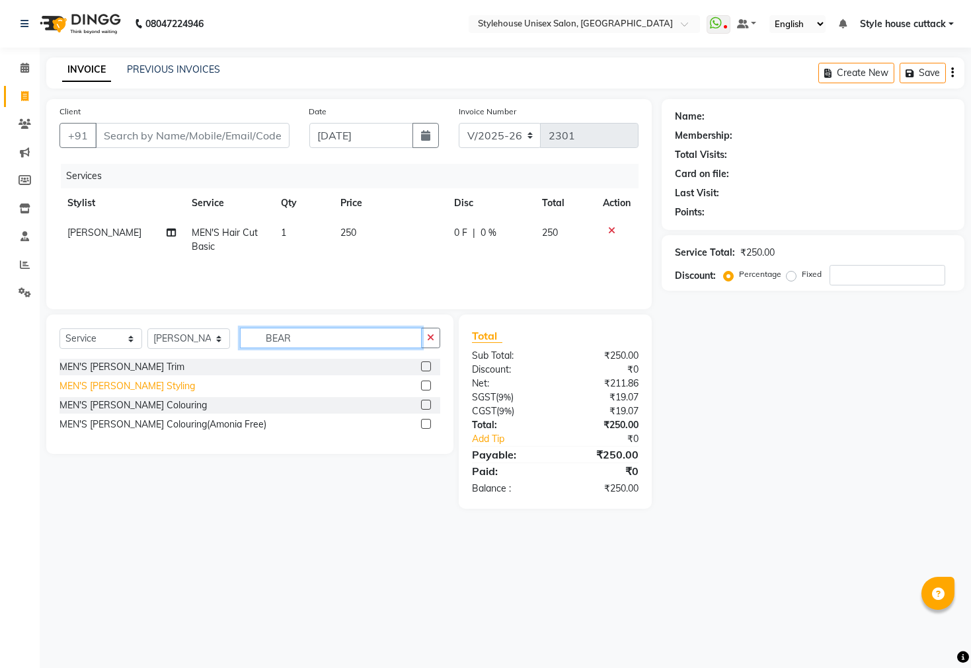
type input "BEAR"
click at [114, 385] on div "MEN'S [PERSON_NAME] Styling" at bounding box center [128, 386] width 136 height 14
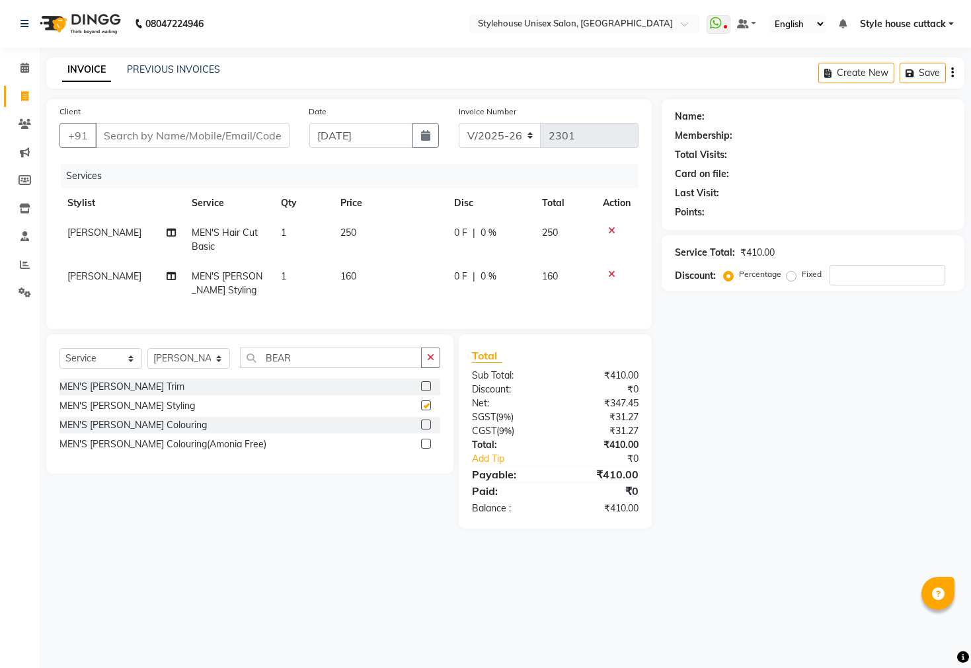
checkbox input "false"
click at [317, 368] on input "BEAR" at bounding box center [331, 358] width 182 height 20
type input "B"
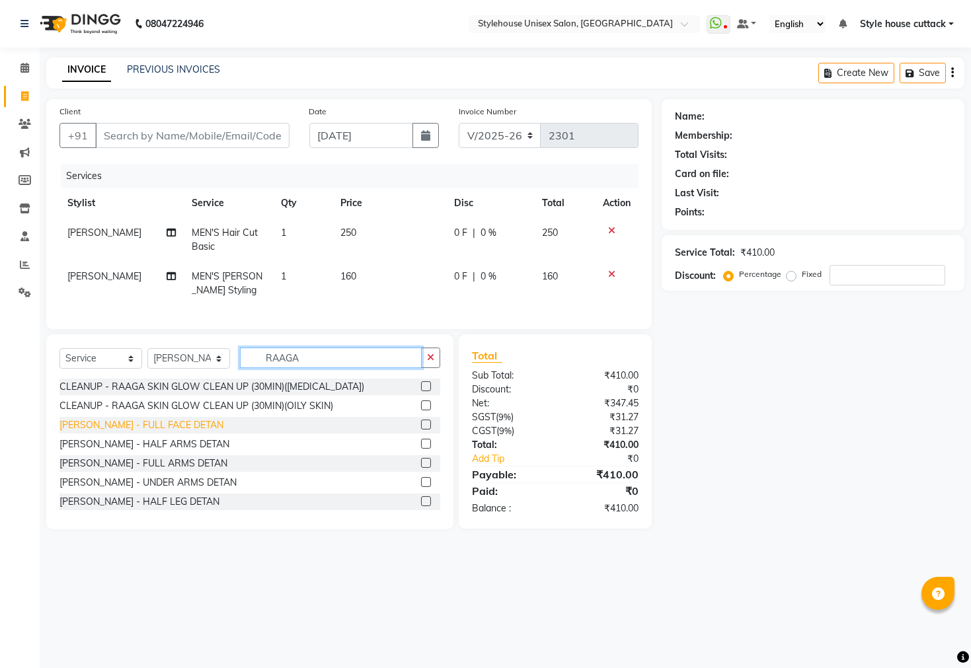
type input "RAAGA"
click at [169, 432] on div "[PERSON_NAME] - FULL FACE DETAN" at bounding box center [142, 425] width 164 height 14
checkbox input "false"
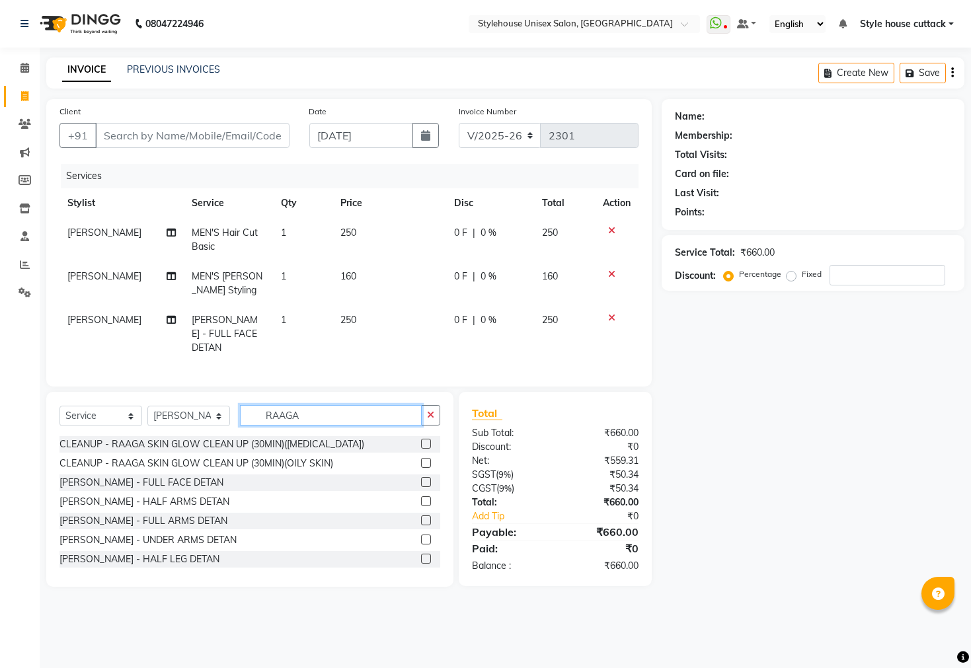
click at [312, 426] on input "RAAGA" at bounding box center [331, 415] width 182 height 20
type input "R"
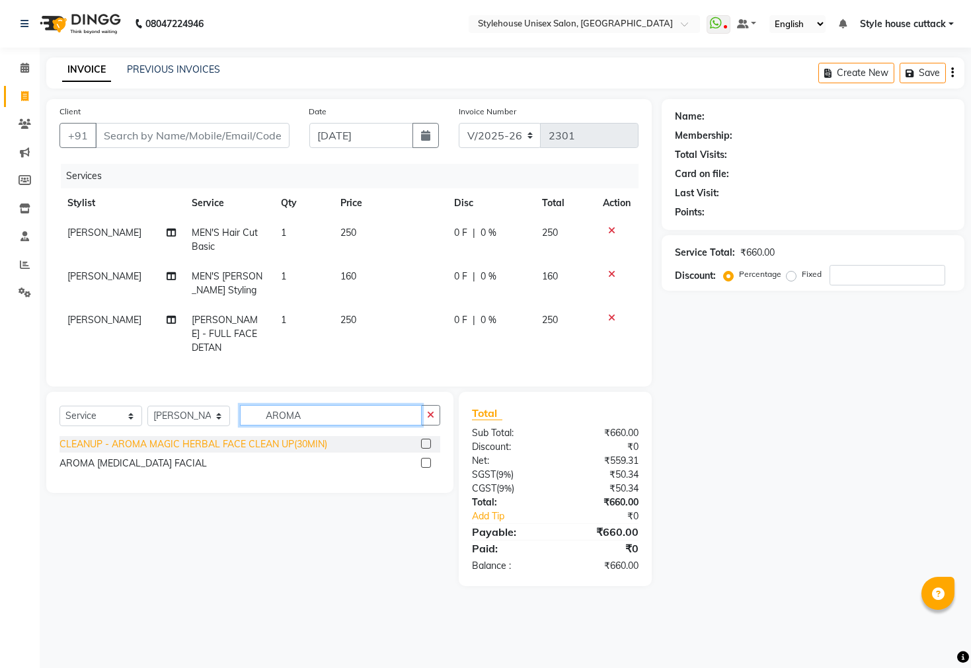
type input "AROMA"
click at [234, 452] on div "CLEANUP - AROMA MAGIC HERBAL FACE CLEAN UP(30MIN)" at bounding box center [194, 445] width 268 height 14
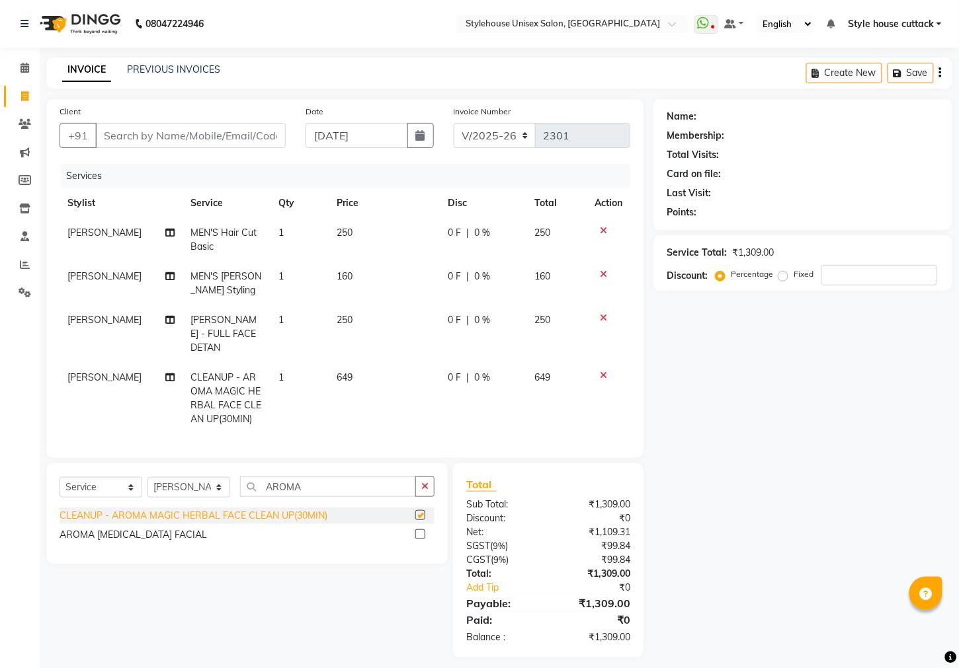
checkbox input "false"
click at [109, 130] on input "Client" at bounding box center [190, 135] width 190 height 25
type input "7"
type input "0"
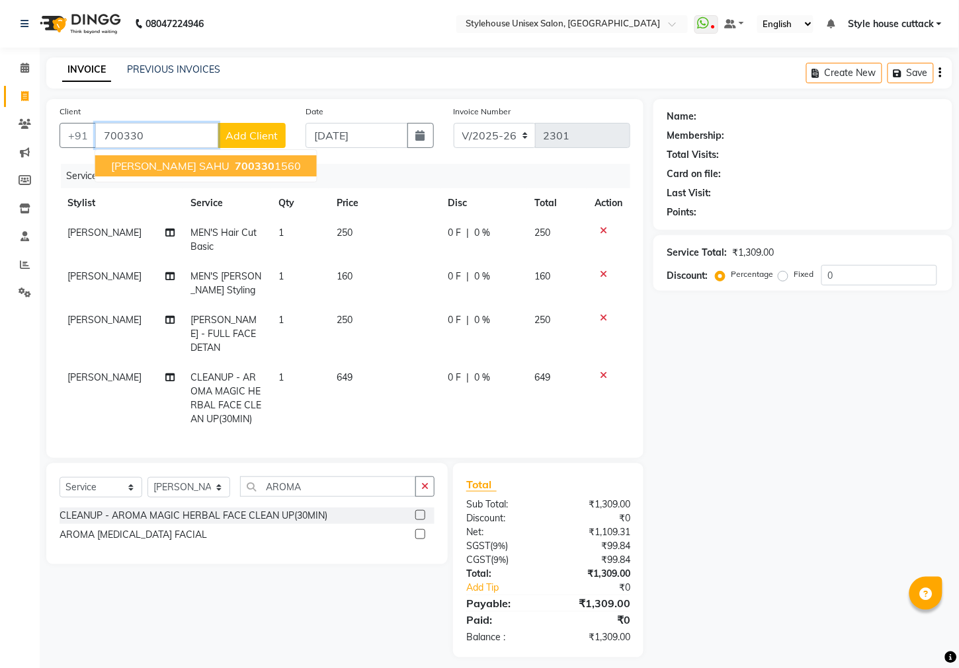
click at [207, 168] on span "[PERSON_NAME] SAHU" at bounding box center [170, 165] width 118 height 13
type input "7003301560"
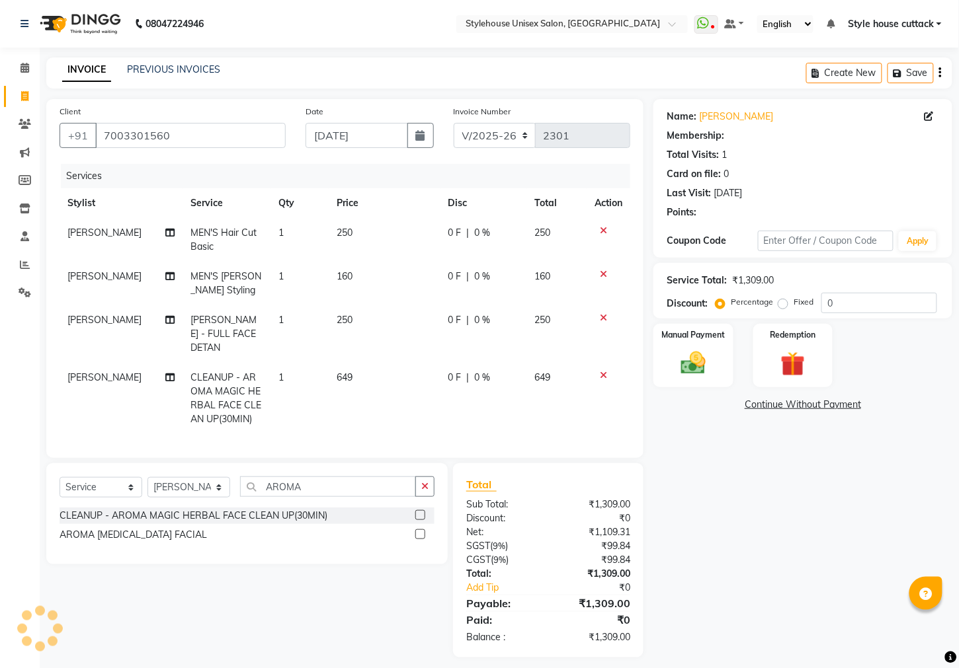
select select "1: Object"
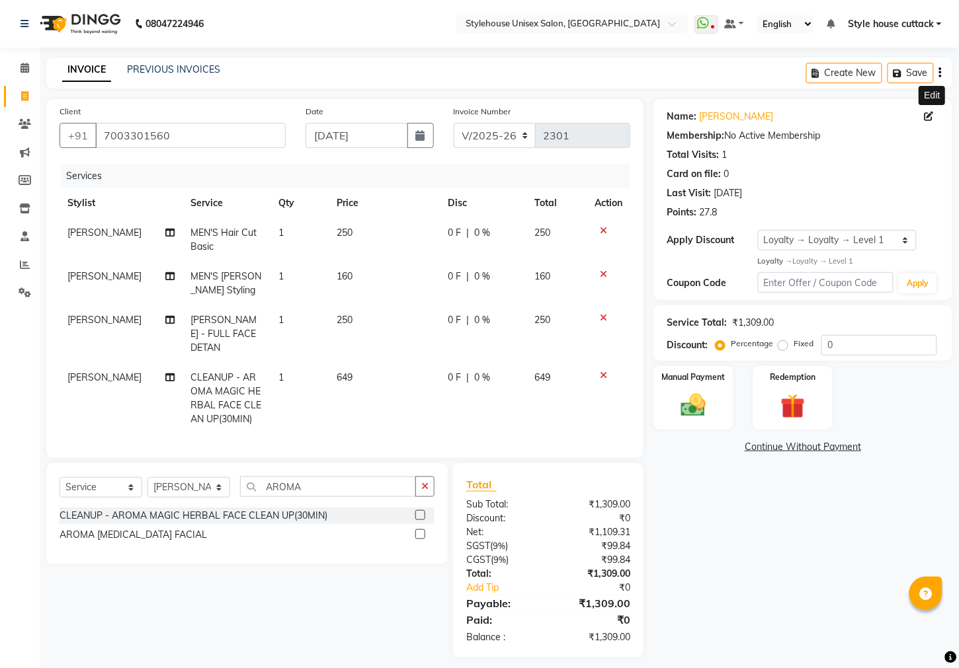
click at [925, 116] on icon at bounding box center [928, 116] width 9 height 9
select select "male"
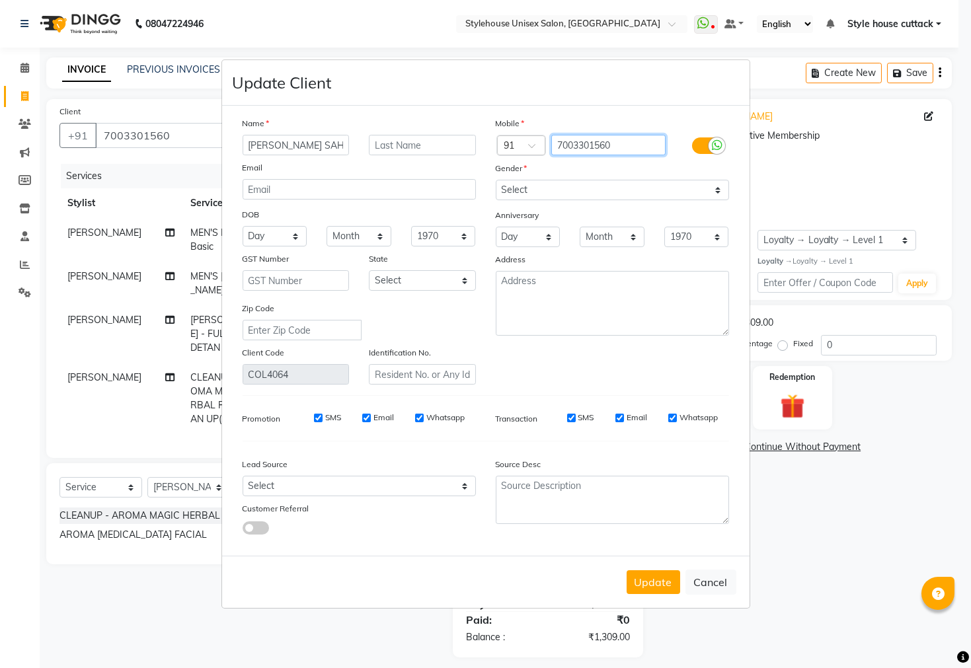
click at [619, 147] on input "7003301560" at bounding box center [608, 145] width 114 height 20
type input "7003301561"
click at [649, 585] on button "Update" at bounding box center [654, 583] width 54 height 24
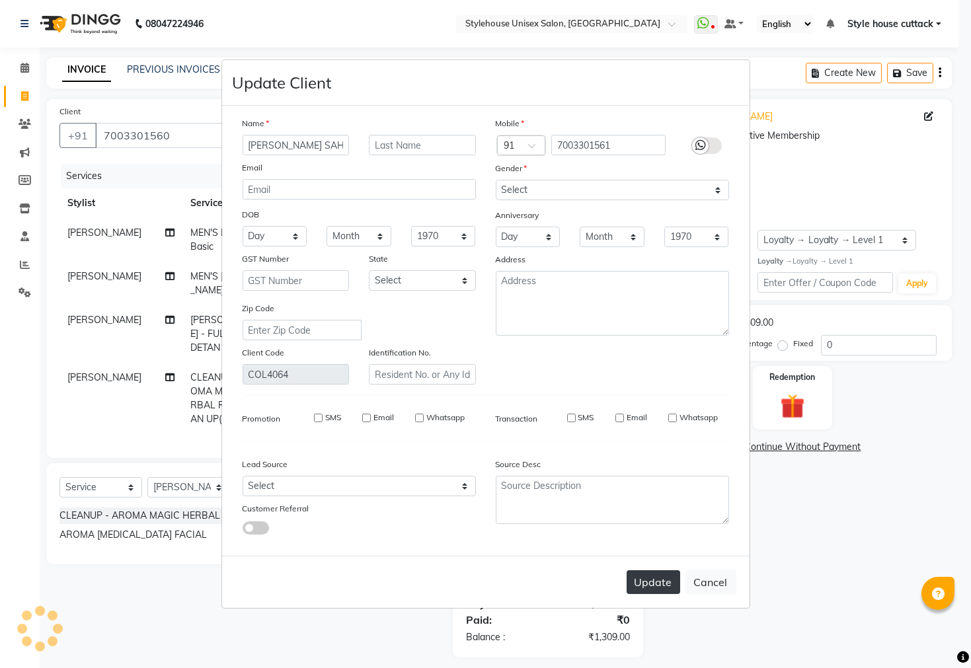
type input "7003301561"
select select
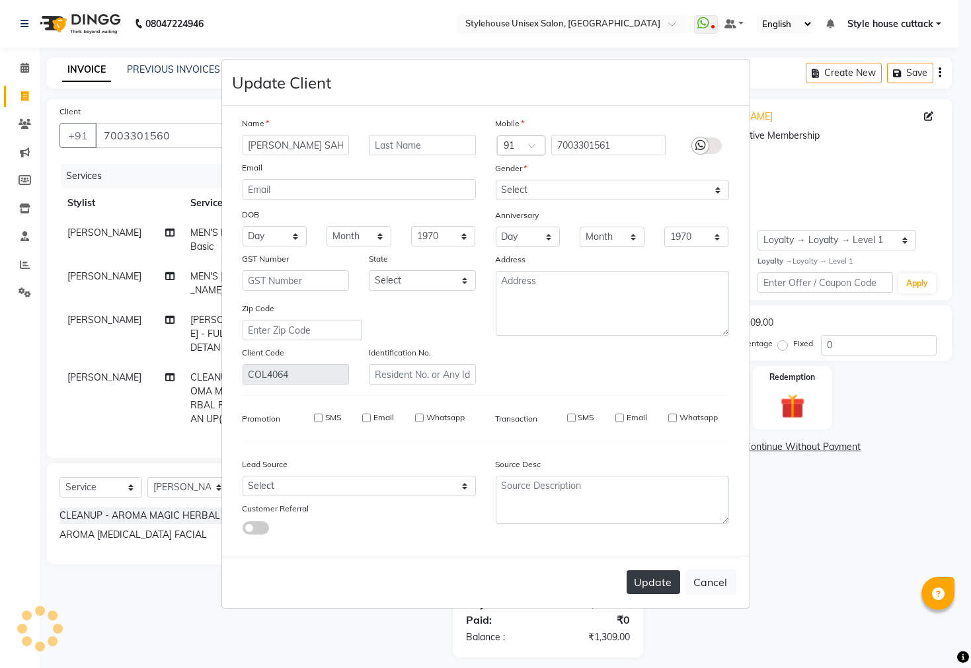
select select
checkbox input "false"
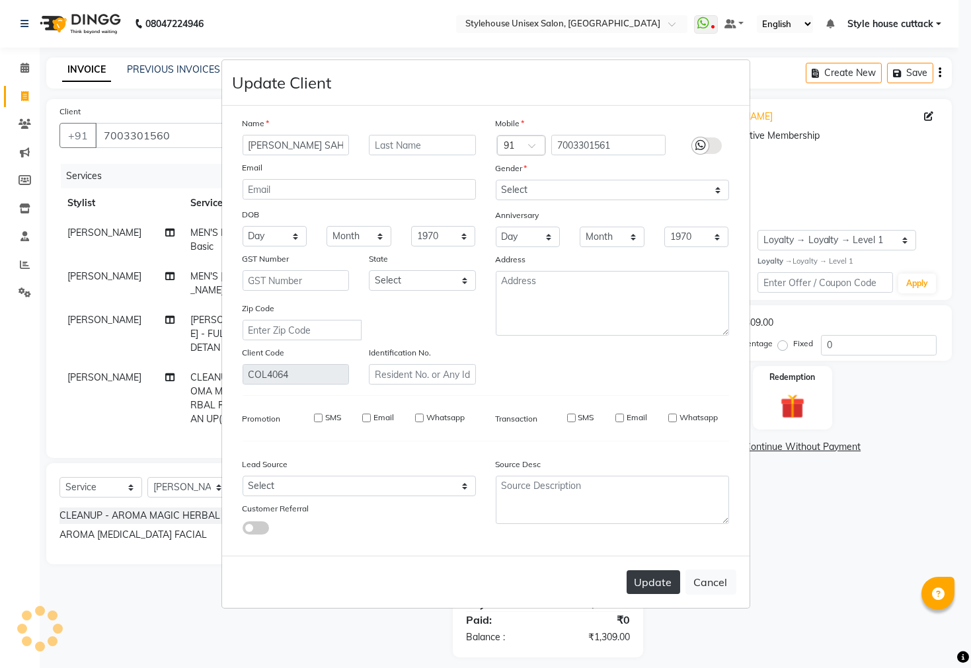
checkbox input "false"
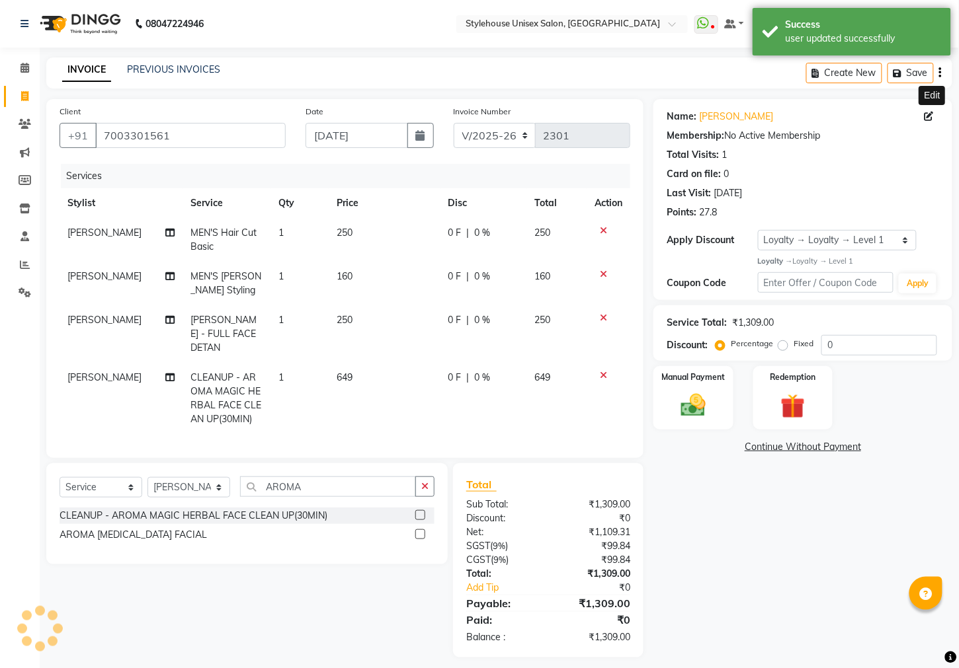
select select "1: Object"
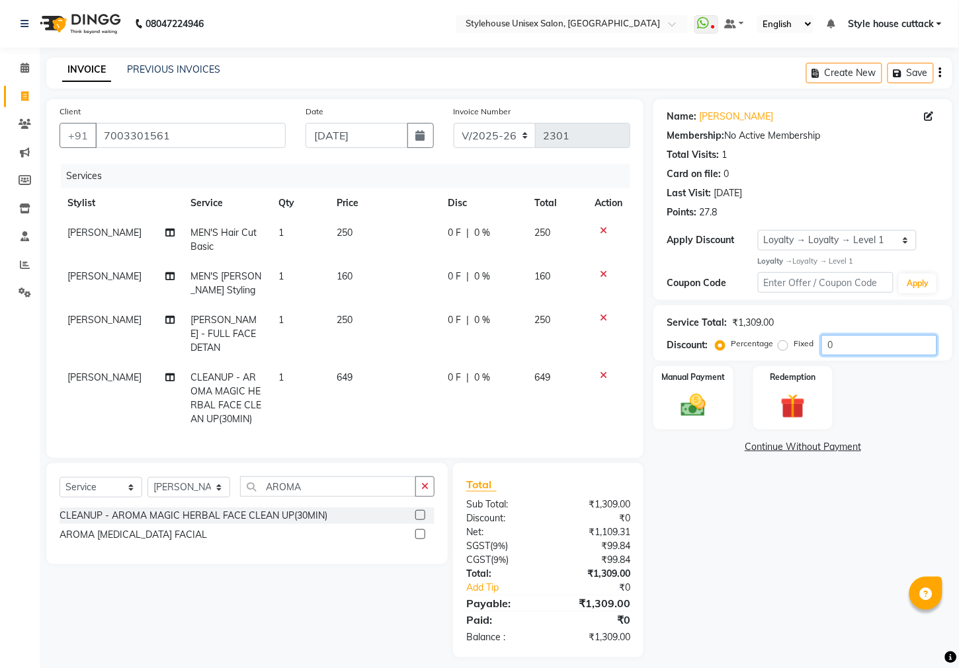
click at [860, 347] on input "0" at bounding box center [879, 345] width 116 height 20
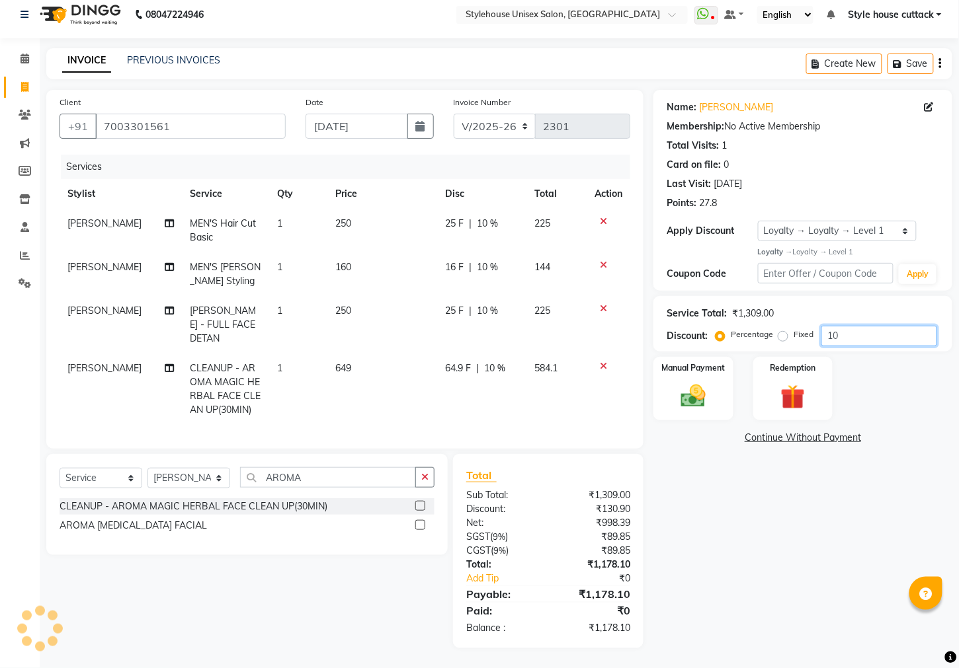
type input "10"
click at [458, 362] on span "64.9 F" at bounding box center [459, 369] width 26 height 14
select select "21976"
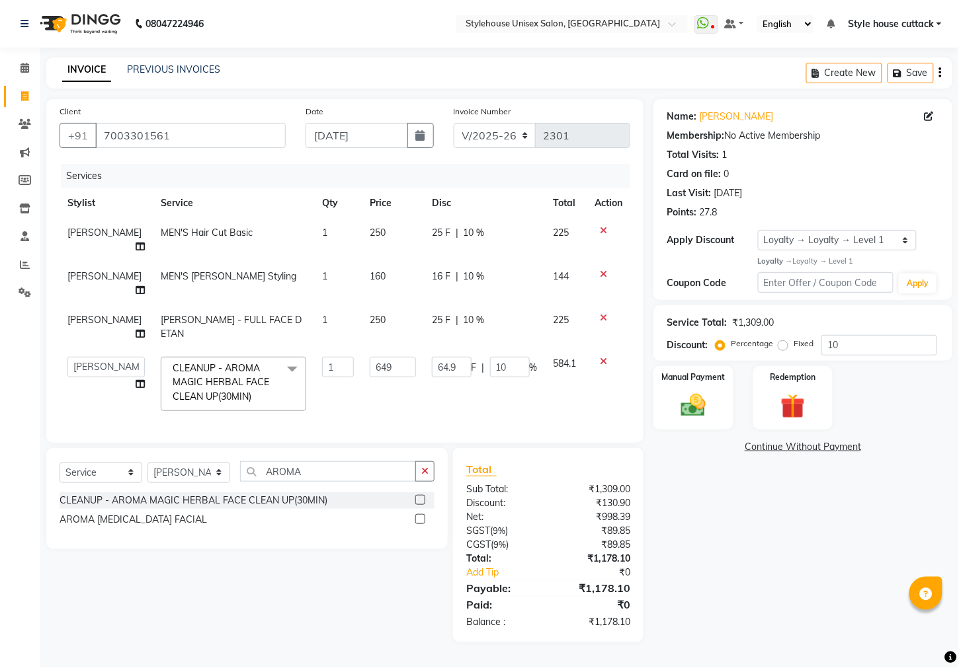
scroll to position [6, 0]
click at [453, 360] on input "64.9" at bounding box center [452, 367] width 40 height 20
type input "64"
click at [830, 604] on div "Name: Karuna Sagar Sahu Membership: No Active Membership Total Visits: 1 Card o…" at bounding box center [807, 370] width 309 height 543
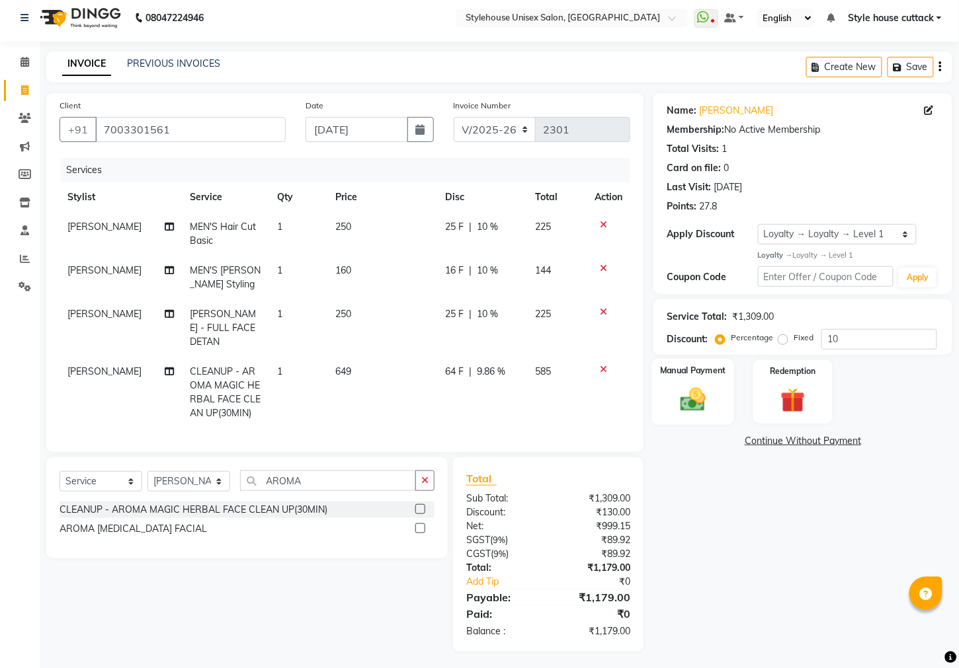
click at [699, 414] on img at bounding box center [693, 399] width 42 height 29
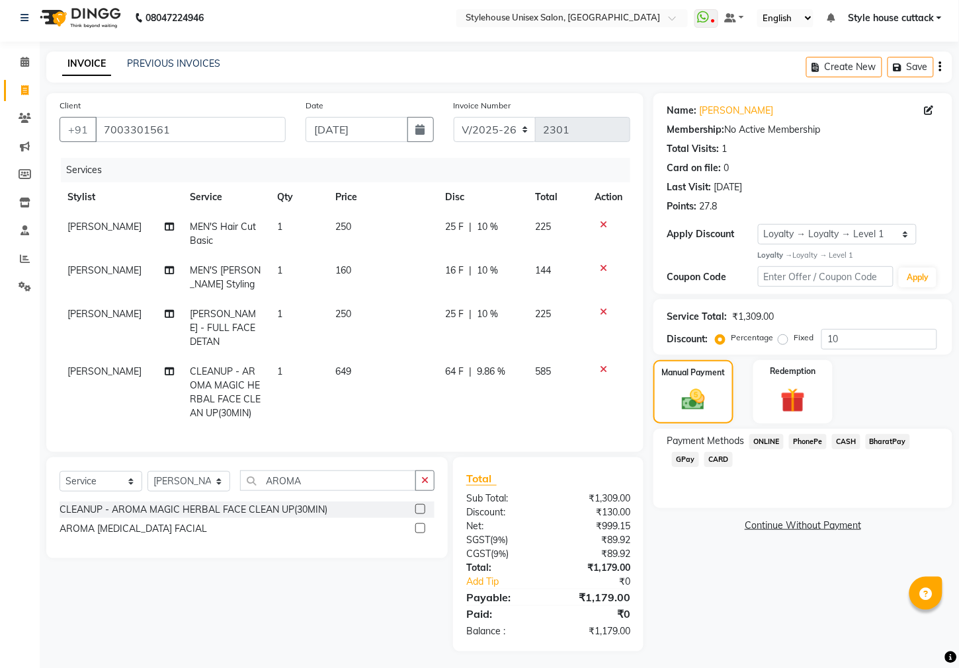
click at [818, 450] on span "PhonePe" at bounding box center [808, 441] width 38 height 15
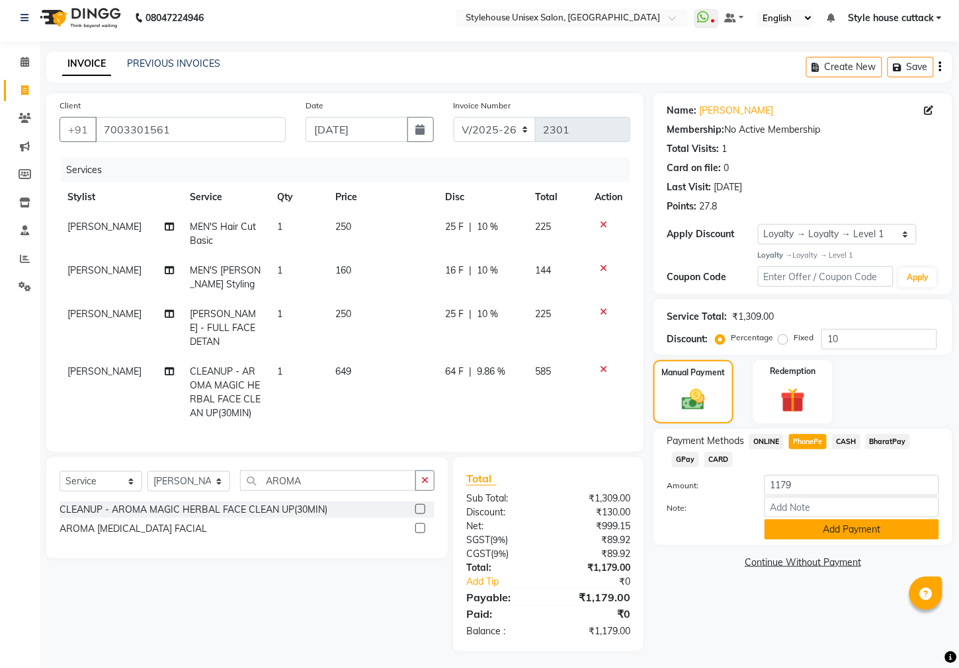
click at [820, 540] on button "Add Payment" at bounding box center [851, 530] width 175 height 20
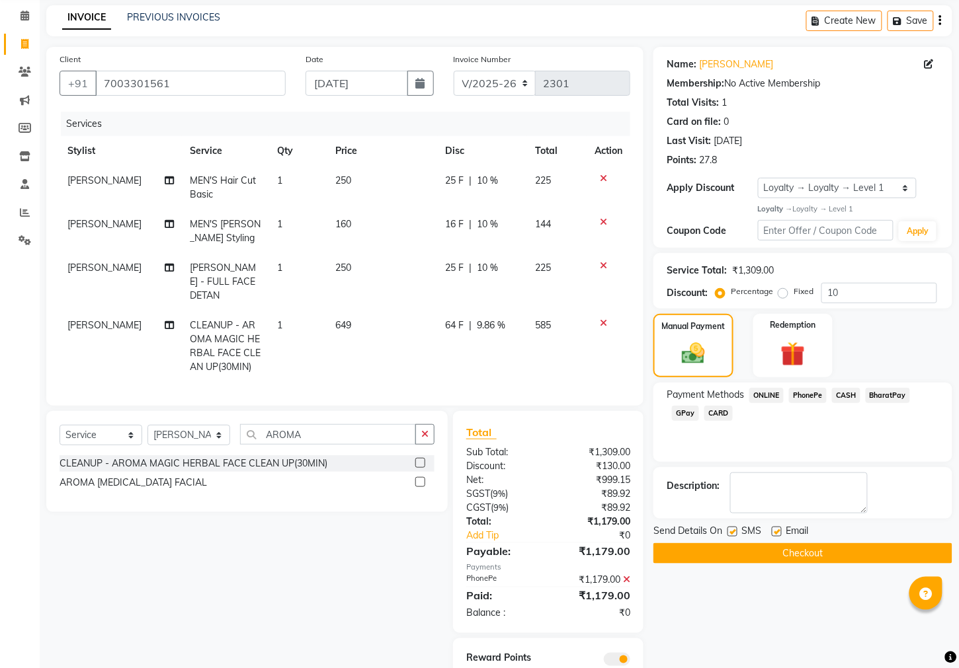
scroll to position [89, 0]
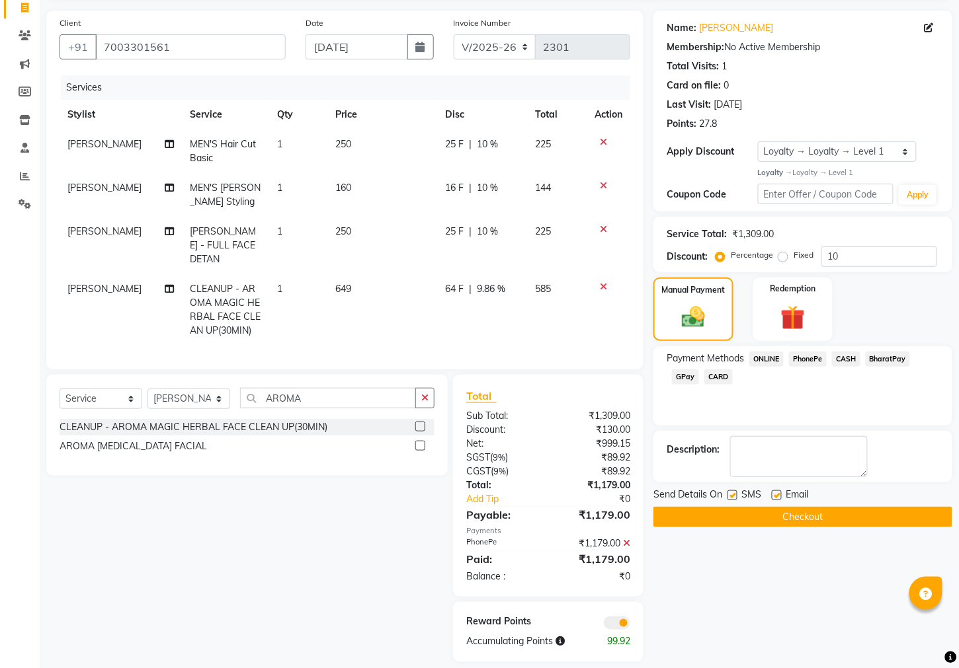
click at [815, 528] on button "Checkout" at bounding box center [802, 517] width 299 height 20
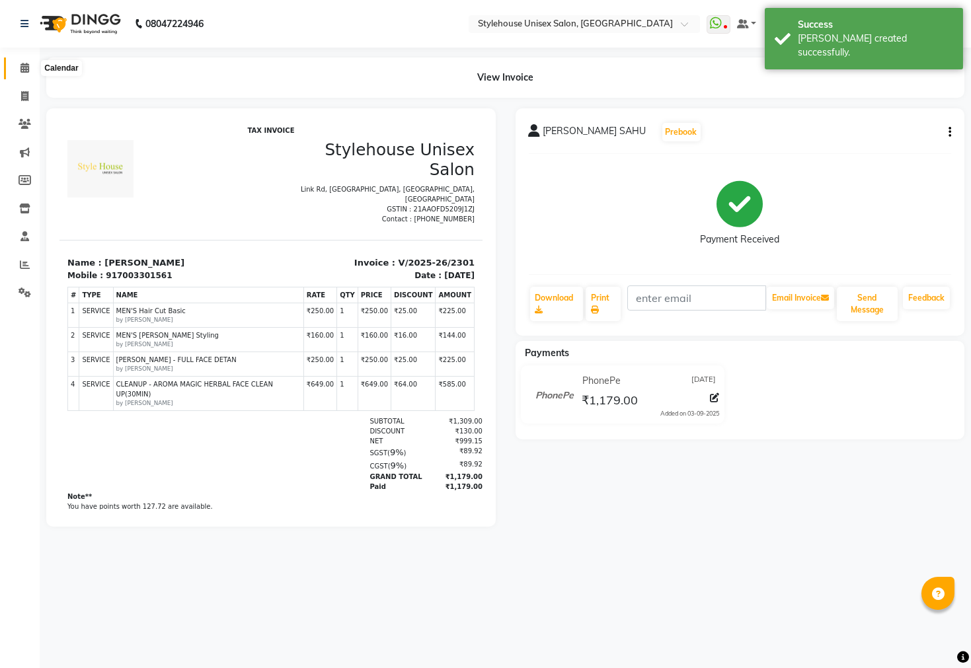
click at [21, 65] on icon at bounding box center [24, 68] width 9 height 10
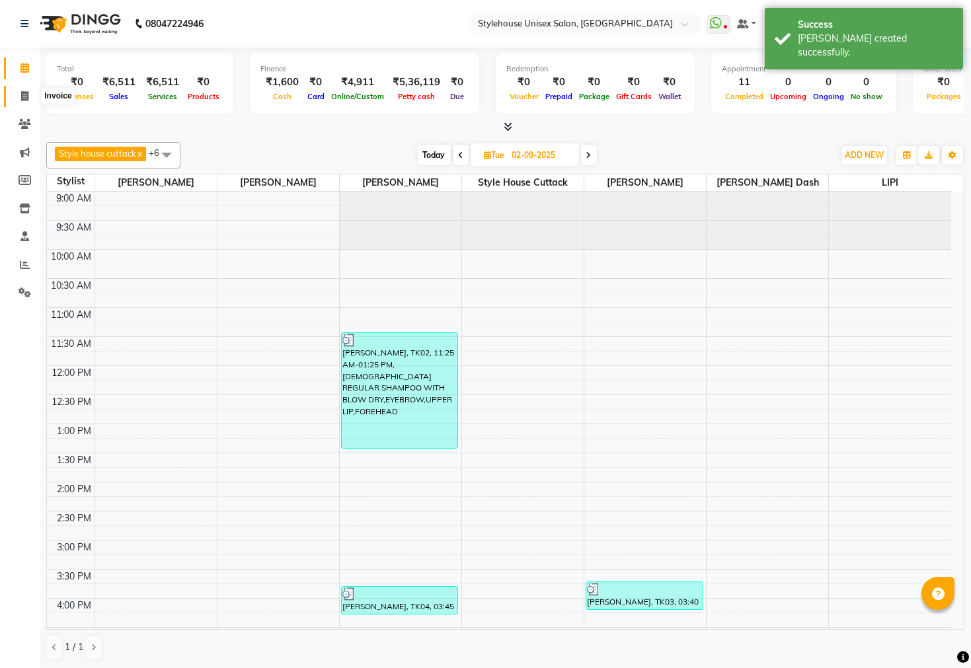
click at [21, 97] on icon at bounding box center [24, 96] width 7 height 10
select select "4222"
select select "service"
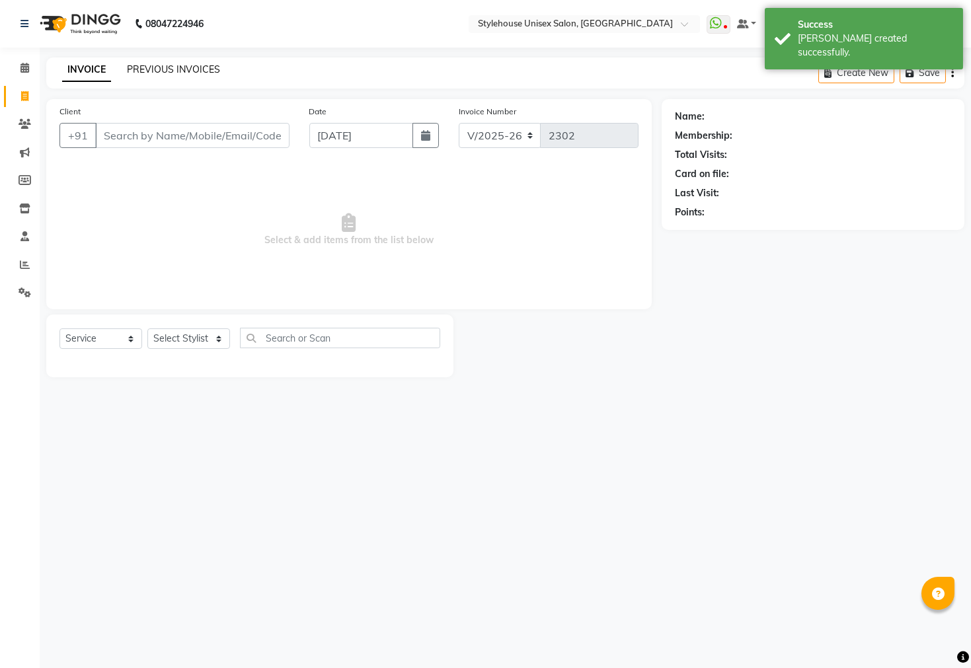
click at [189, 68] on link "PREVIOUS INVOICES" at bounding box center [173, 69] width 93 height 12
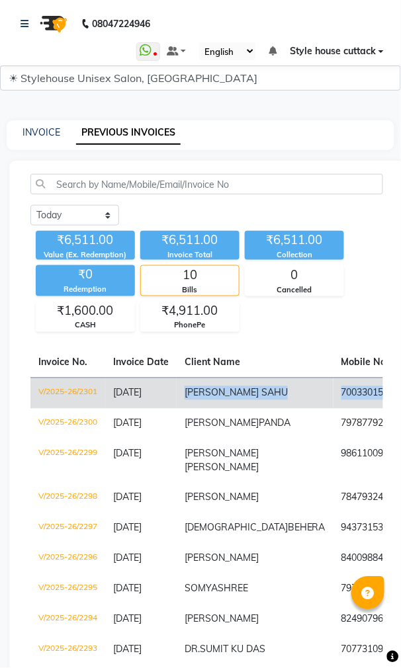
copy tr "KARUNA SAGAR SAHU 7003301561"
drag, startPoint x: 183, startPoint y: 389, endPoint x: 329, endPoint y: 411, distance: 147.0
click at [252, 393] on td "[PERSON_NAME] SAHU" at bounding box center [255, 393] width 157 height 31
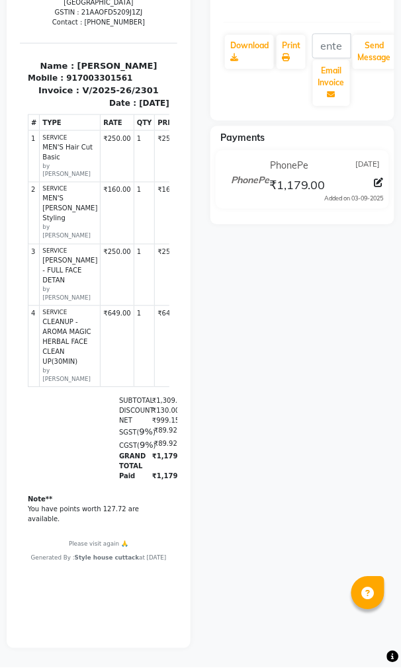
scroll to position [0, 82]
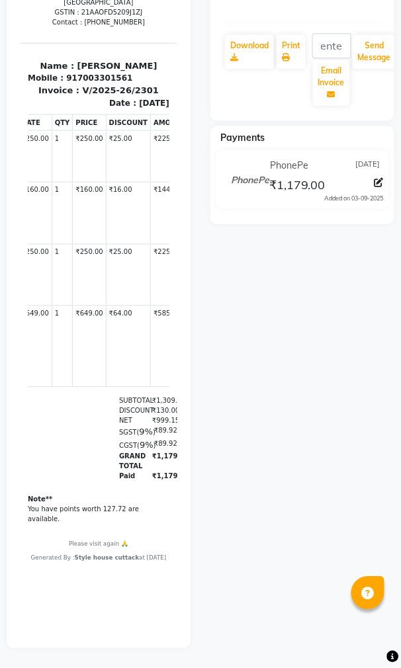
drag, startPoint x: 69, startPoint y: 426, endPoint x: 204, endPoint y: 262, distance: 212.8
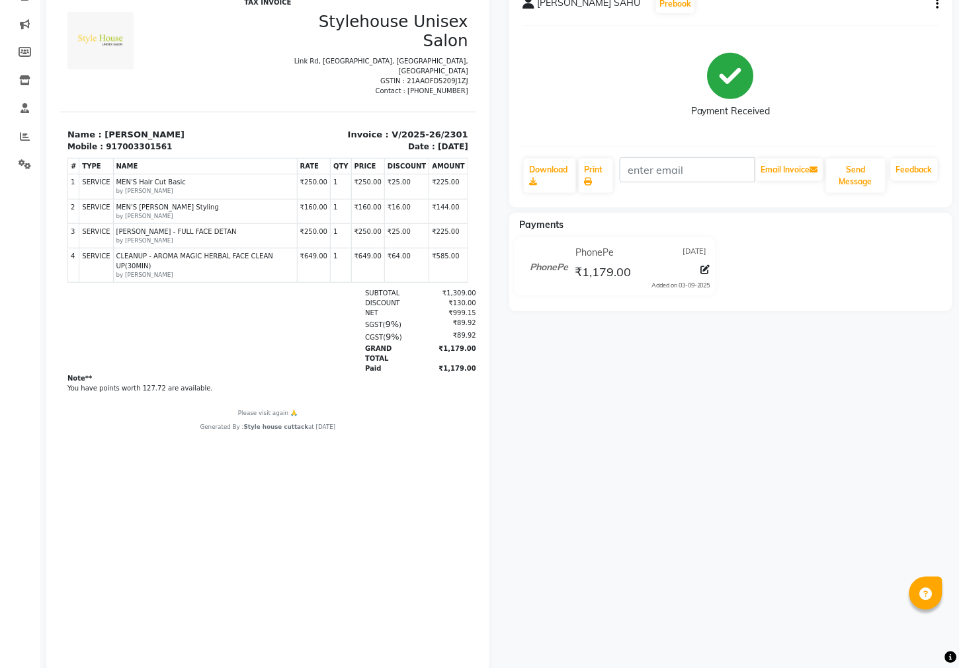
scroll to position [0, 0]
